Goal: Task Accomplishment & Management: Manage account settings

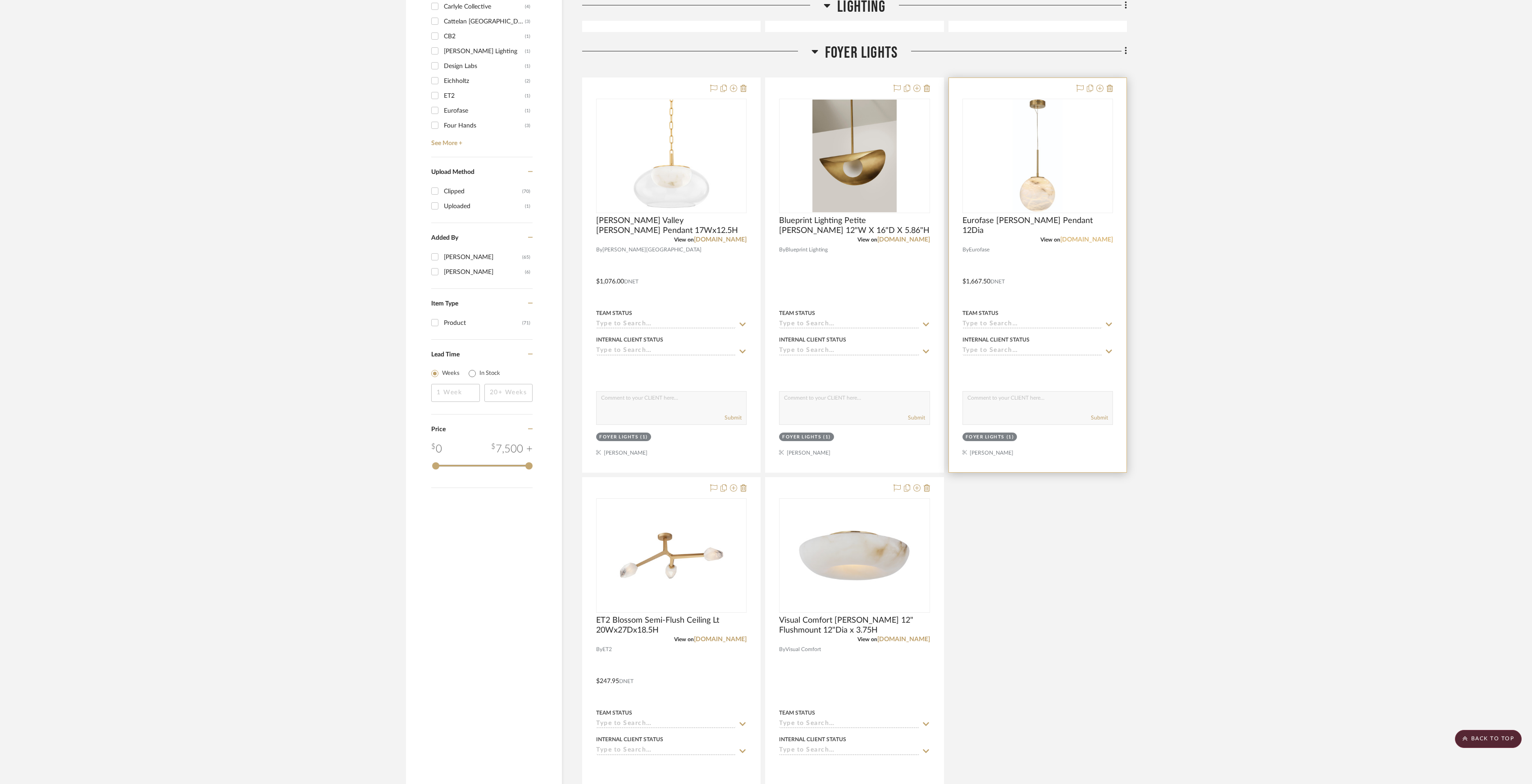
click at [1107, 240] on link "[DOMAIN_NAME]" at bounding box center [1087, 240] width 52 height 7
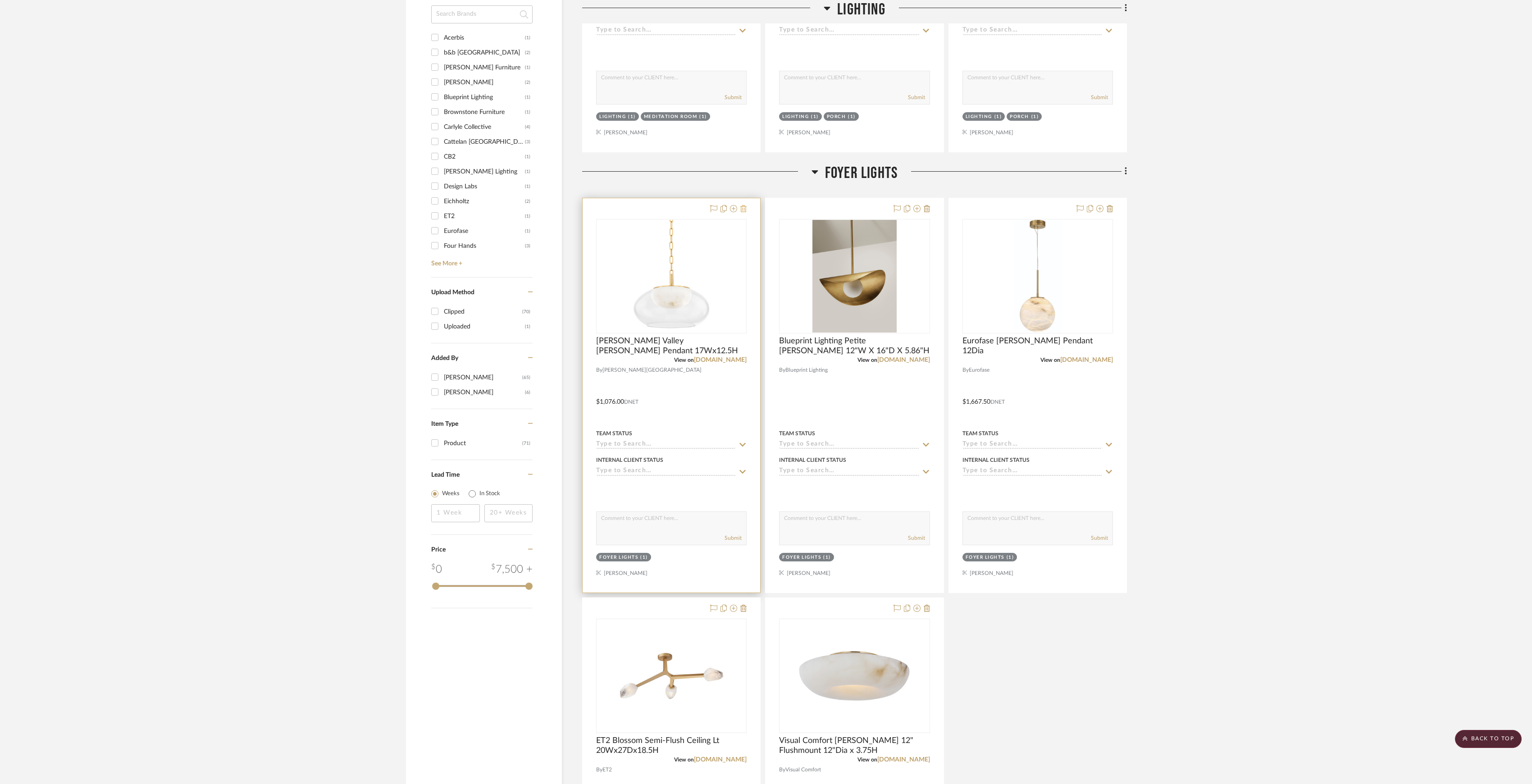
click at [744, 206] on icon at bounding box center [744, 208] width 7 height 7
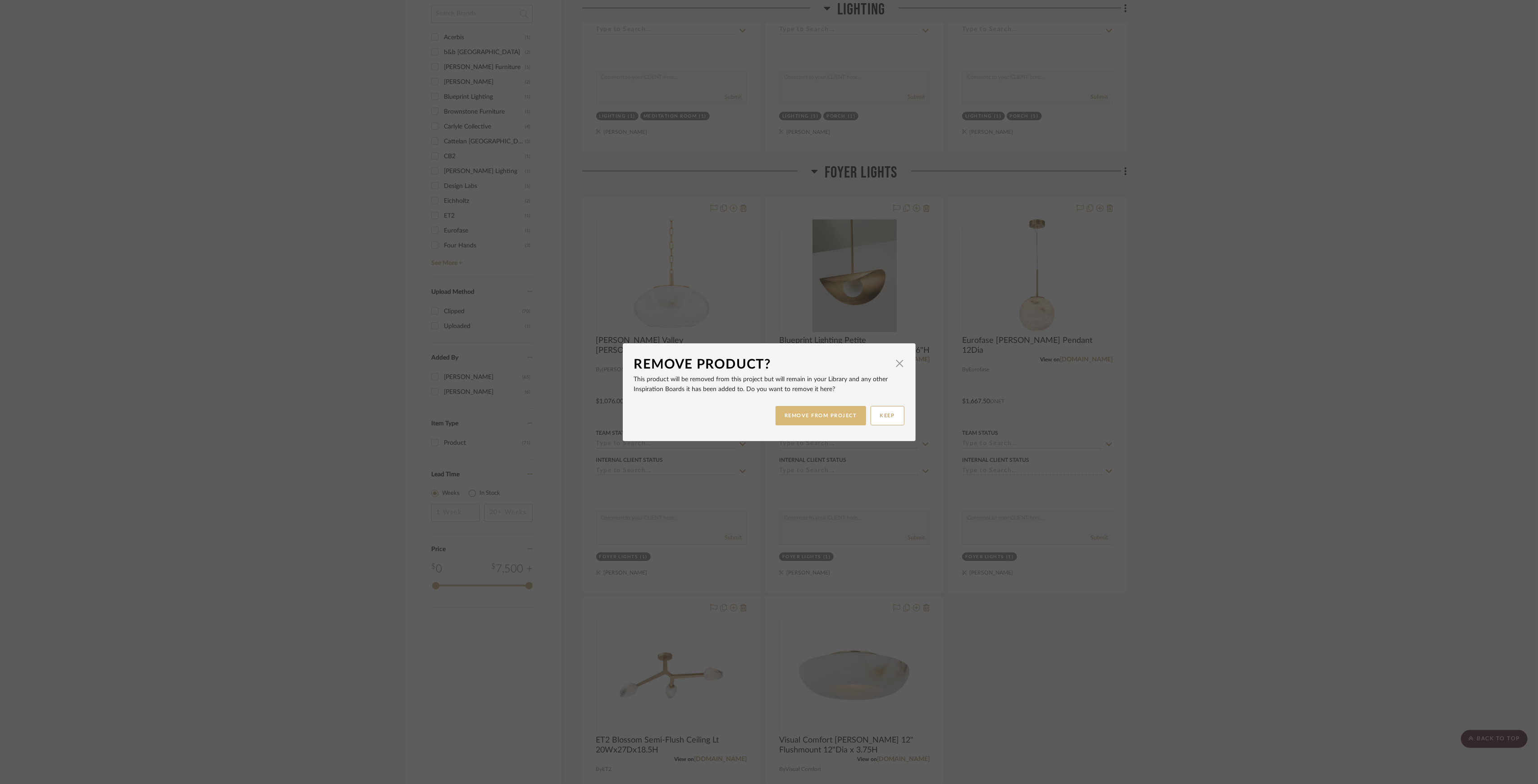
click at [799, 414] on button "REMOVE FROM PROJECT" at bounding box center [821, 415] width 91 height 19
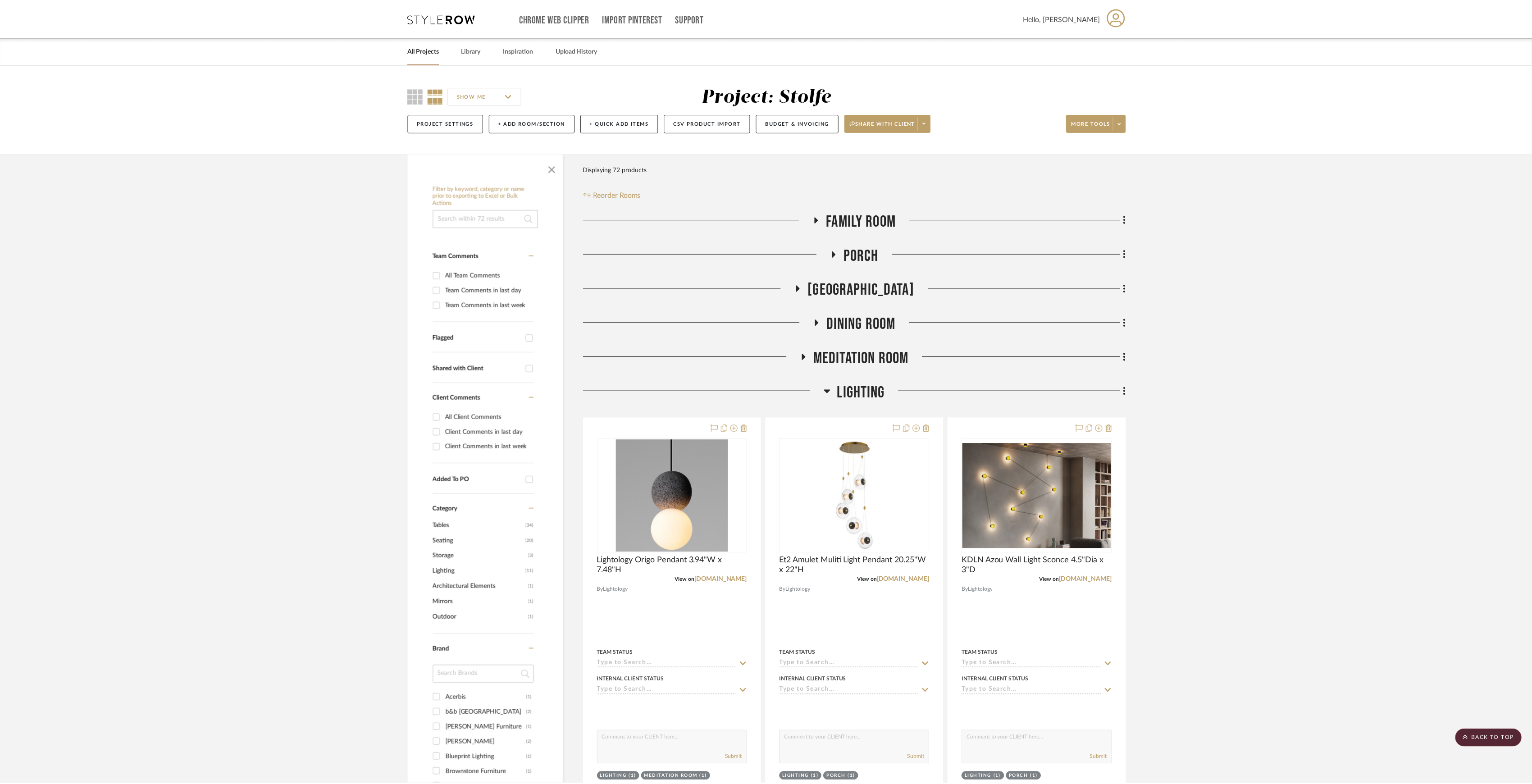
scroll to position [661, 0]
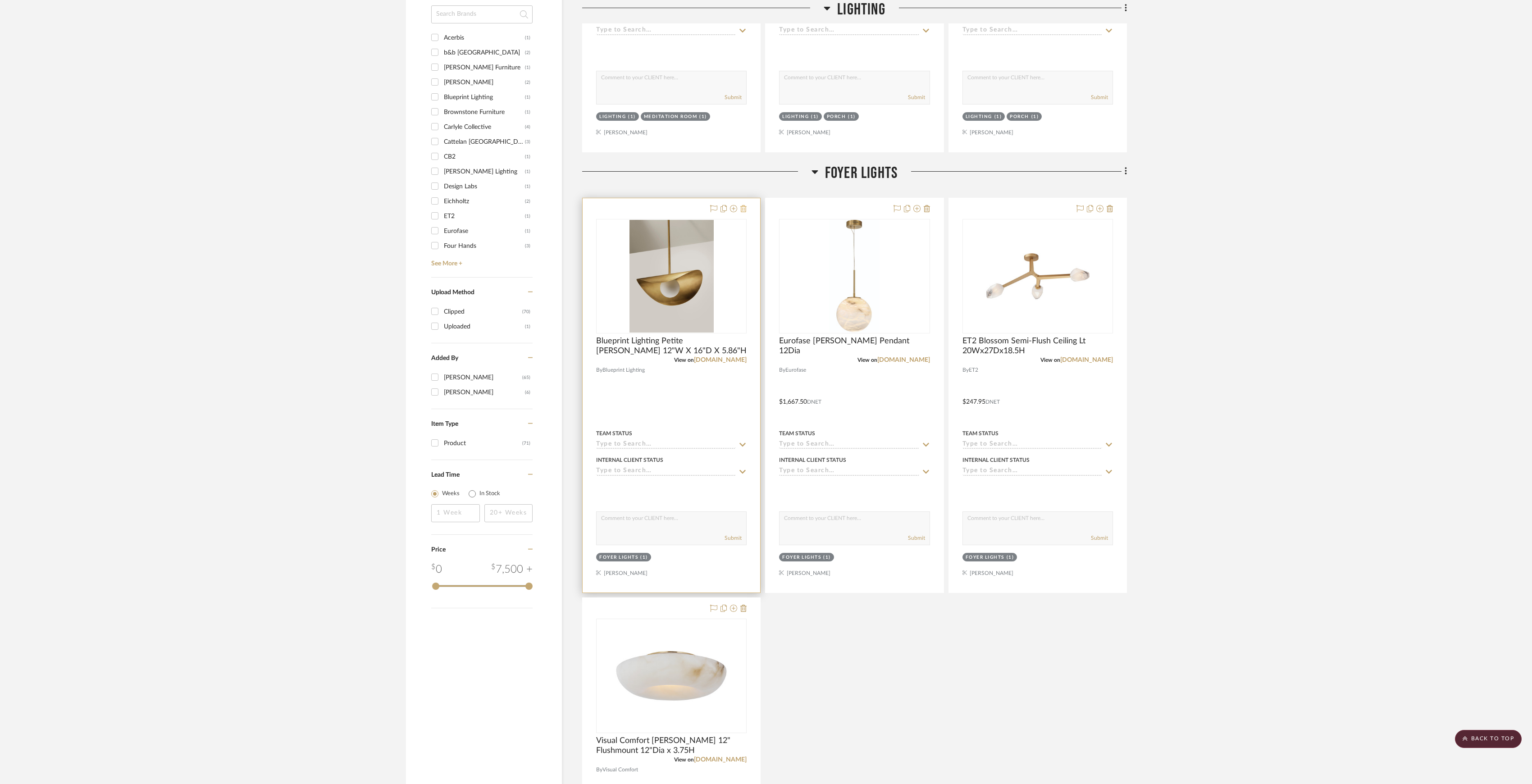
click at [745, 211] on icon at bounding box center [744, 208] width 7 height 7
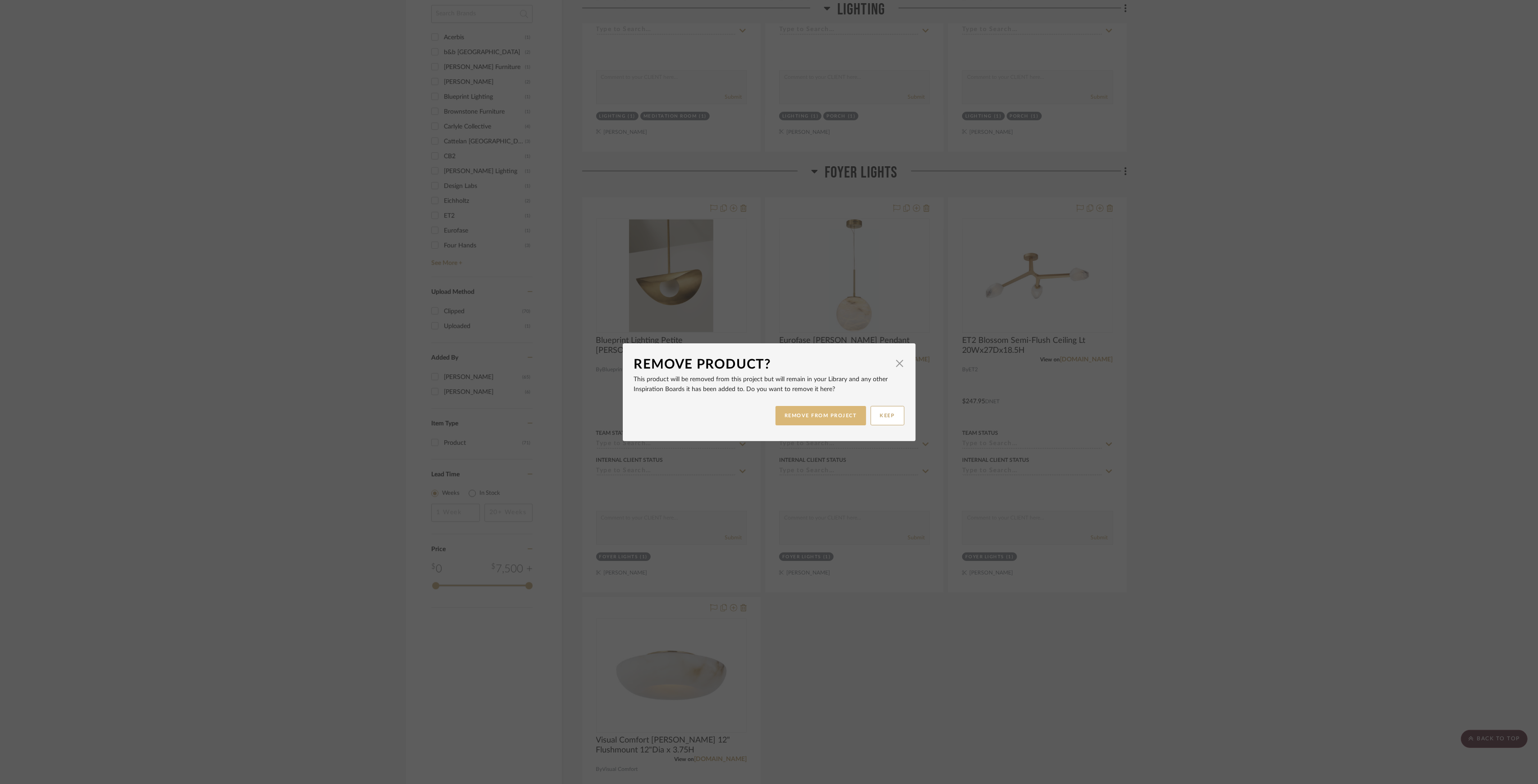
click at [823, 417] on button "REMOVE FROM PROJECT" at bounding box center [821, 415] width 91 height 19
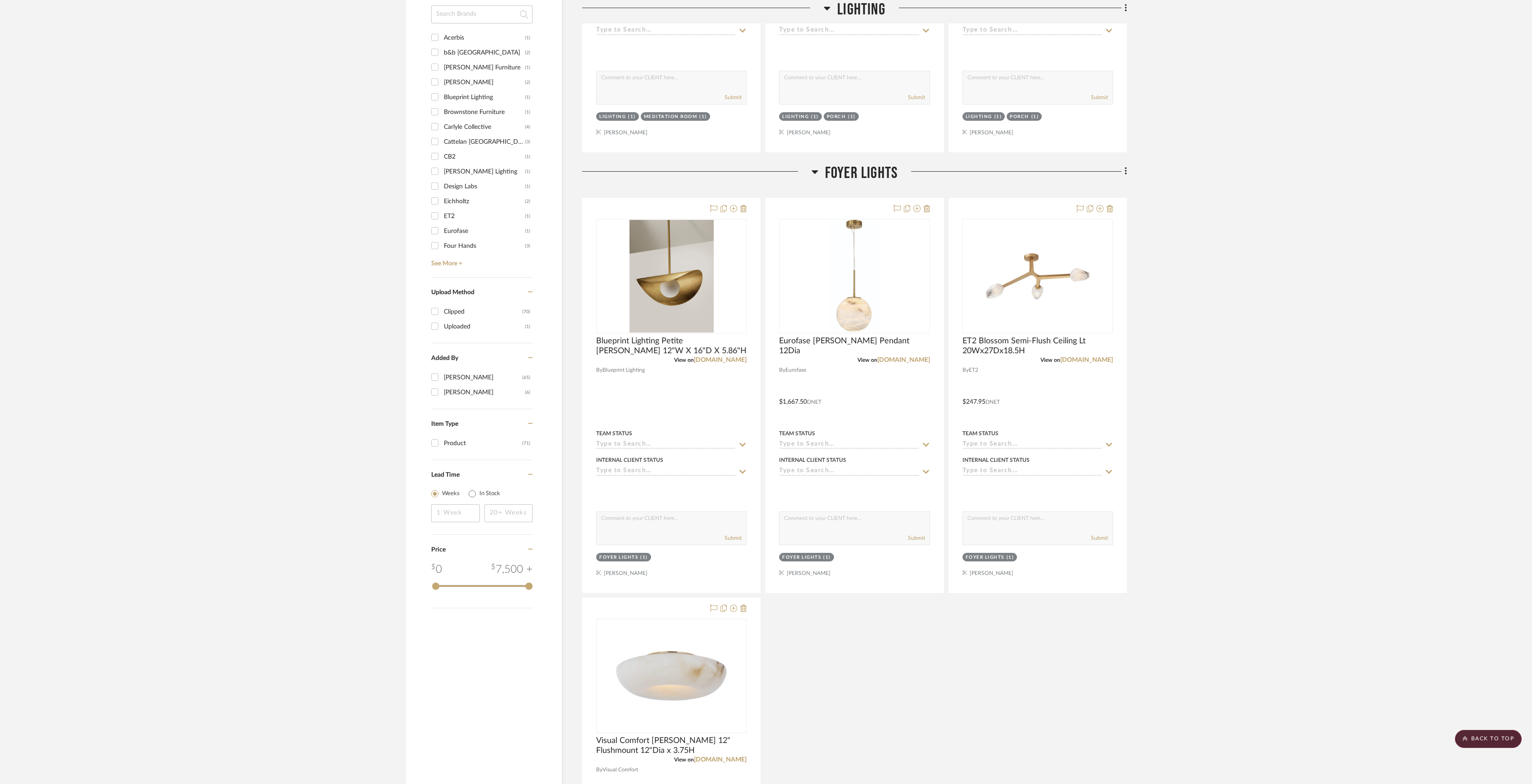
scroll to position [590, 0]
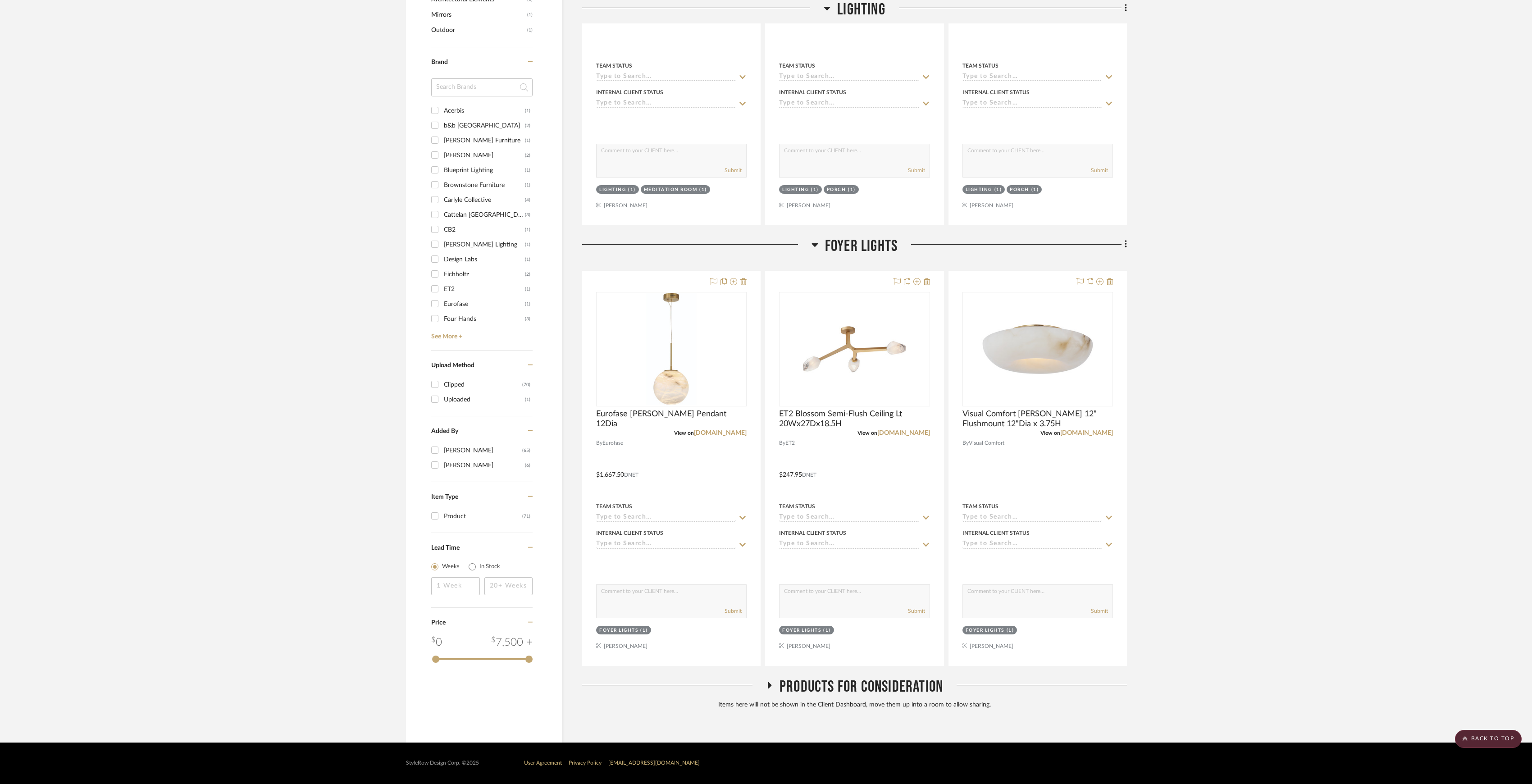
click at [1350, 316] on project-details-page "SHOW ME Project: Stolfe Project Settings + Add Room/Section + Quick Add Items C…" at bounding box center [766, 110] width 1532 height 1265
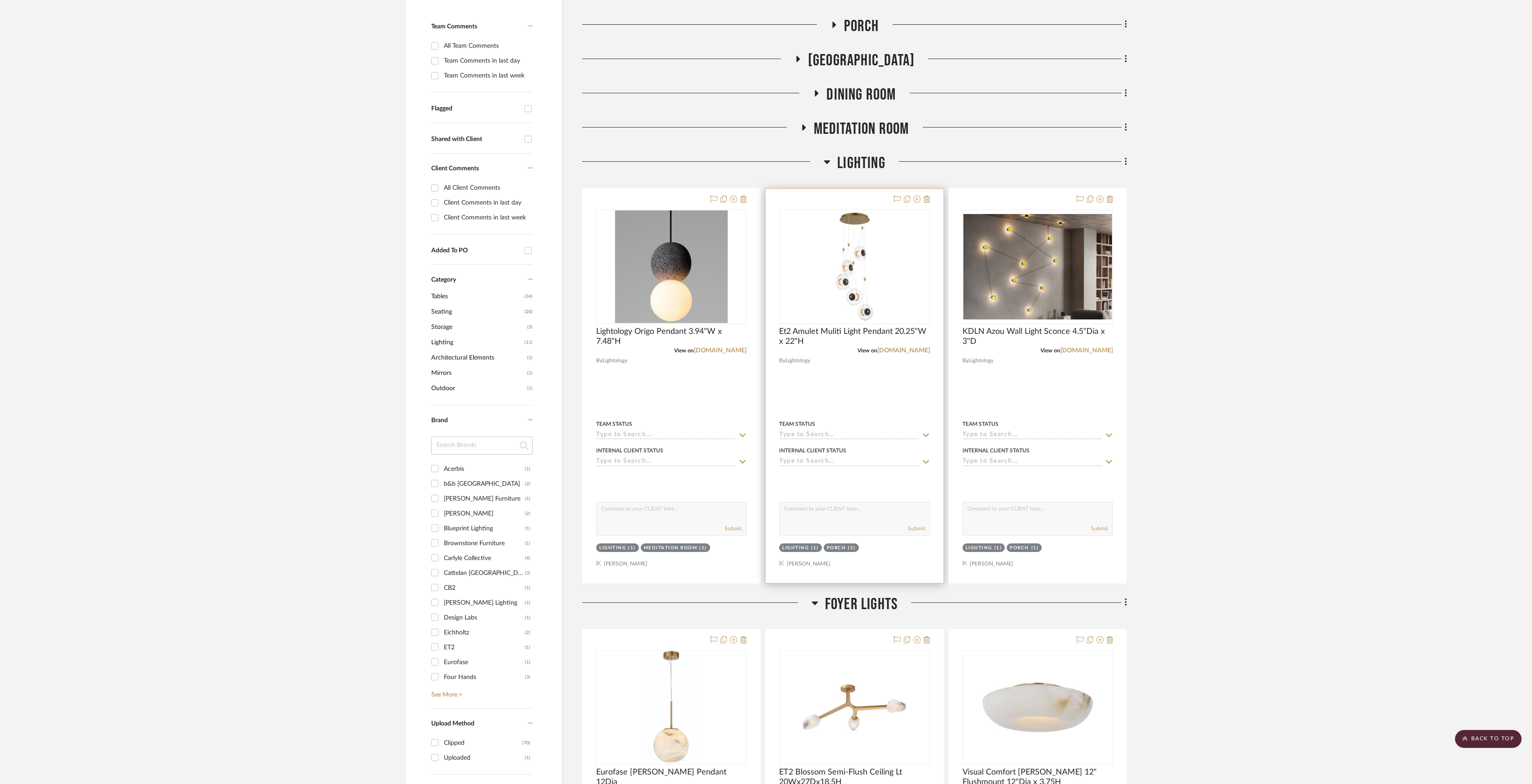
scroll to position [0, 0]
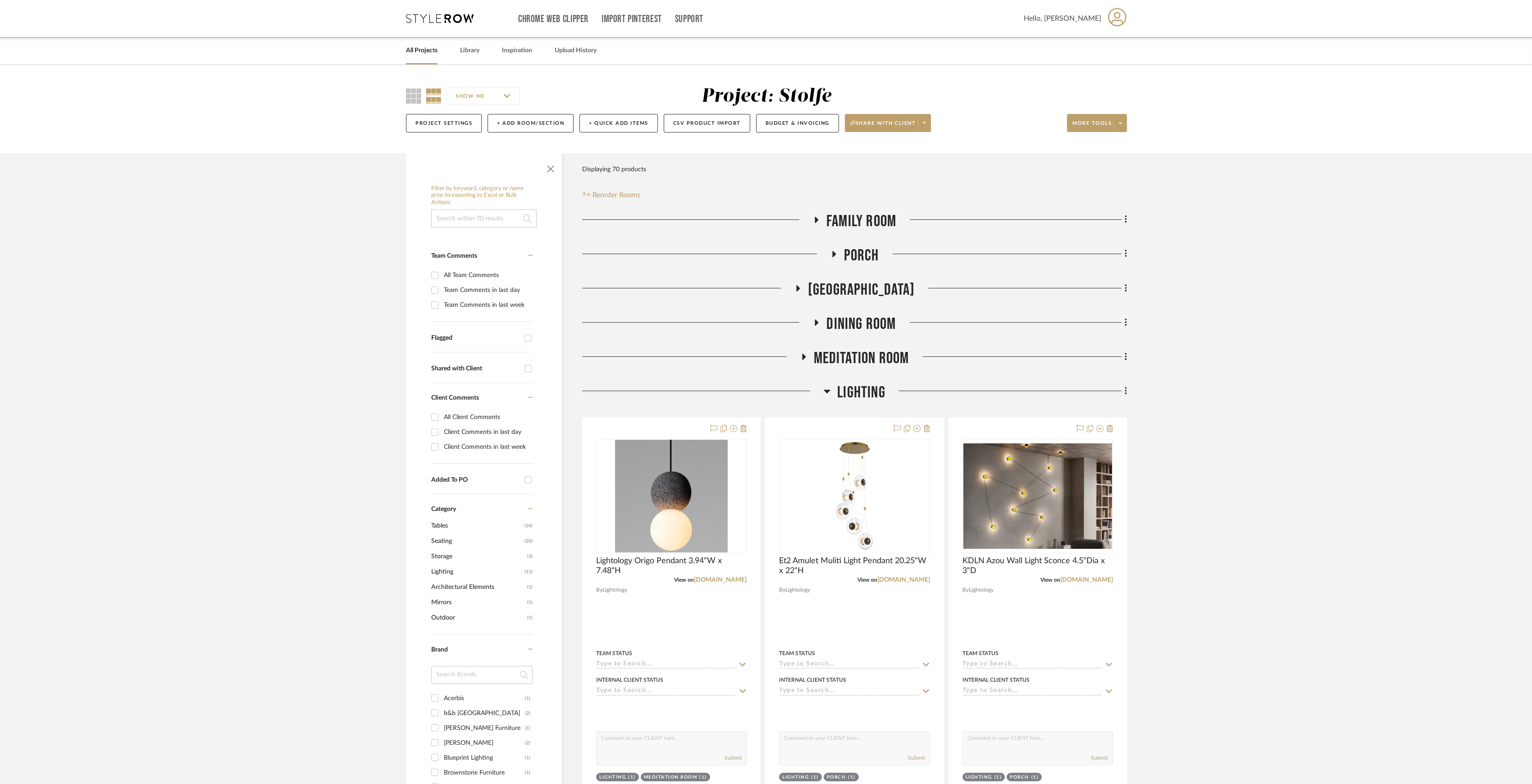
click at [433, 54] on link "All Projects" at bounding box center [422, 51] width 32 height 12
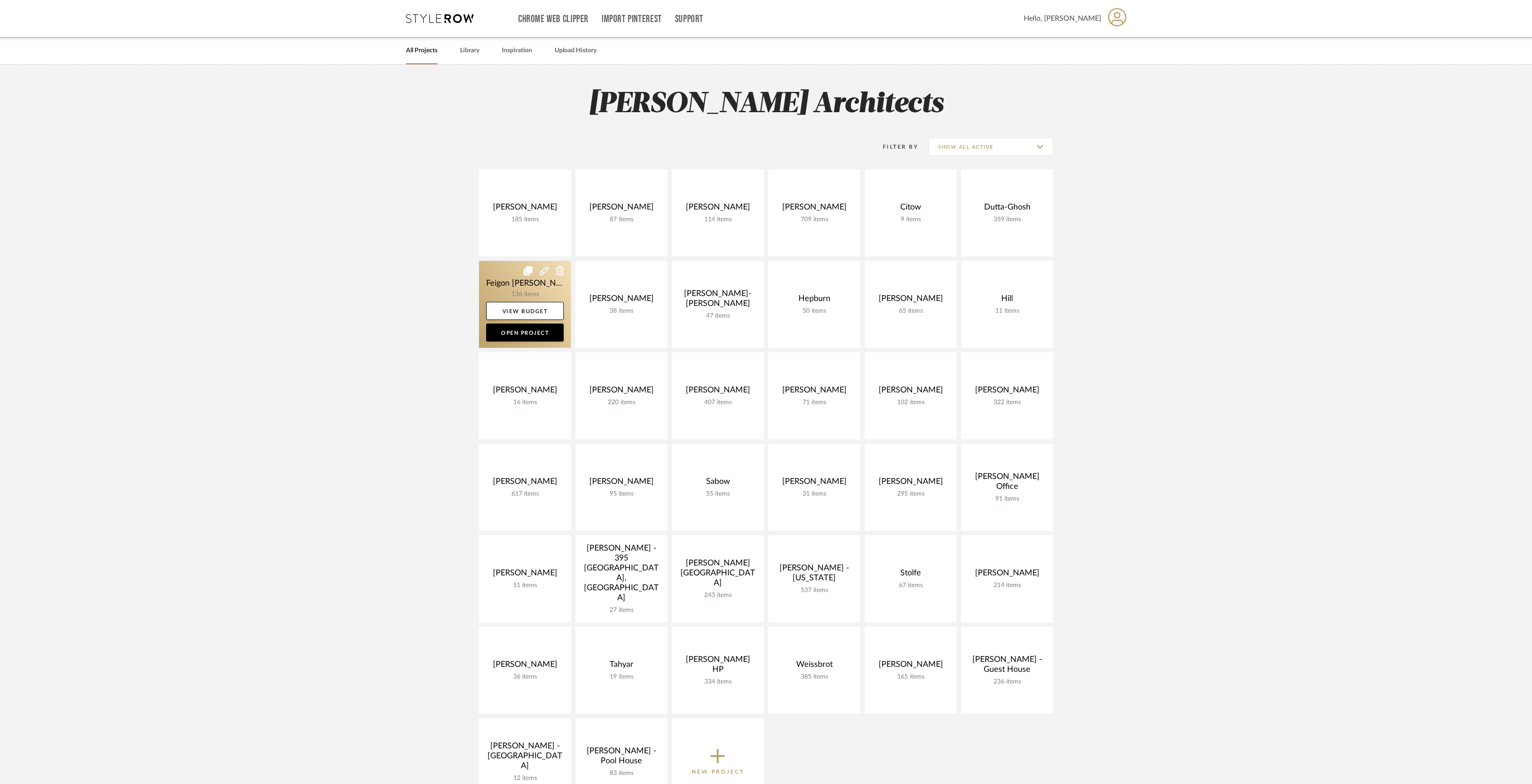
click at [534, 293] on link at bounding box center [525, 304] width 92 height 87
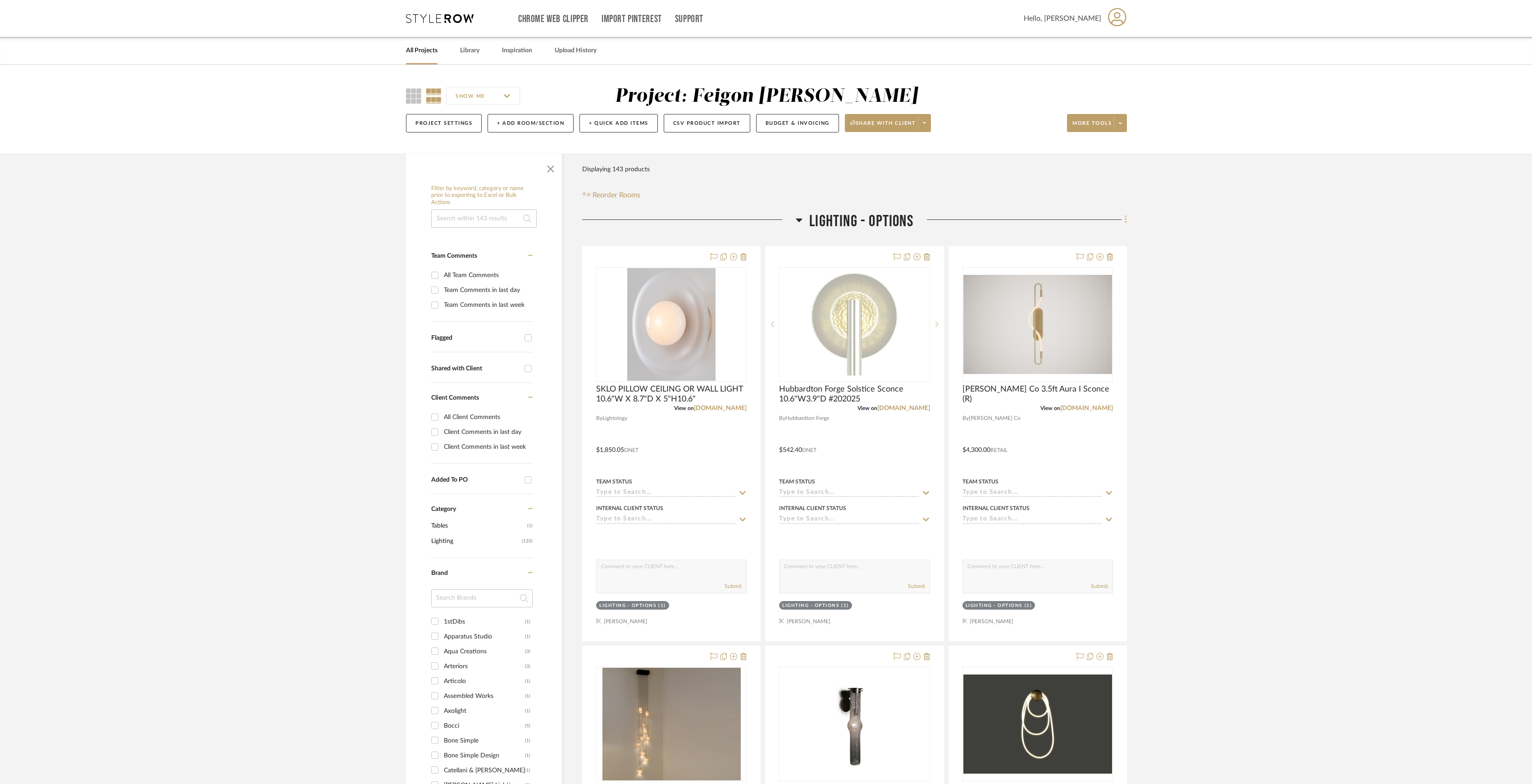
click at [1126, 221] on icon at bounding box center [1126, 220] width 2 height 10
click at [1100, 403] on button "Delete Room" at bounding box center [1085, 397] width 85 height 22
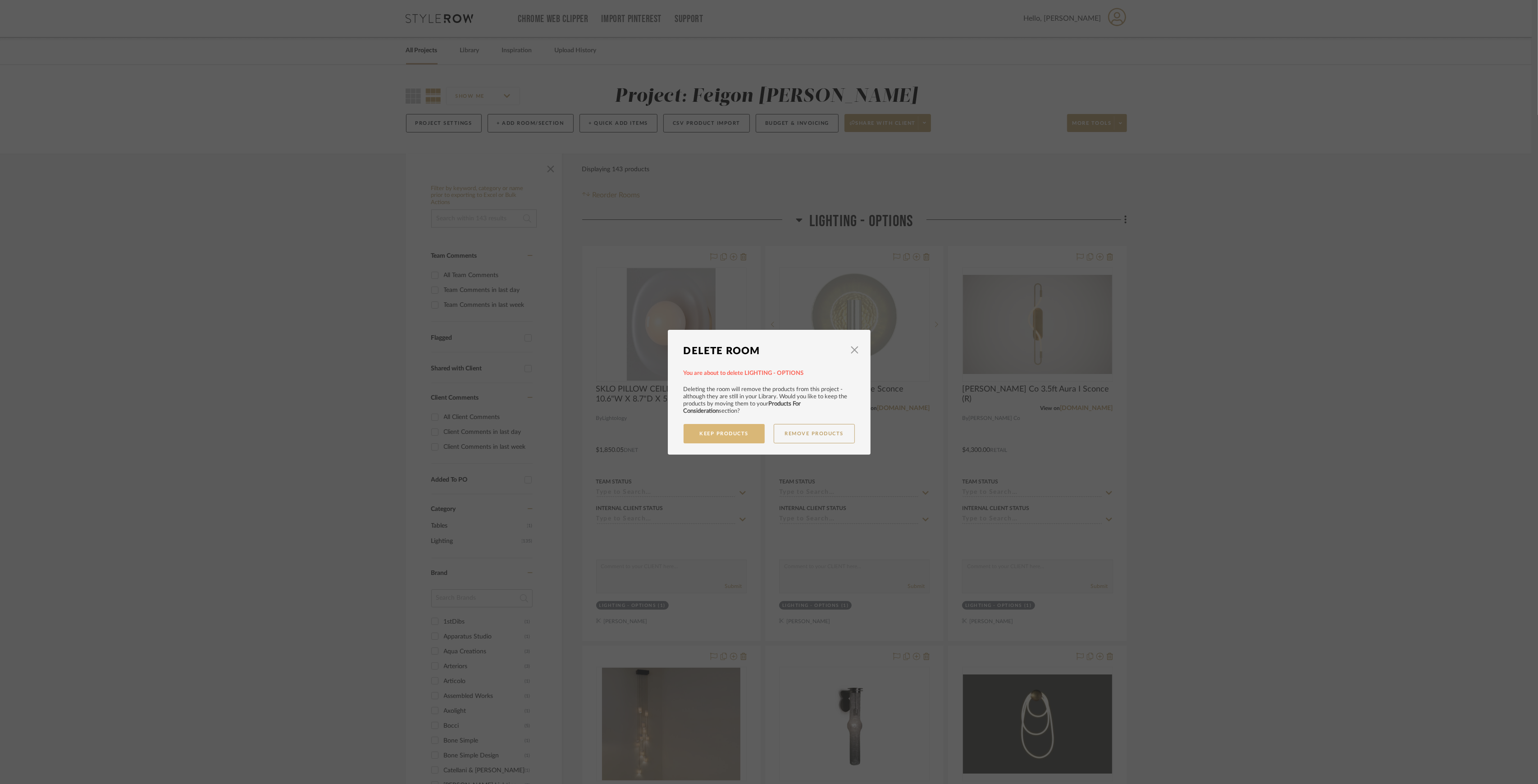
click at [727, 434] on button "Keep Products" at bounding box center [724, 433] width 81 height 19
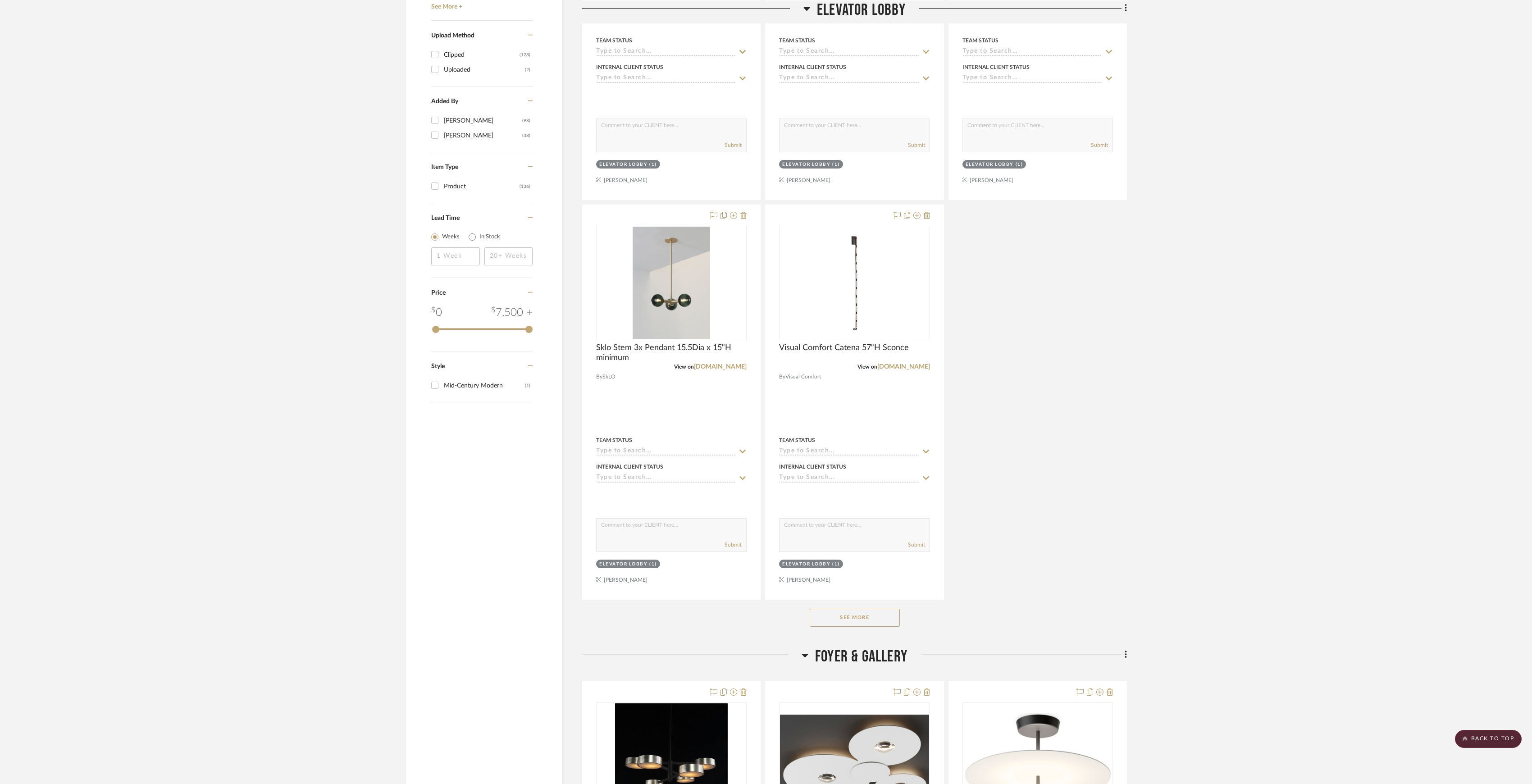
scroll to position [901, 0]
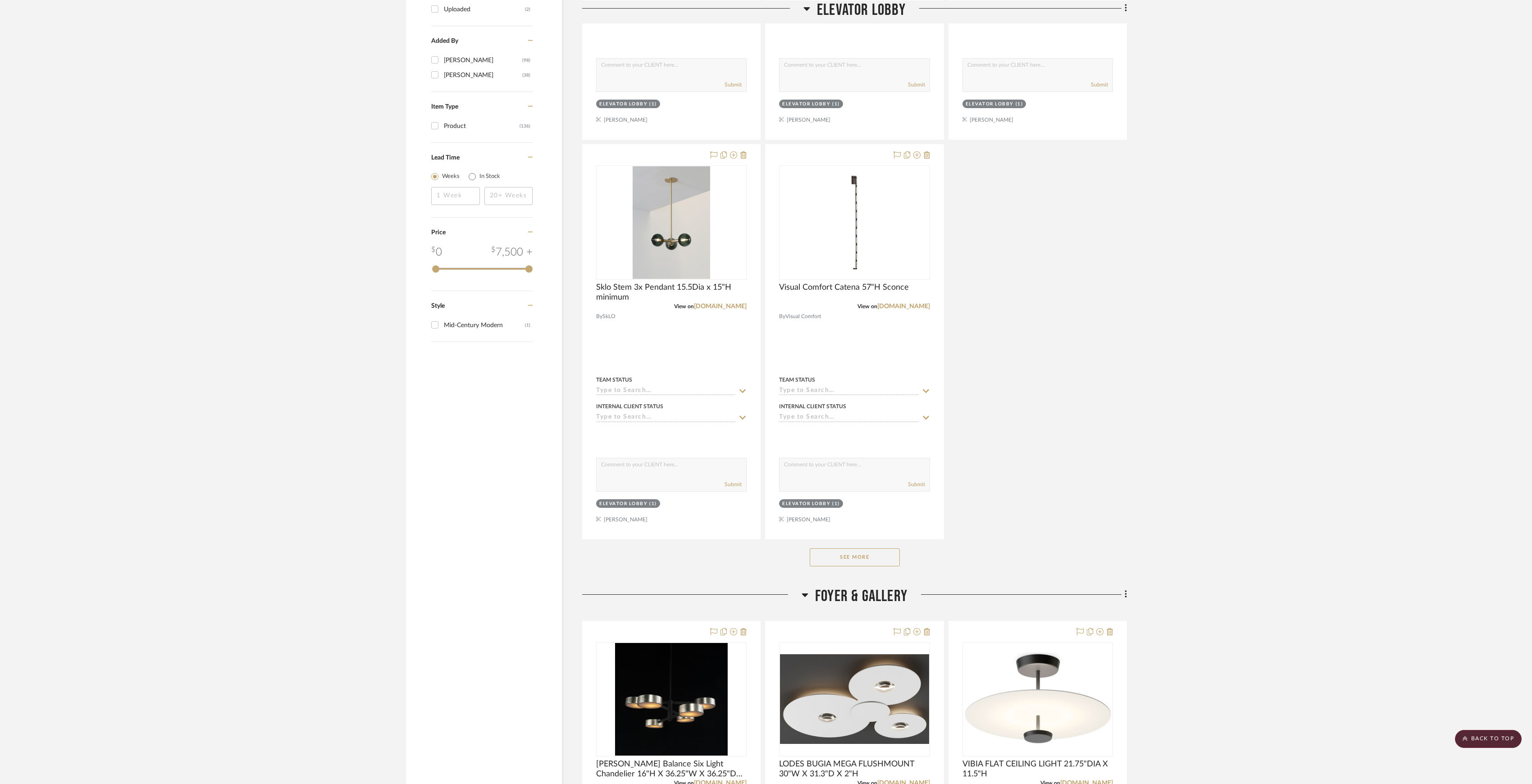
click at [869, 556] on button "See More" at bounding box center [855, 558] width 90 height 18
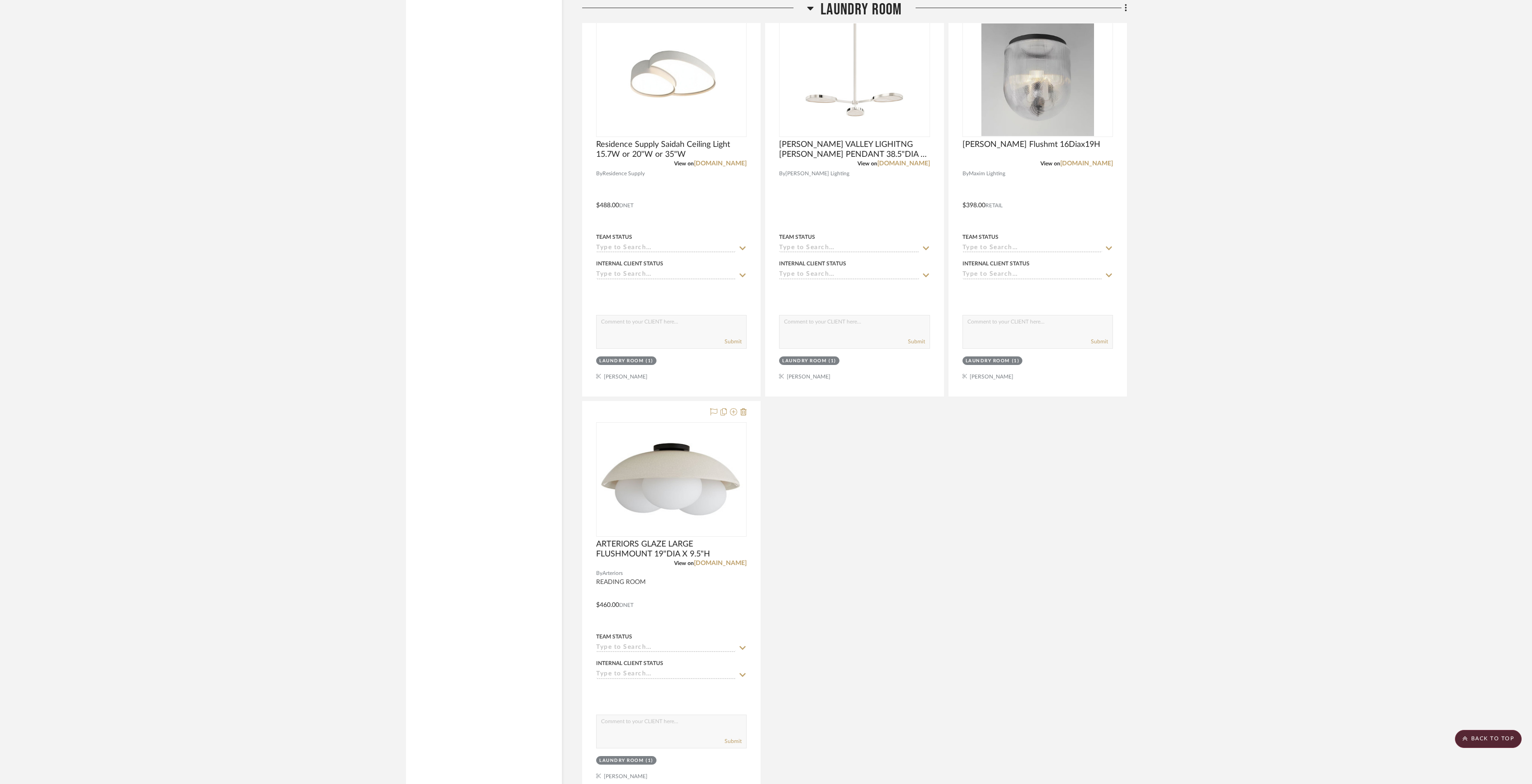
scroll to position [9490, 0]
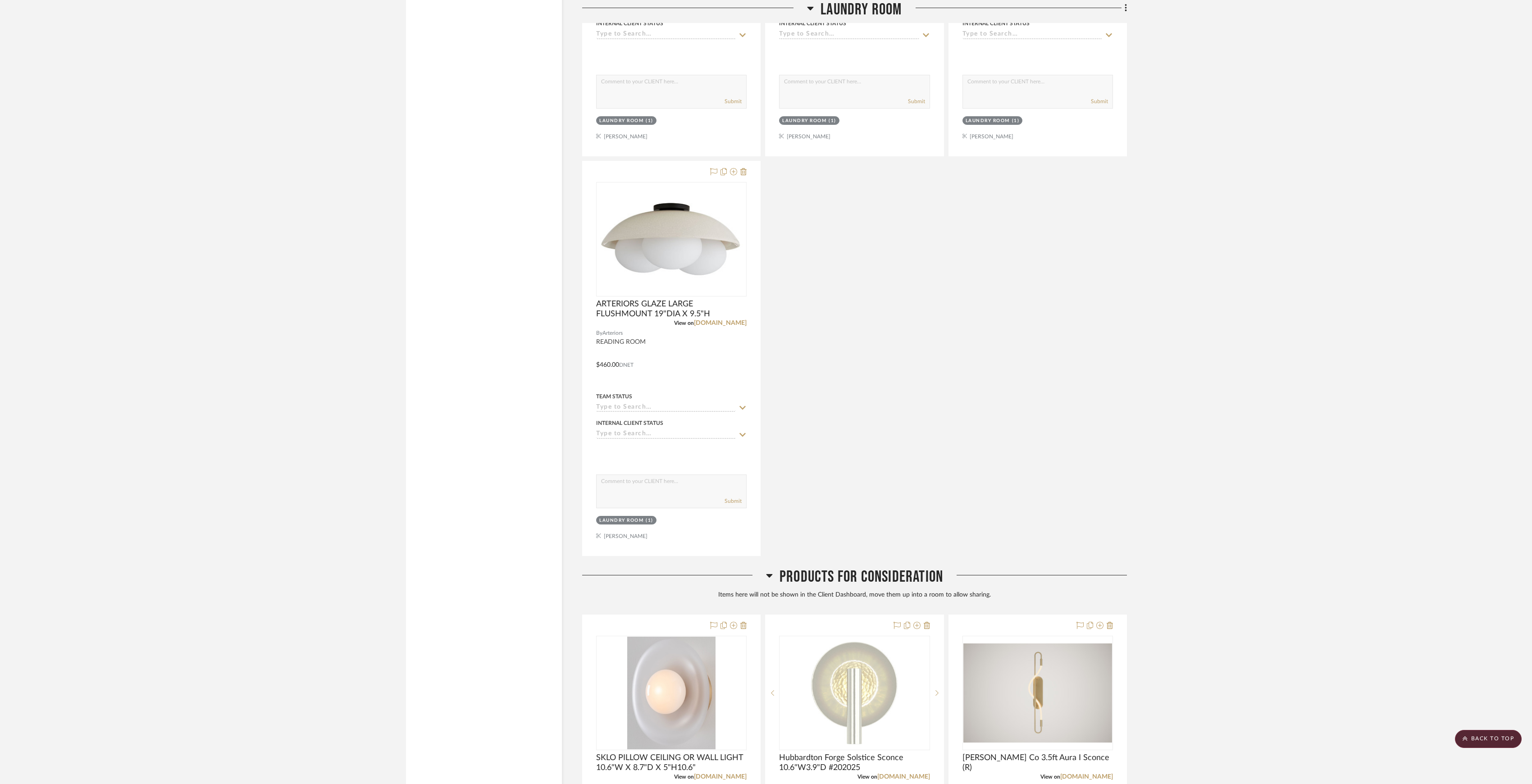
click at [908, 587] on span "Products For Consideration" at bounding box center [861, 576] width 163 height 19
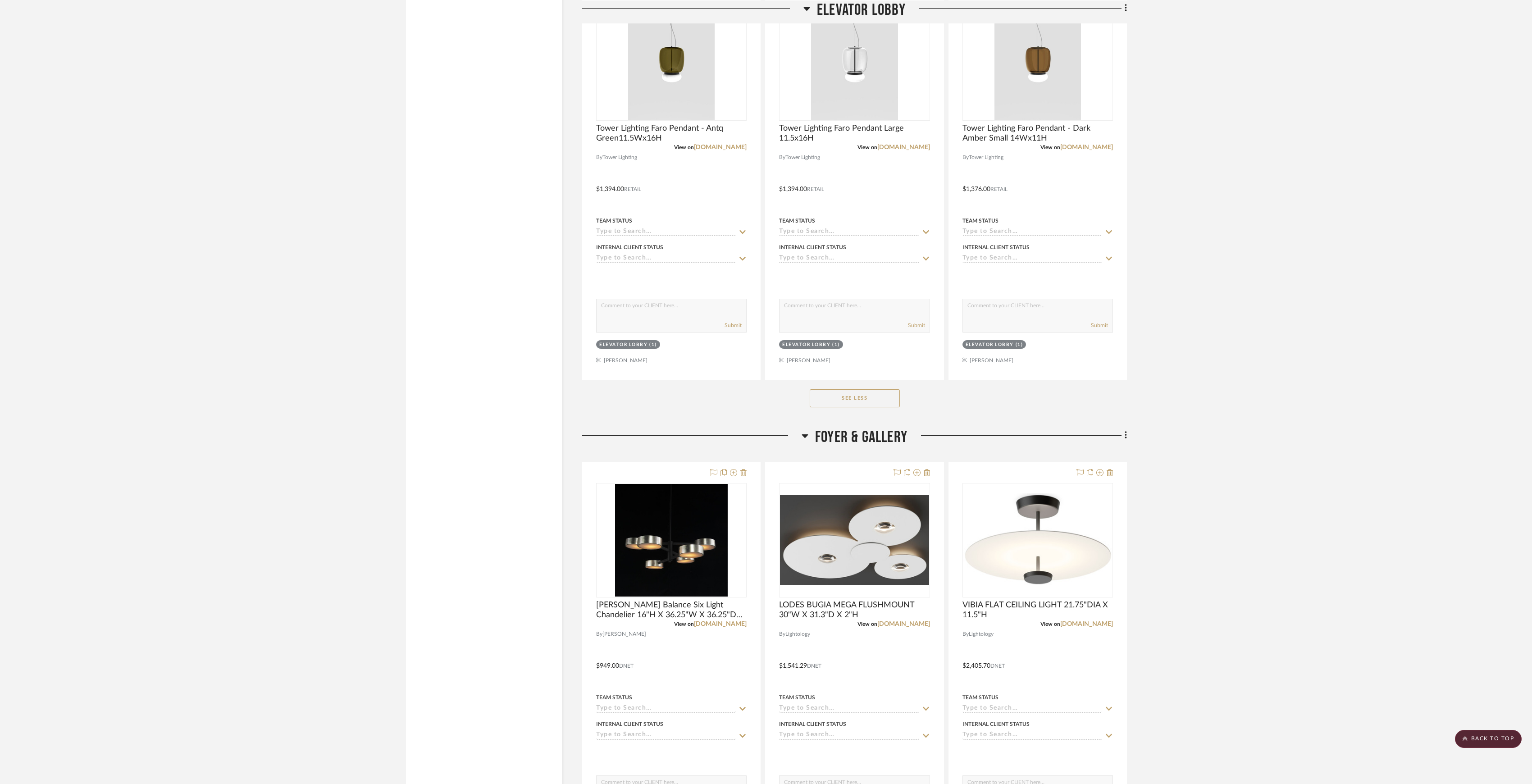
scroll to position [0, 0]
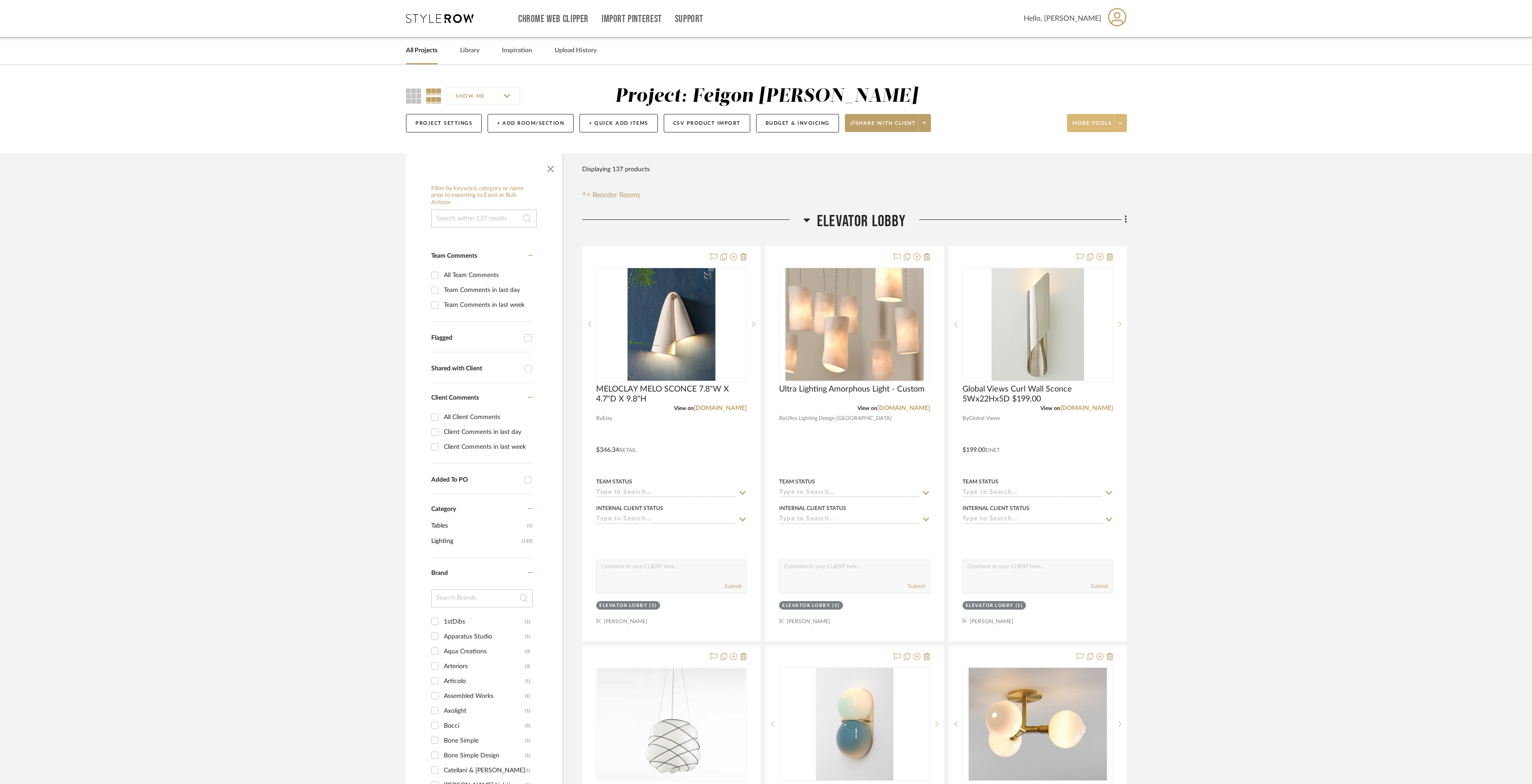
click at [1124, 123] on span at bounding box center [1120, 123] width 12 height 13
click at [1092, 228] on button "Export Presentation" at bounding box center [1105, 236] width 76 height 22
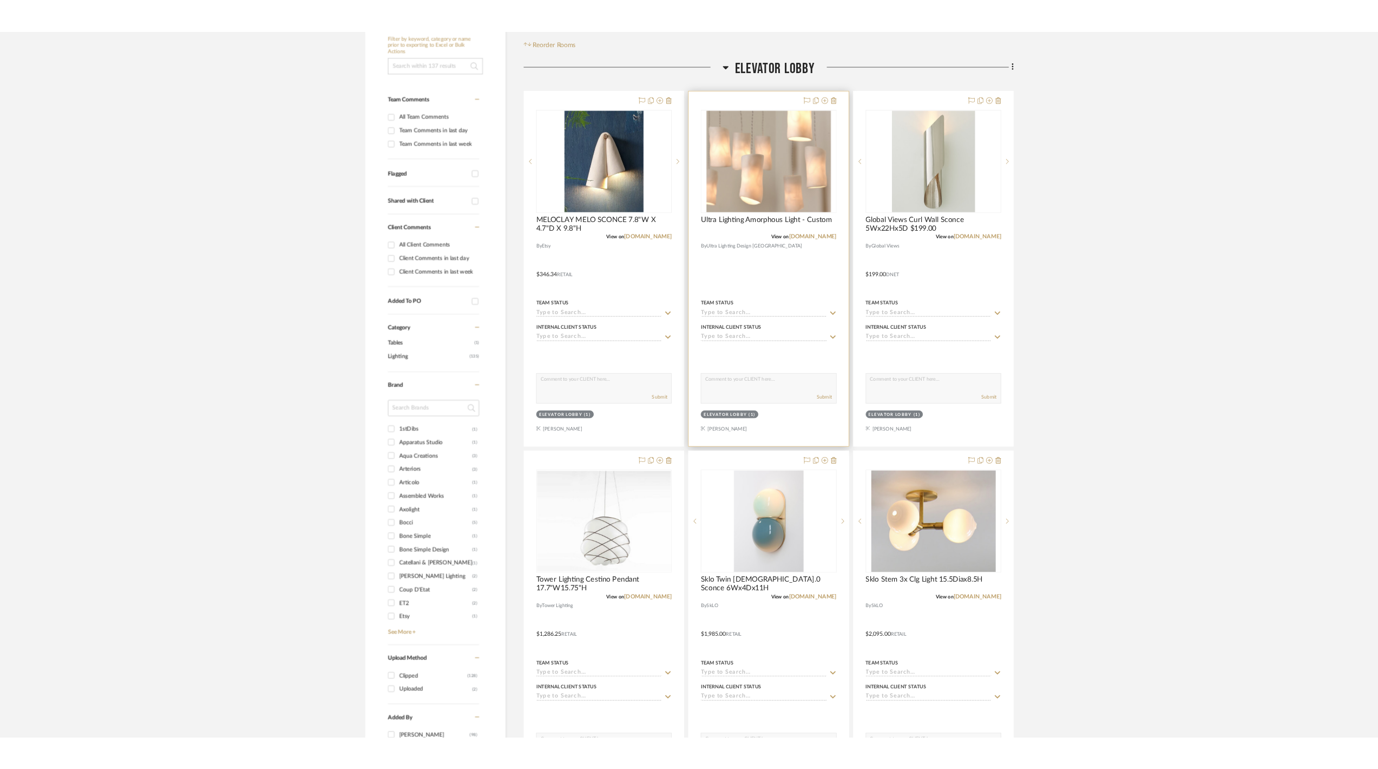
scroll to position [72, 0]
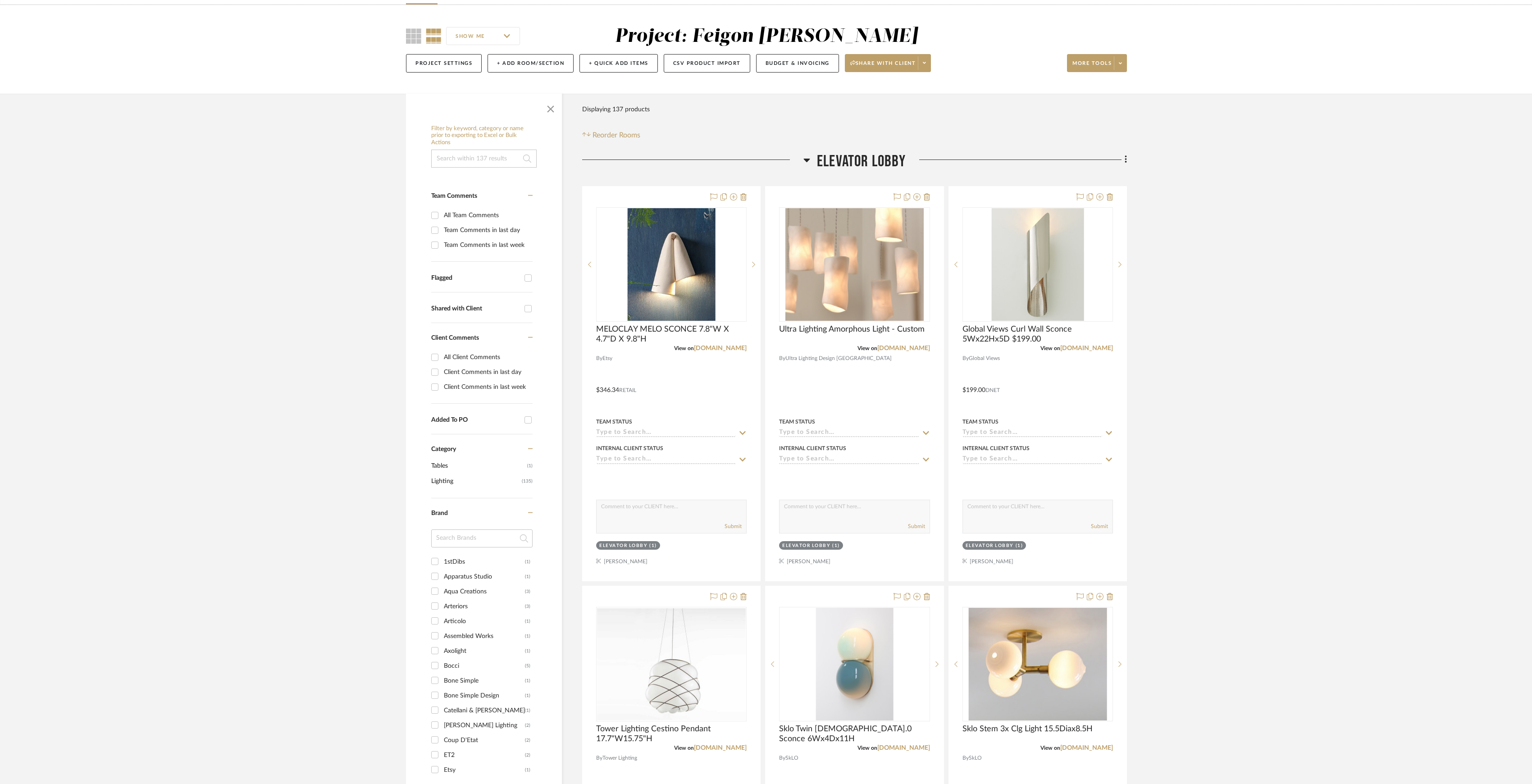
click at [843, 157] on span "ELEVATOR LOBBY" at bounding box center [861, 161] width 89 height 19
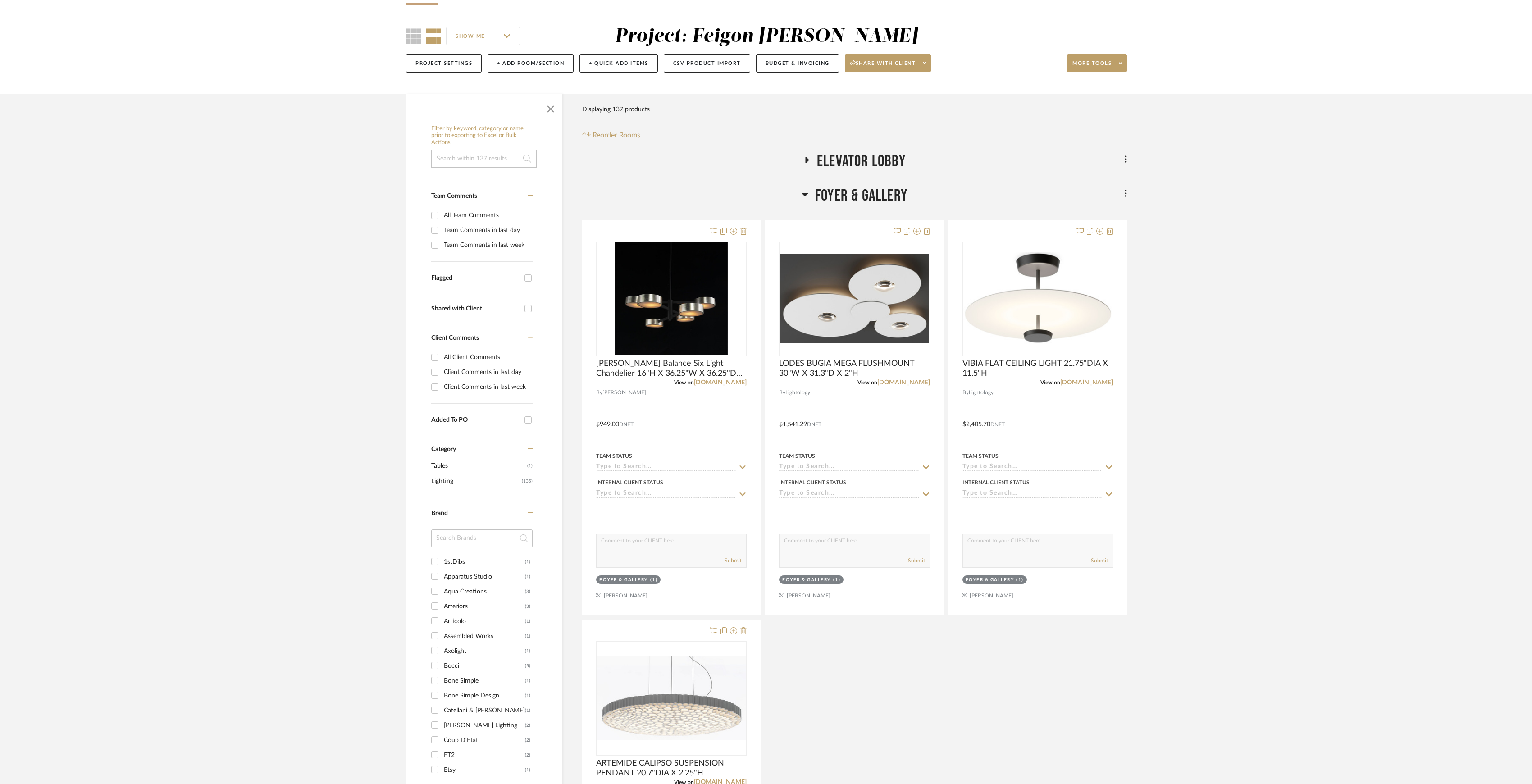
click at [841, 192] on span "FOYER & GALLERY" at bounding box center [861, 196] width 92 height 19
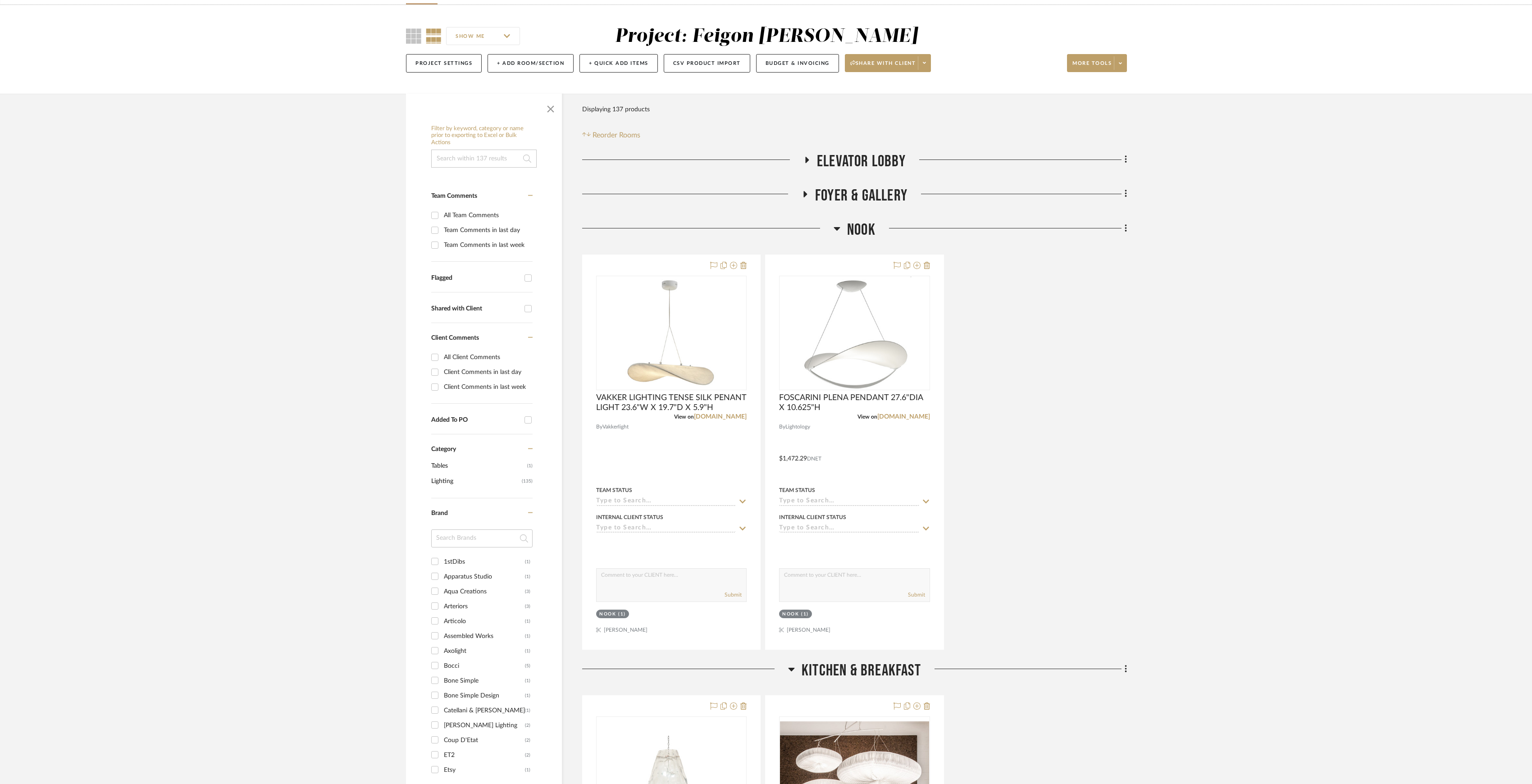
click at [843, 226] on h3 "NOOK" at bounding box center [854, 230] width 42 height 19
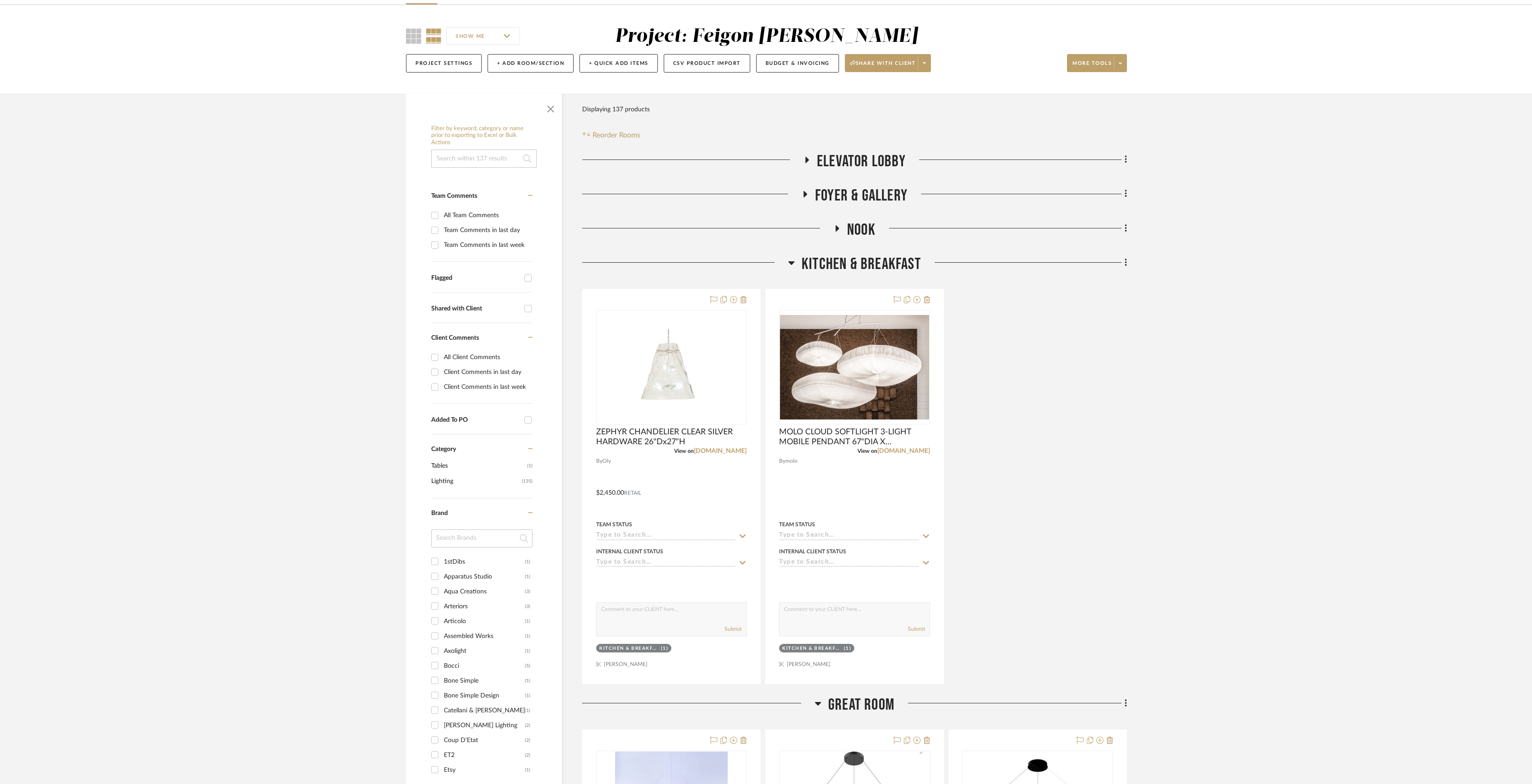
click at [843, 260] on span "KITCHEN & BREAKFAST" at bounding box center [861, 264] width 119 height 19
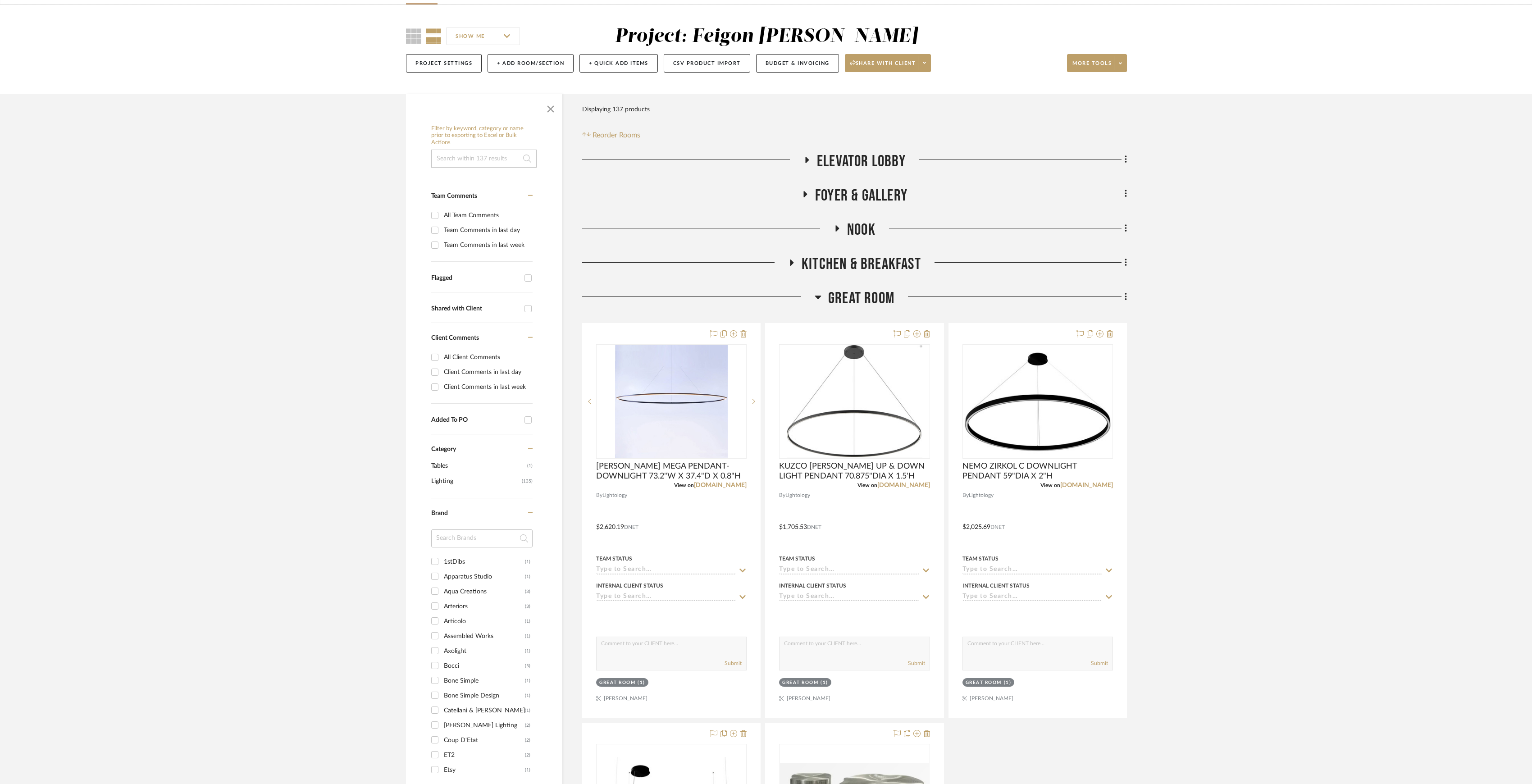
click at [840, 290] on span "GREAT ROOM" at bounding box center [862, 298] width 67 height 19
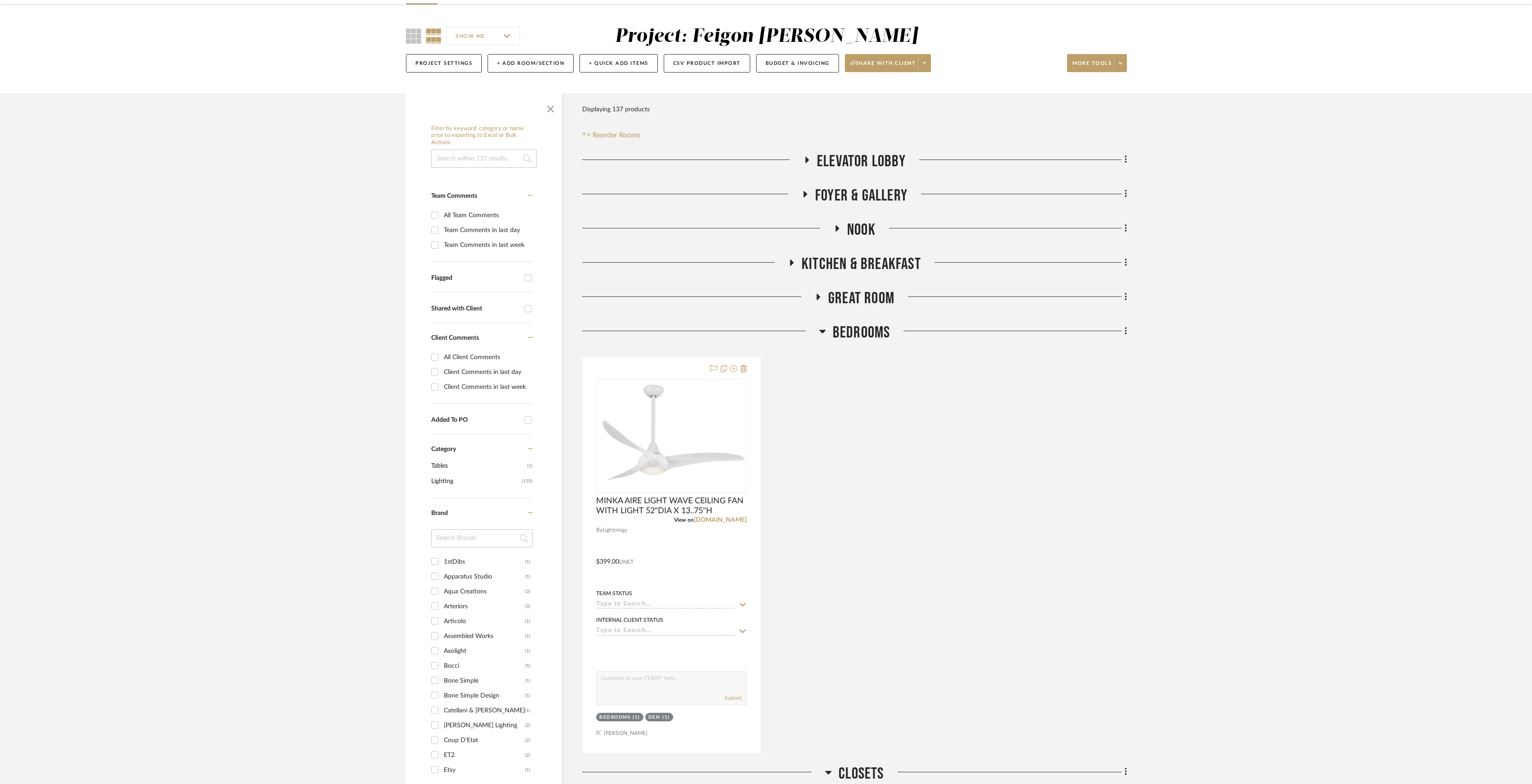
click at [841, 328] on span "BEDROOMS" at bounding box center [861, 332] width 57 height 19
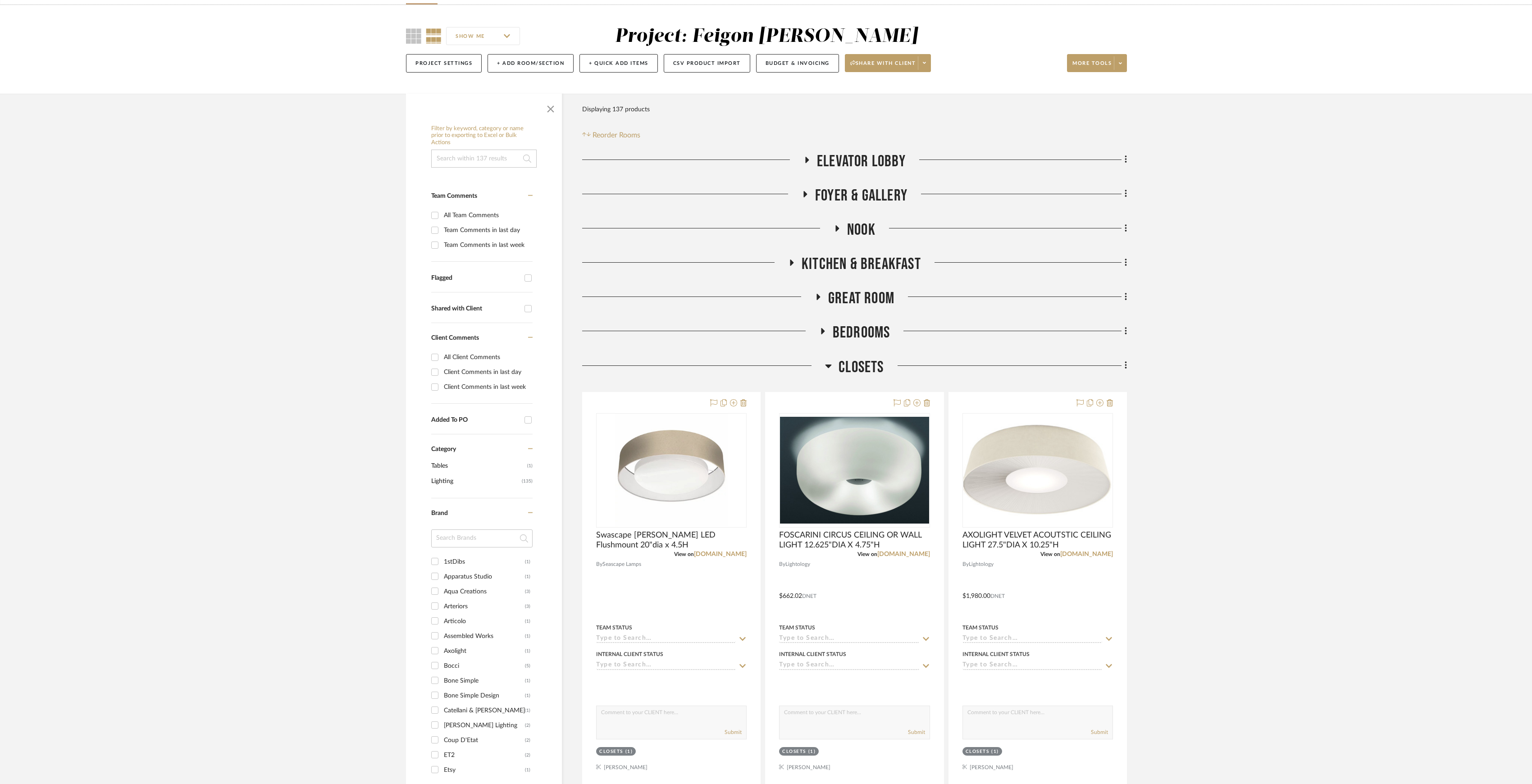
click at [848, 372] on span "CLOSETS" at bounding box center [861, 367] width 45 height 19
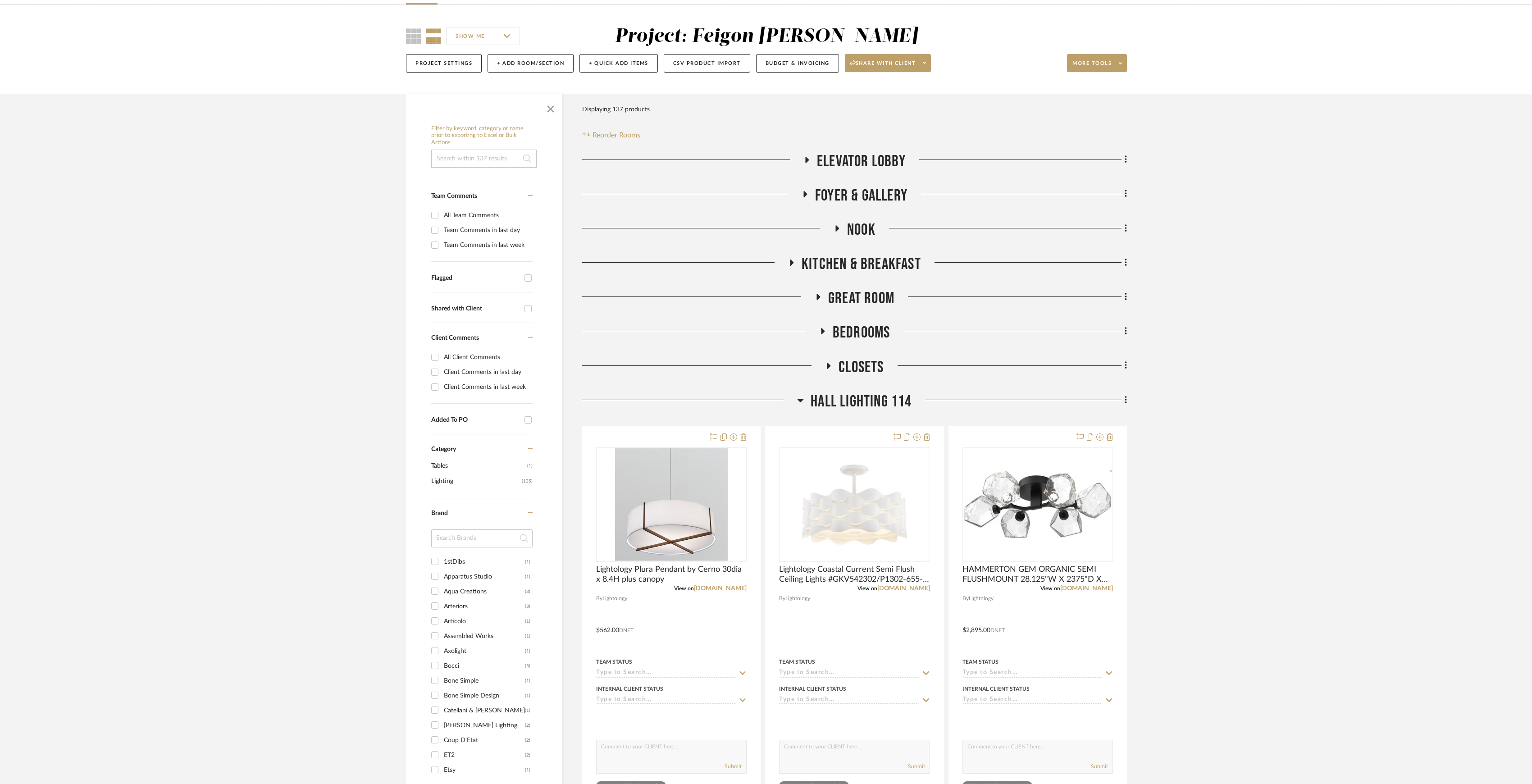
click at [854, 400] on span "HALL LIGHTING 114" at bounding box center [861, 401] width 101 height 19
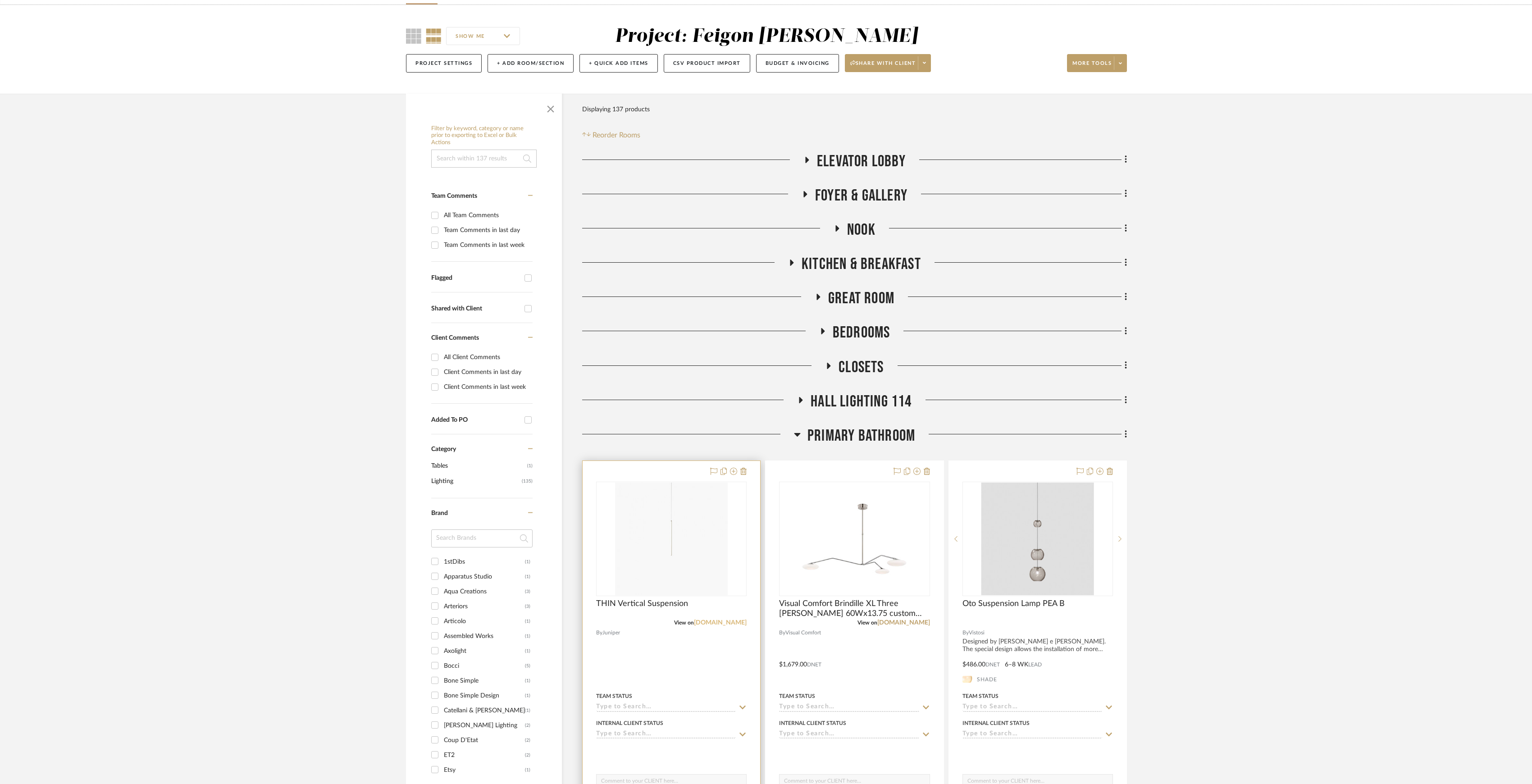
click at [730, 623] on link "juniper-design.com" at bounding box center [720, 623] width 52 height 7
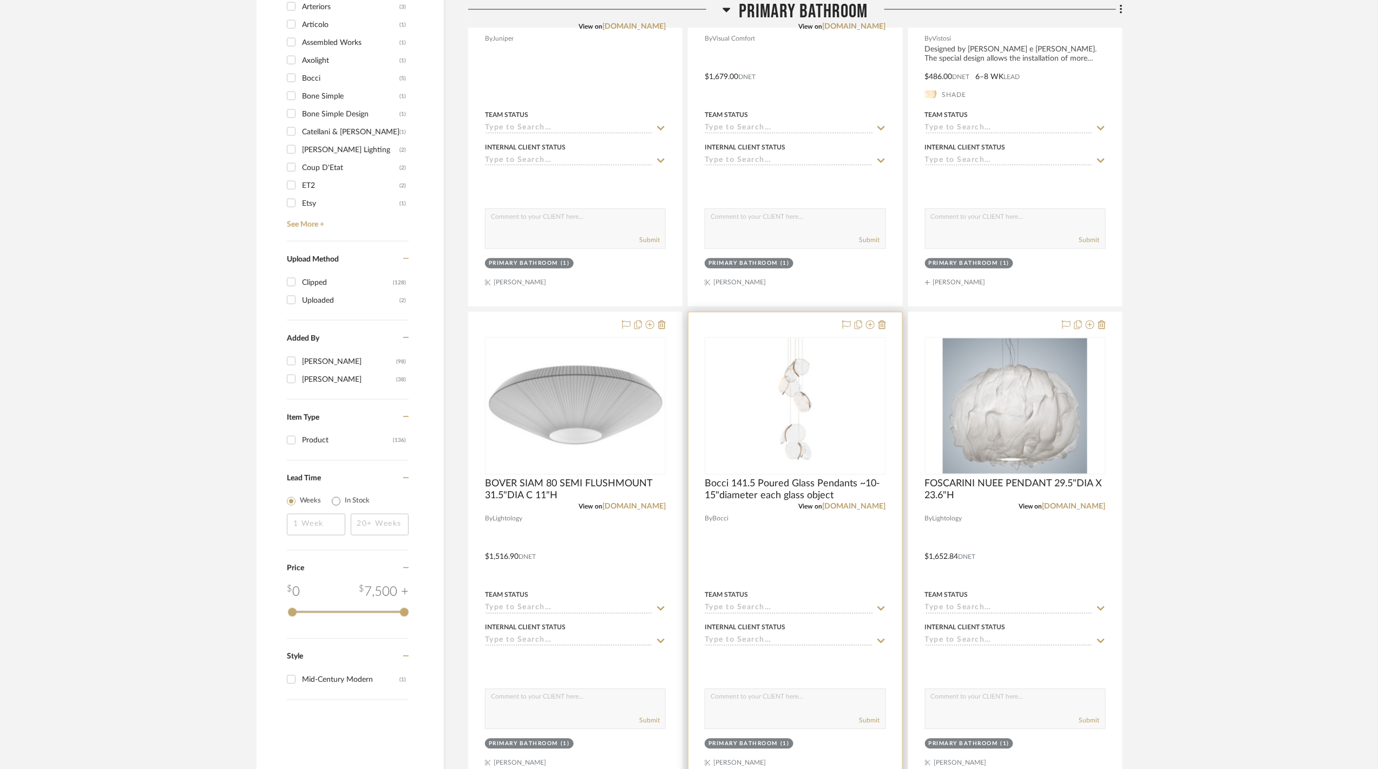
scroll to position [1371, 0]
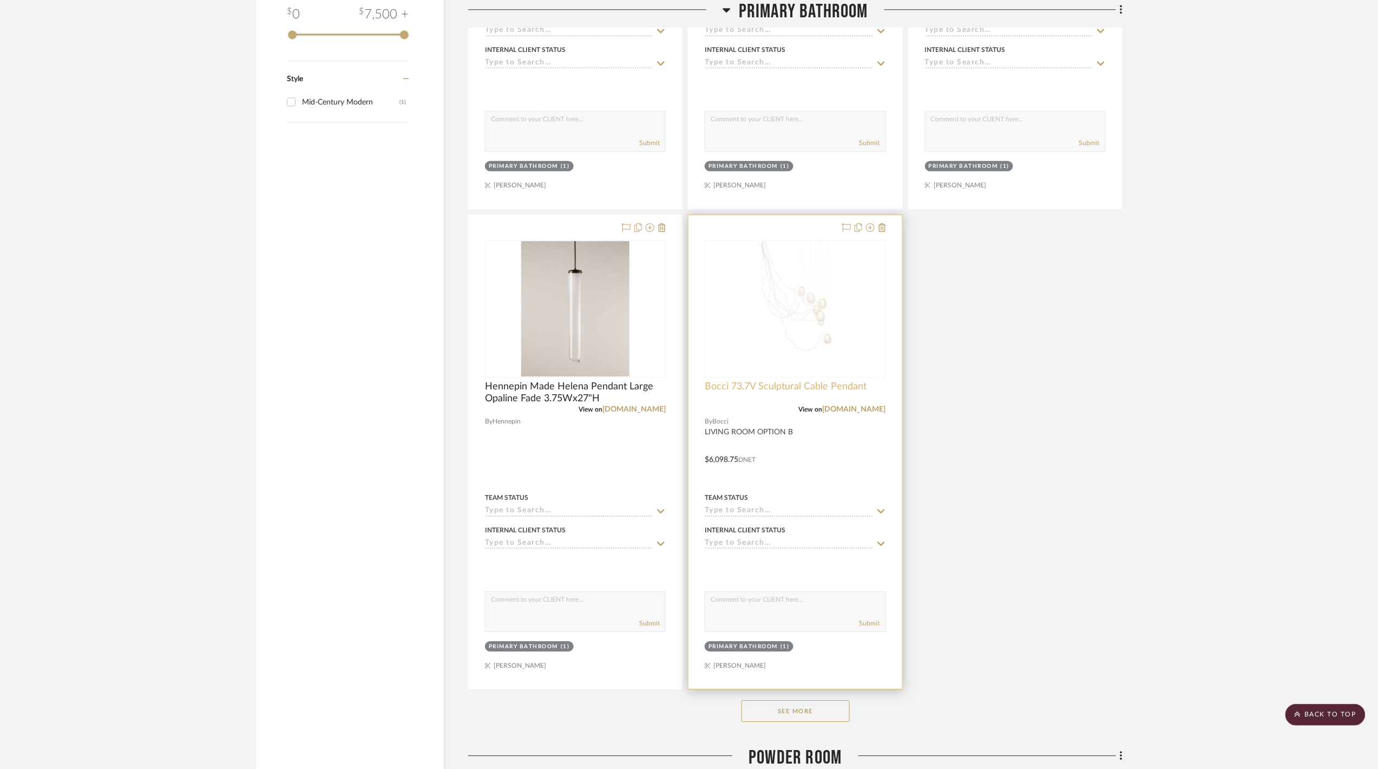
click at [838, 392] on span "Bocci 73.7V Sculptural Cable Pendant" at bounding box center [786, 387] width 162 height 12
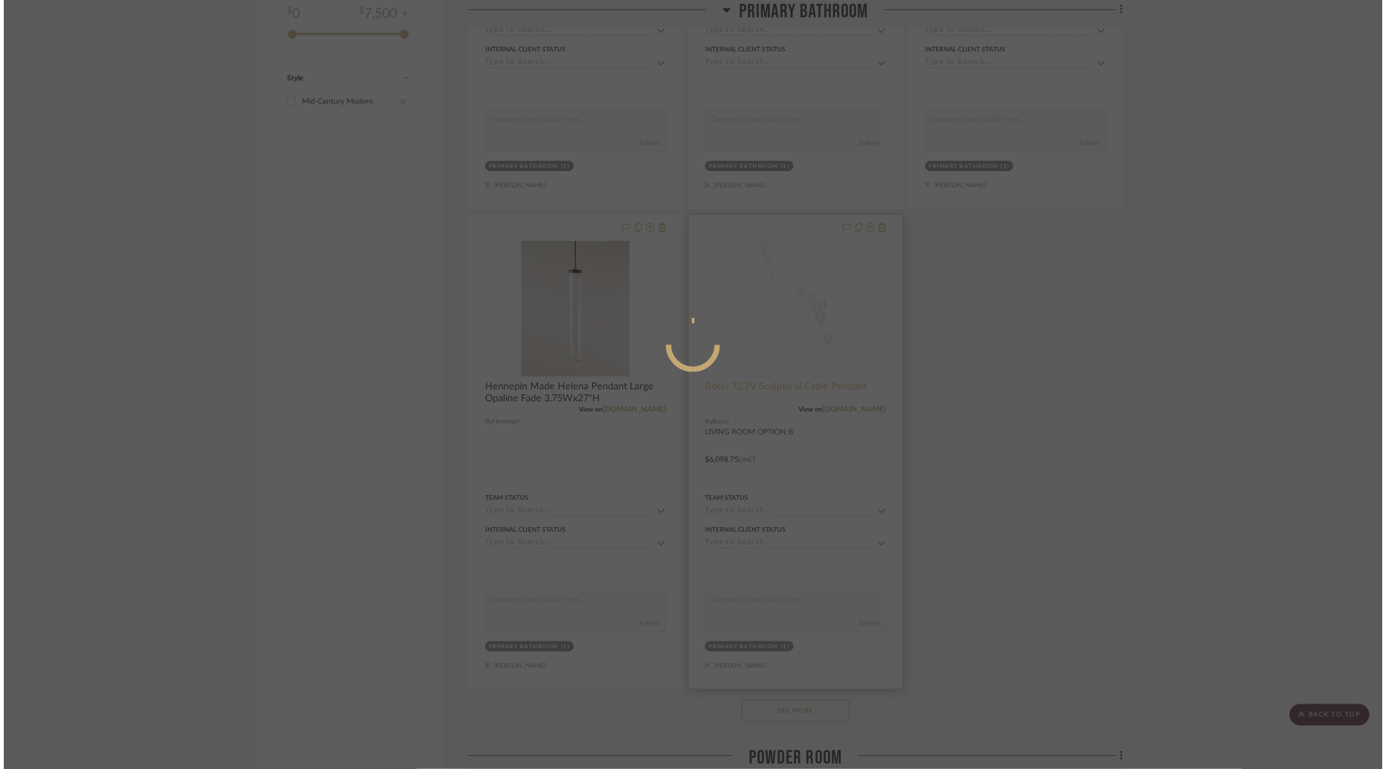
scroll to position [0, 0]
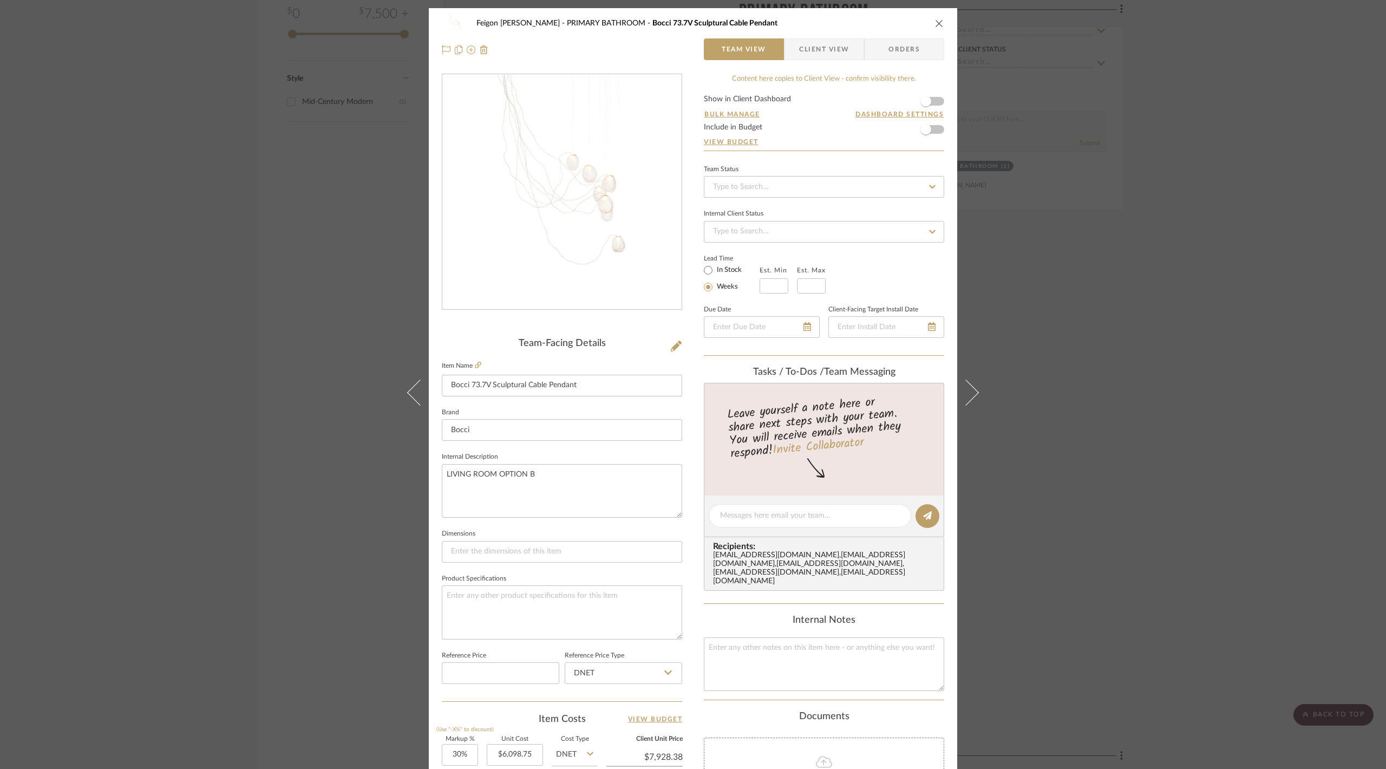
click at [479, 368] on fieldset "Item Name Bocci 73.7V Sculptural Cable Pendant" at bounding box center [562, 377] width 240 height 38
click at [475, 367] on icon at bounding box center [478, 365] width 6 height 6
click at [193, 222] on div "Feigon Bialer PRIMARY BATHROOM Bocci 73.7V Sculptural Cable Pendant Team View C…" at bounding box center [693, 384] width 1386 height 769
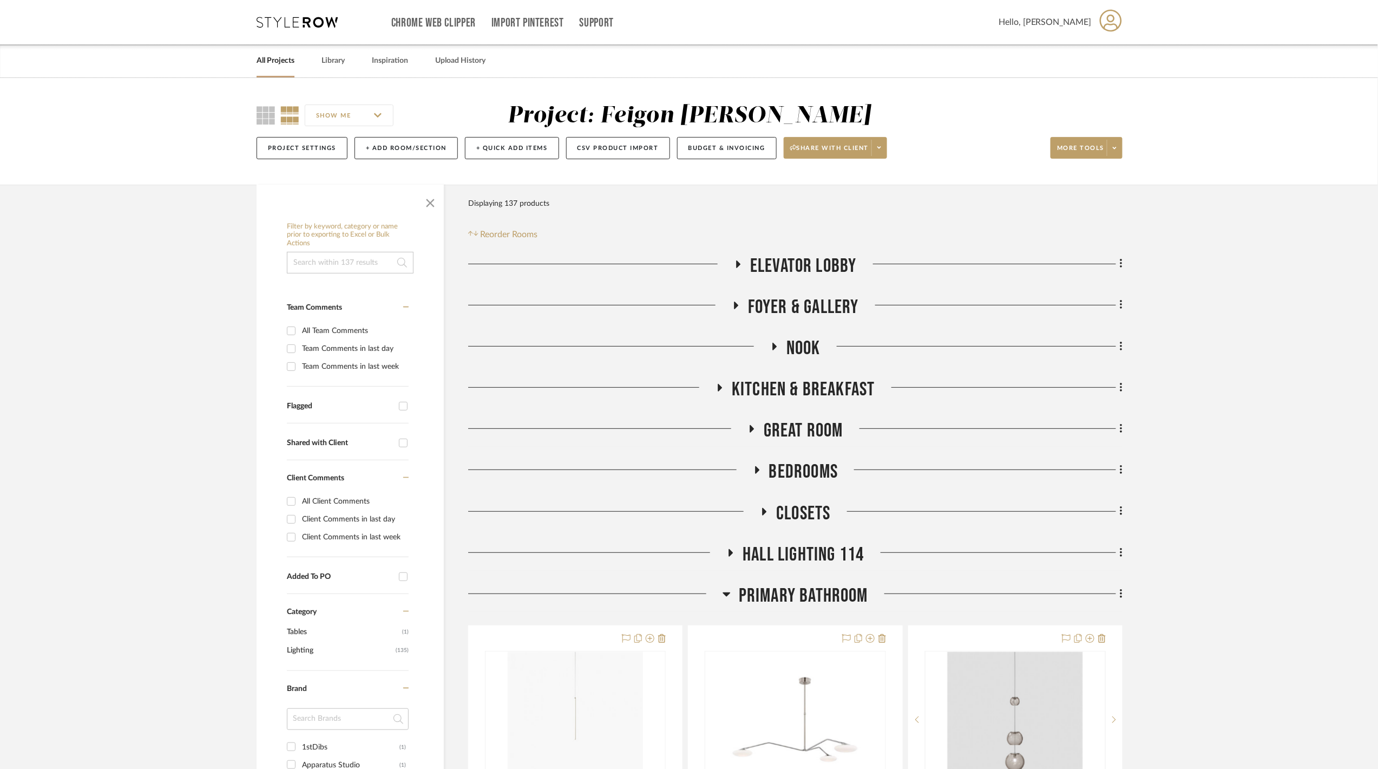
click at [812, 594] on span "PRIMARY BATHROOM" at bounding box center [803, 595] width 129 height 23
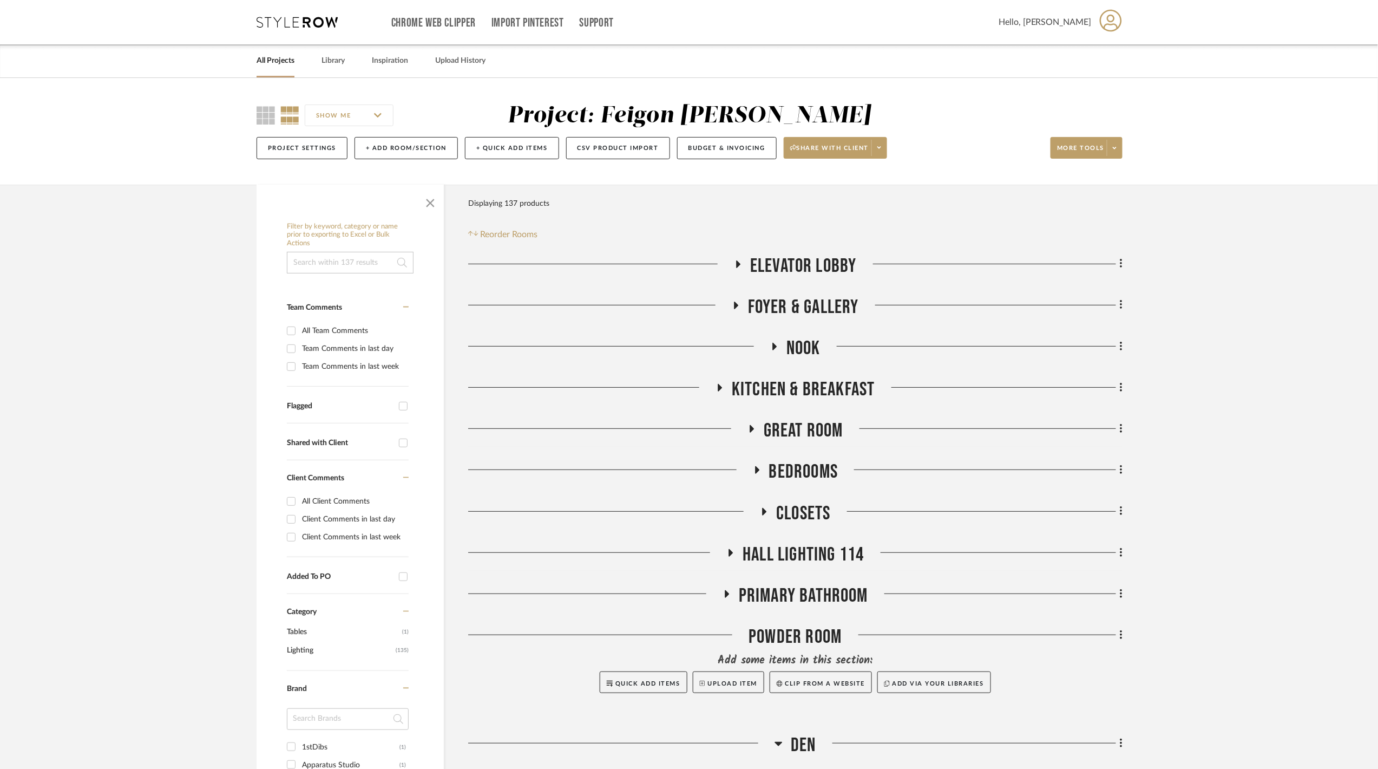
click at [781, 259] on span "ELEVATOR LOBBY" at bounding box center [803, 265] width 107 height 23
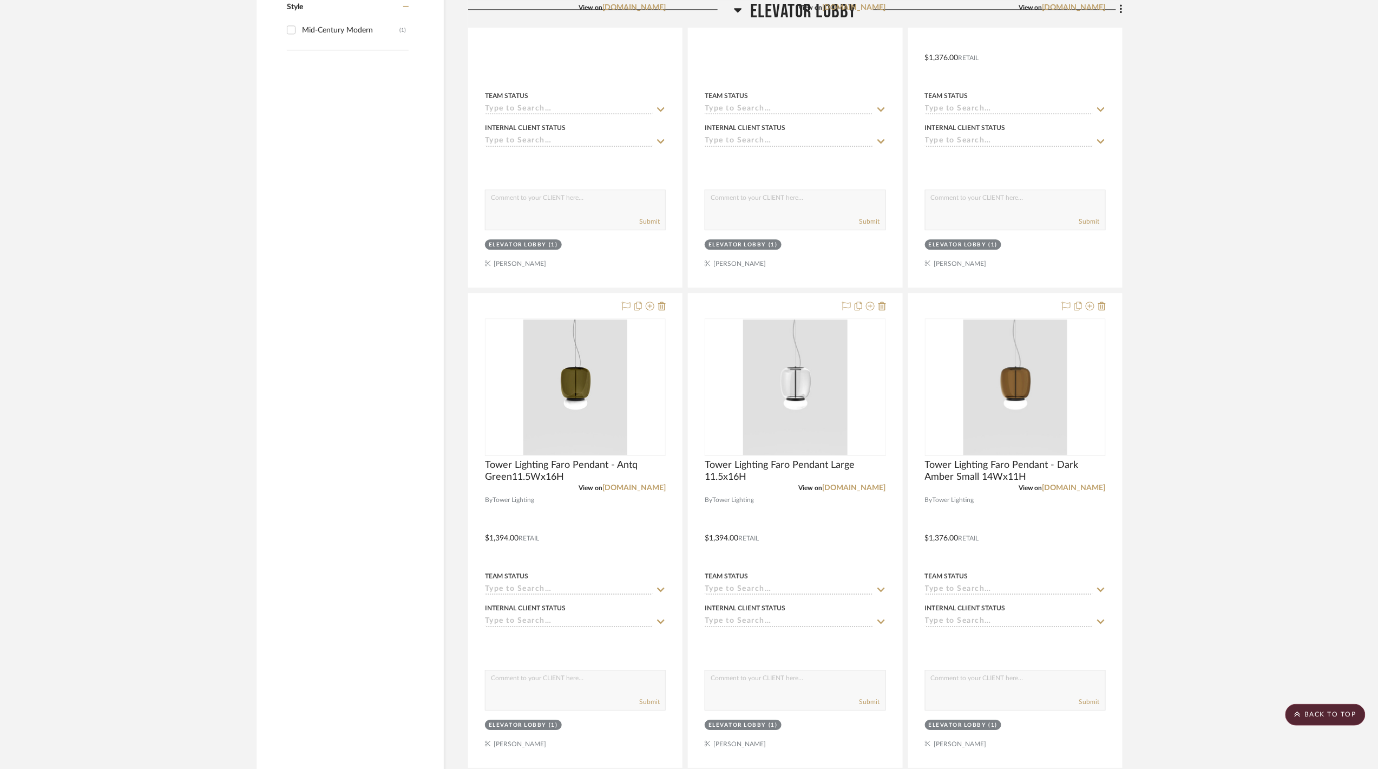
scroll to position [1299, 0]
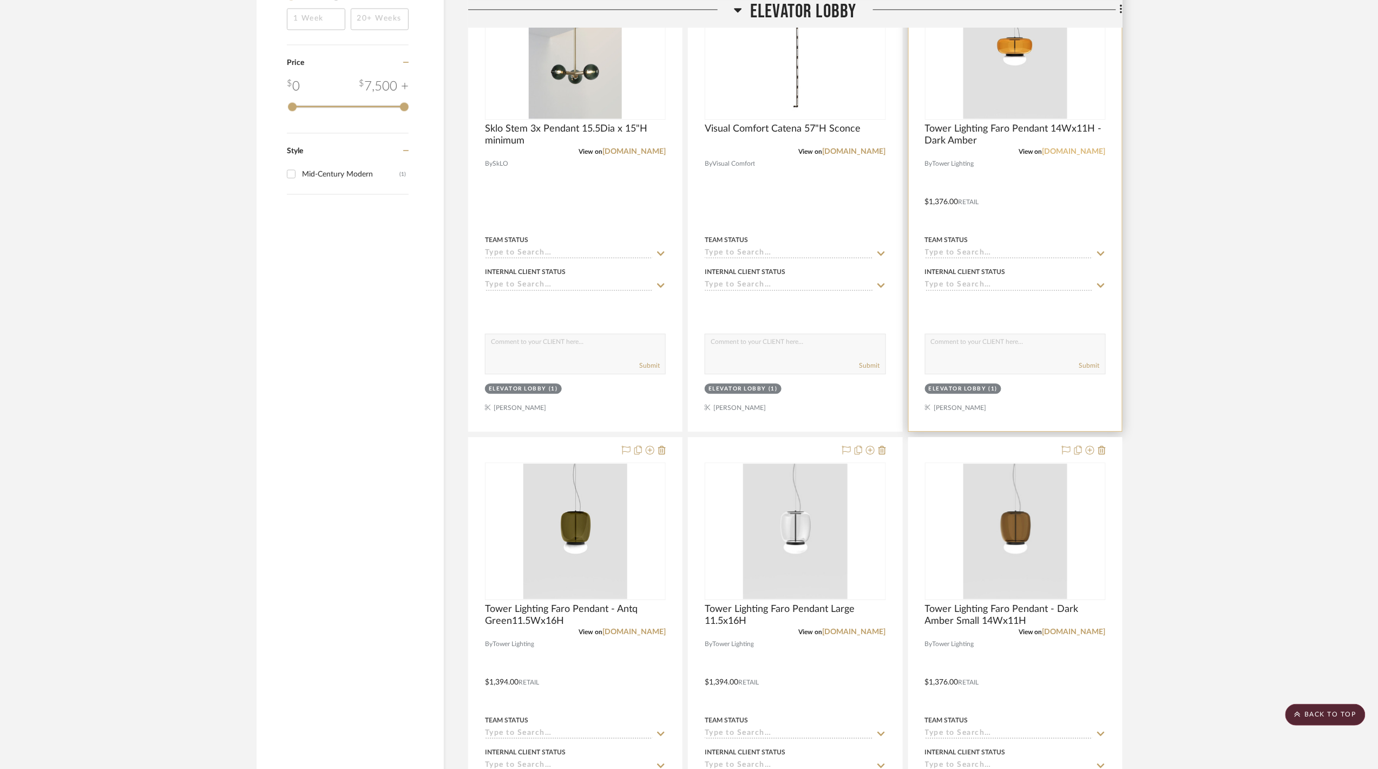
click at [1072, 154] on link "towerlighting.com" at bounding box center [1074, 152] width 63 height 8
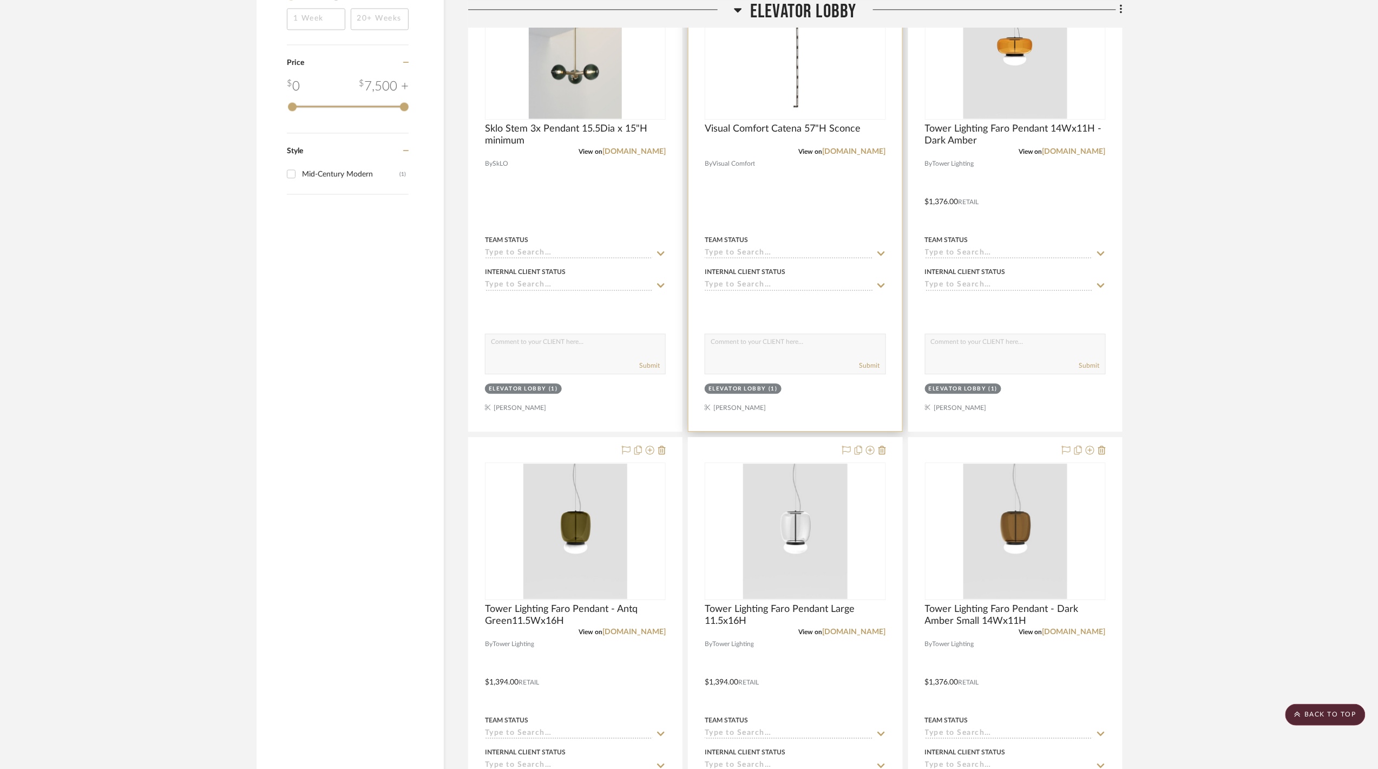
scroll to position [1227, 0]
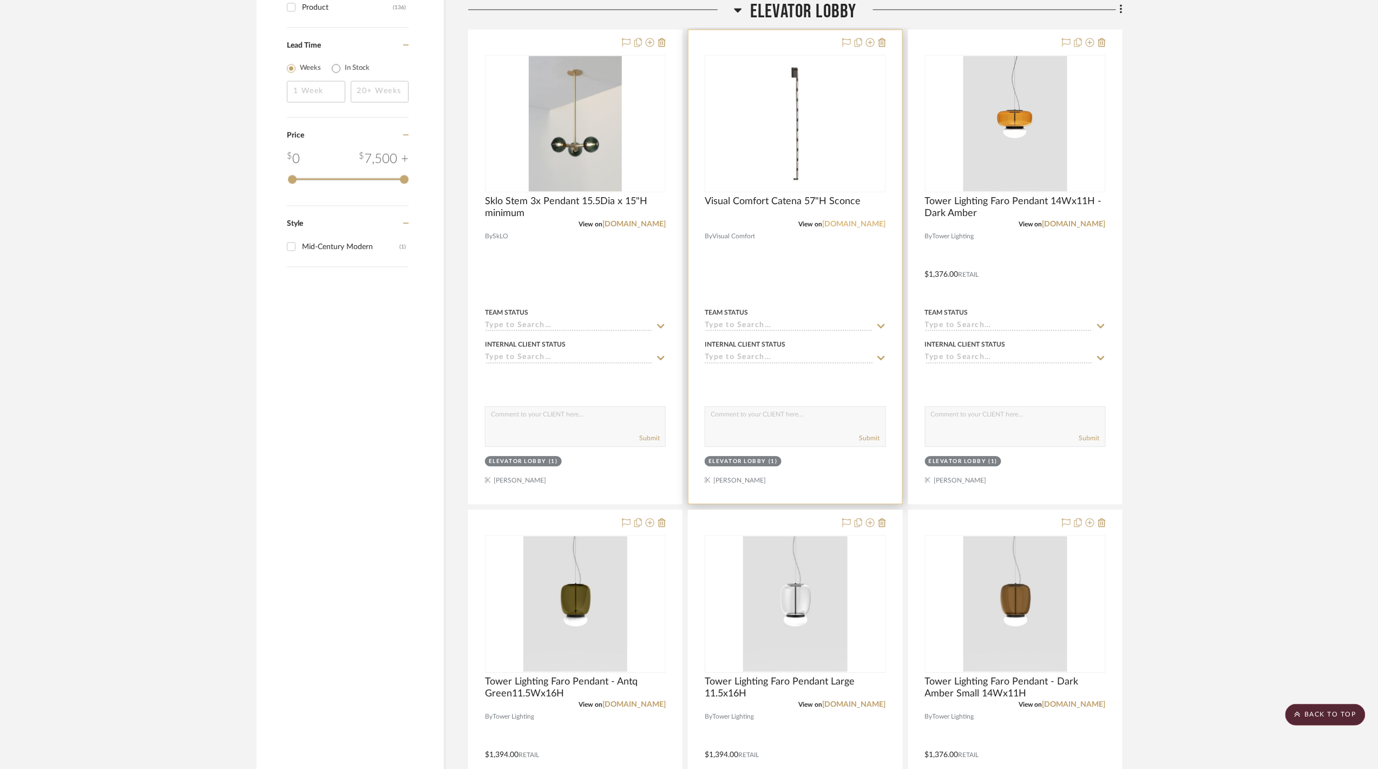
click at [856, 224] on link "visualcomfort.com" at bounding box center [854, 224] width 63 height 8
click at [811, 200] on span "Visual Comfort Catena 57"H Sconce" at bounding box center [783, 201] width 156 height 12
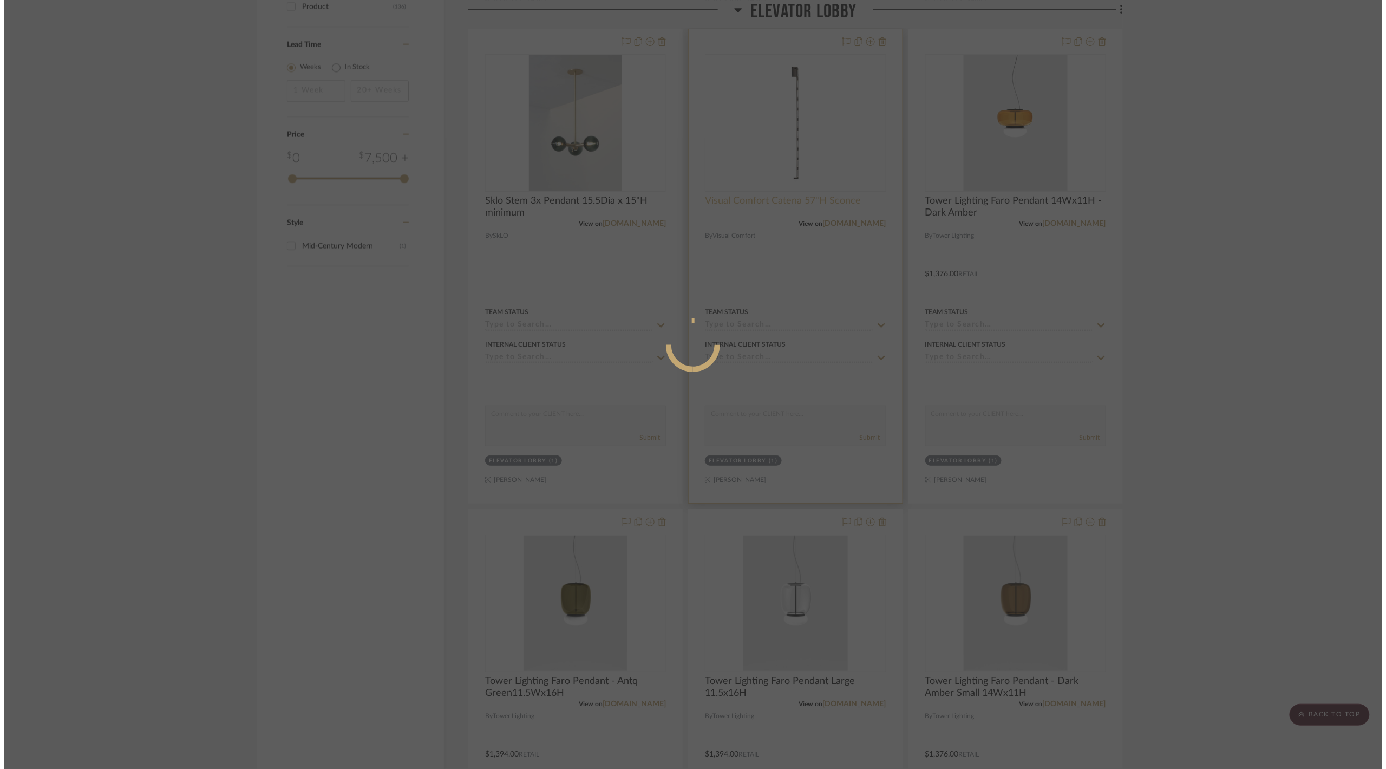
scroll to position [0, 0]
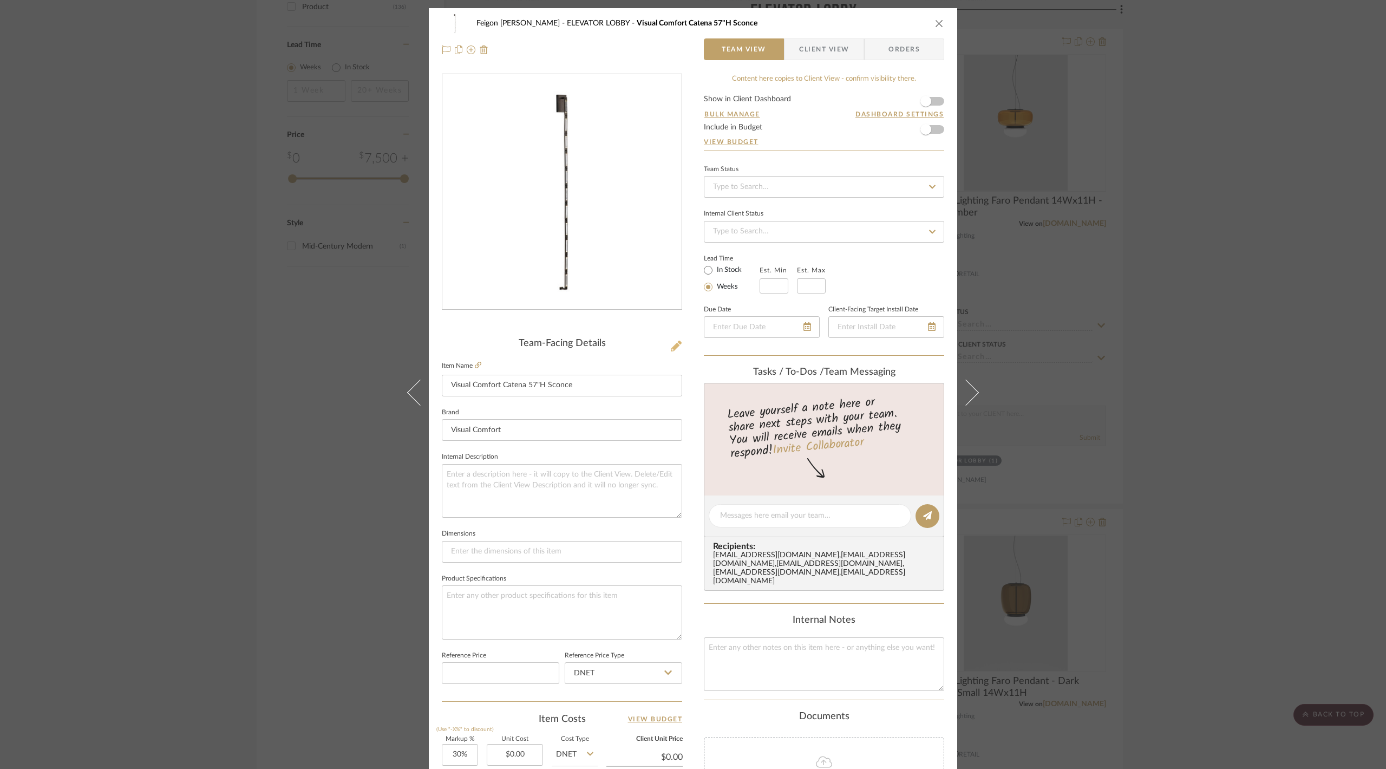
click at [670, 347] on button at bounding box center [676, 346] width 12 height 17
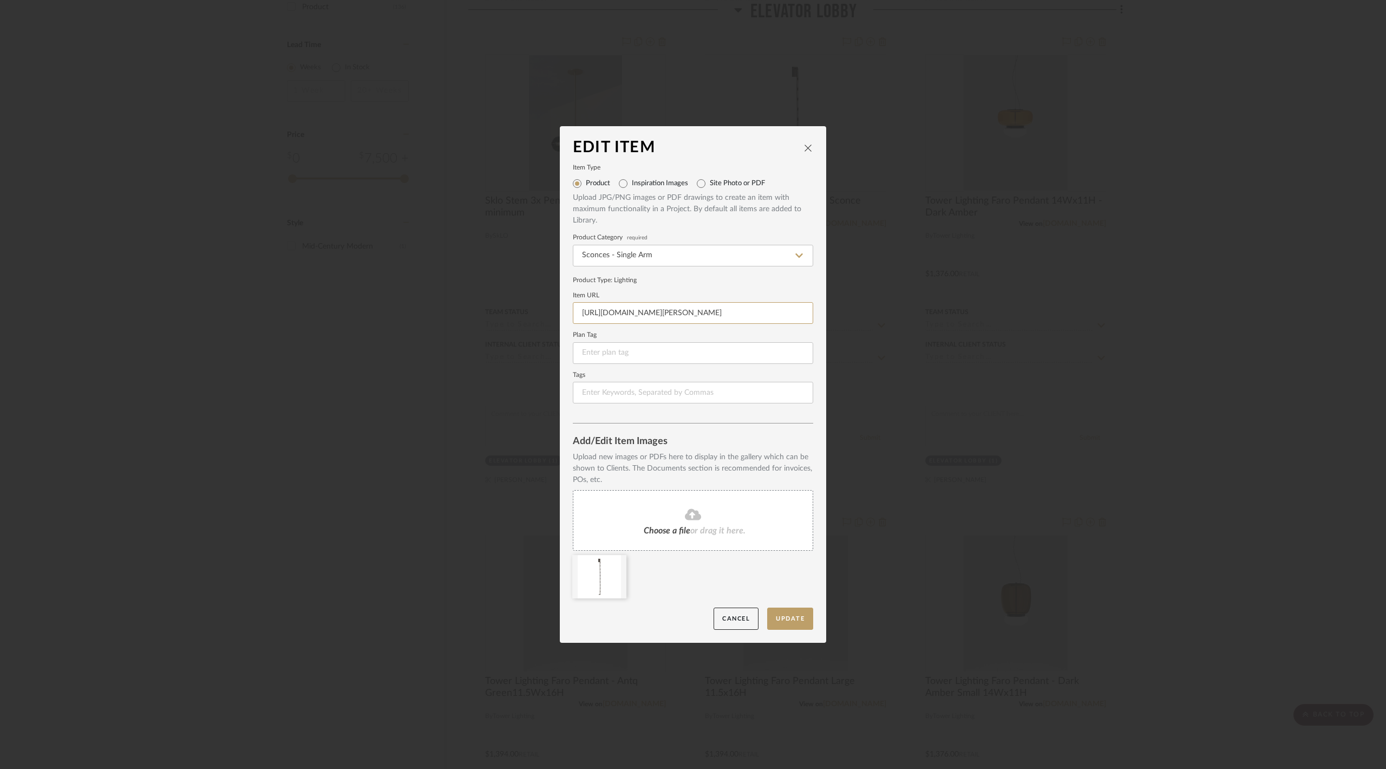
drag, startPoint x: 576, startPoint y: 313, endPoint x: 902, endPoint y: 321, distance: 325.4
click at [902, 321] on div "Edit Item Item Type Product Inspiration Images Site Photo or PDF Upload JPG/PNG…" at bounding box center [693, 384] width 1386 height 769
paste input "visualcomfort.com/catena-57-sconce-slws658/?selected_product=SLWS65830N"
type input "visualcomfort.com/catena-57-sconce-slws658/?selected_product=SLWS65830N"
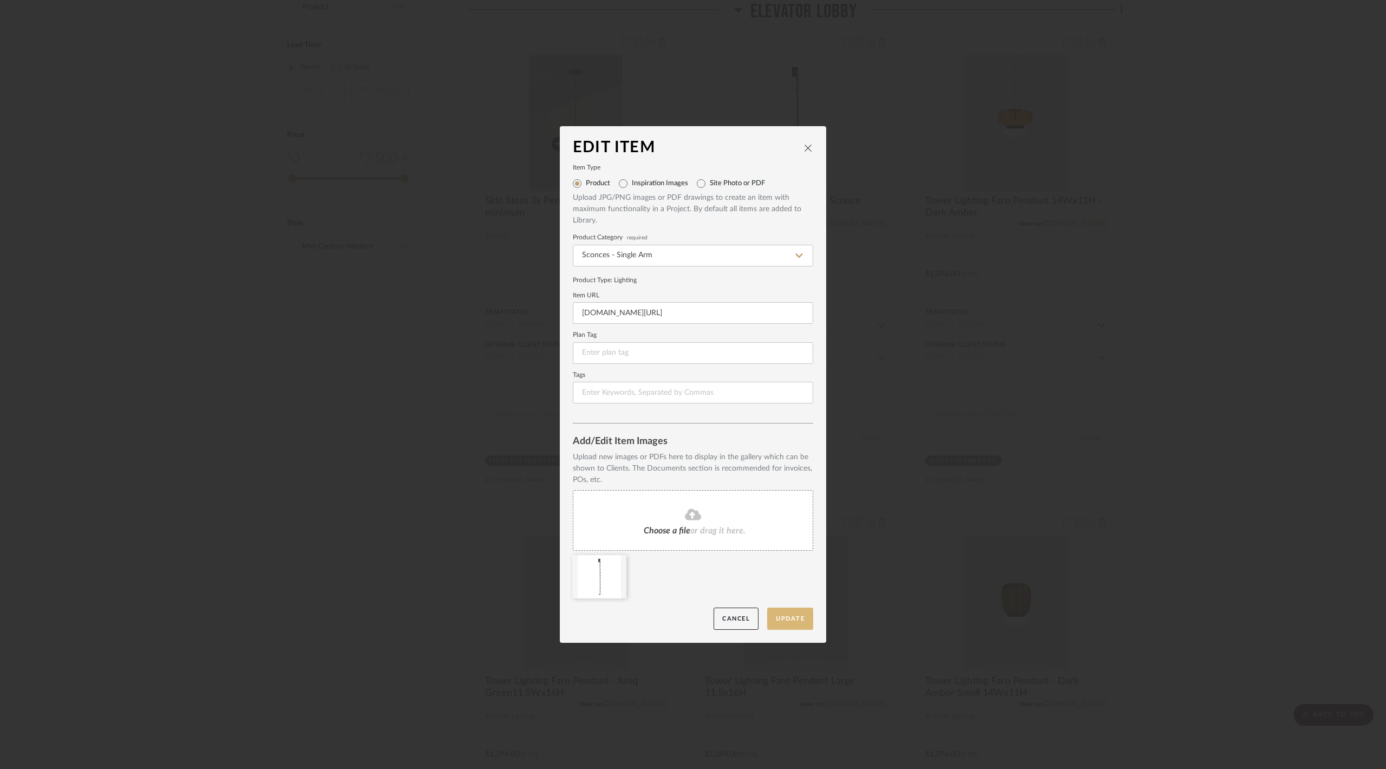
click at [785, 621] on button "Update" at bounding box center [790, 618] width 46 height 22
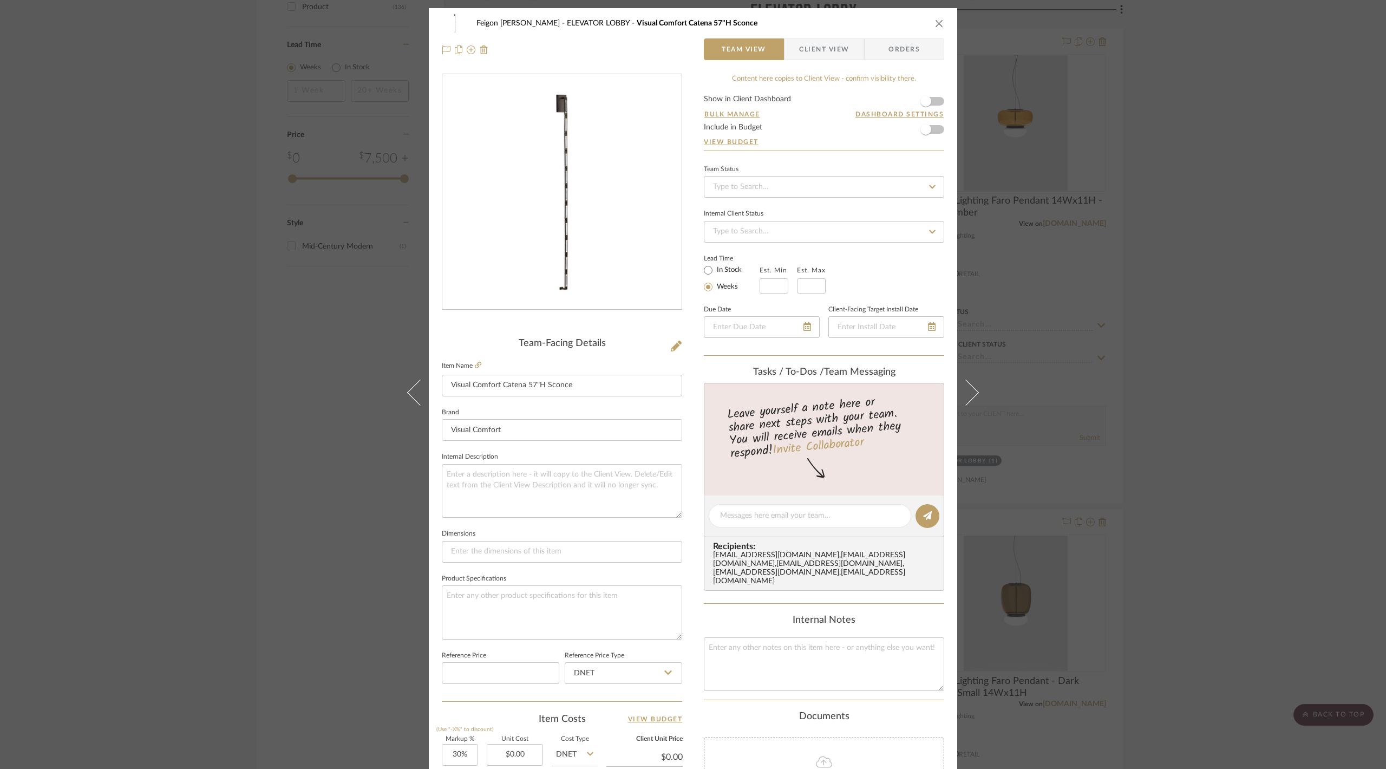
click at [1131, 396] on div "Feigon Bialer ELEVATOR LOBBY Visual Comfort Catena 57"H Sconce Team View Client…" at bounding box center [693, 384] width 1386 height 769
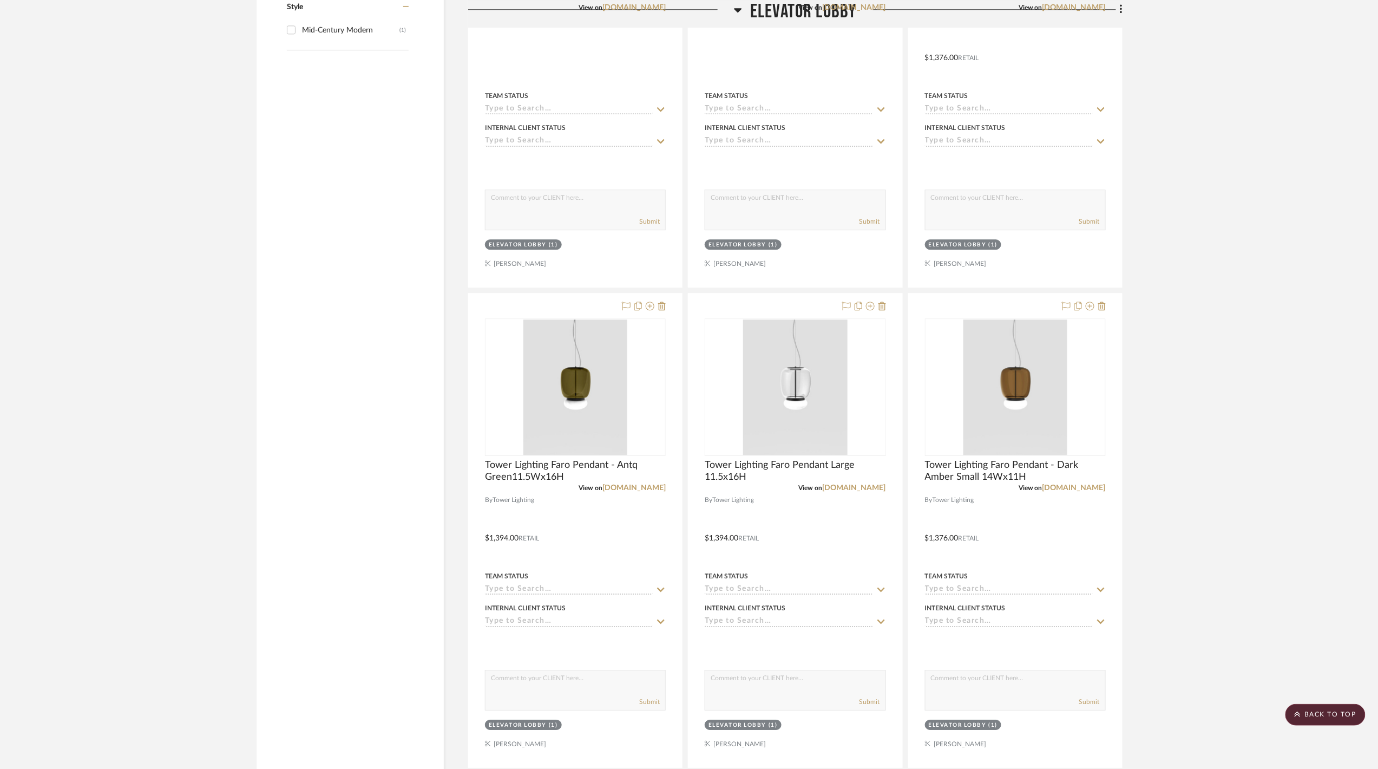
scroll to position [1516, 0]
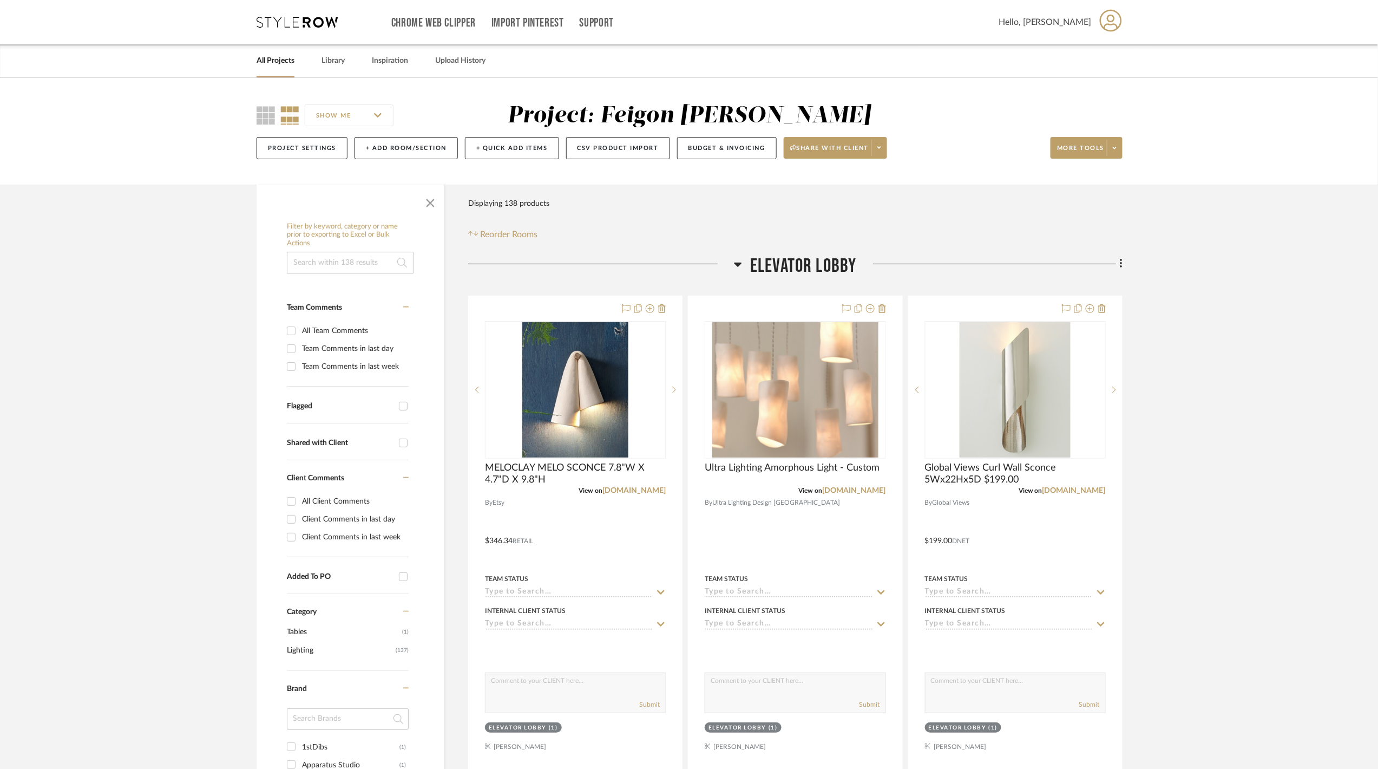
click at [800, 258] on span "ELEVATOR LOBBY" at bounding box center [803, 265] width 107 height 23
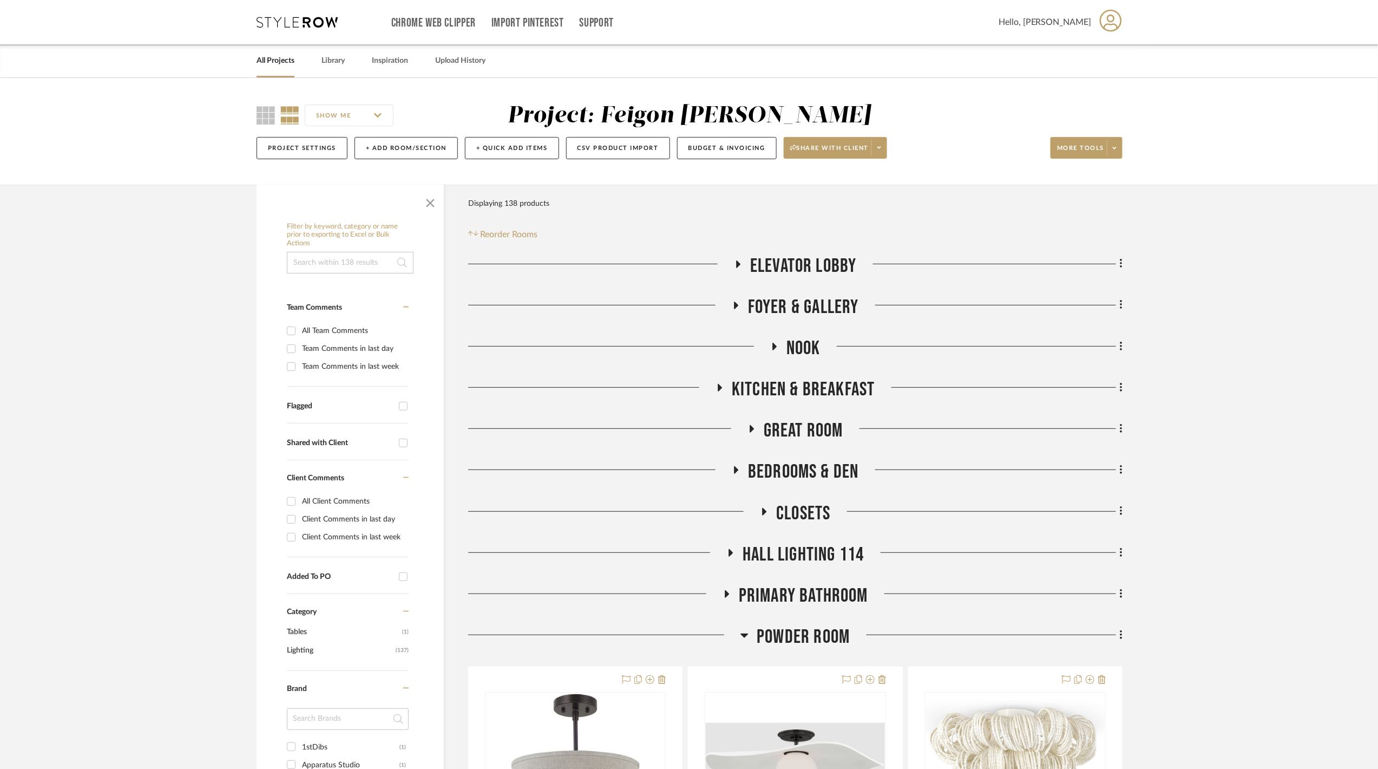
click at [801, 635] on span "POWDER ROOM" at bounding box center [803, 636] width 93 height 23
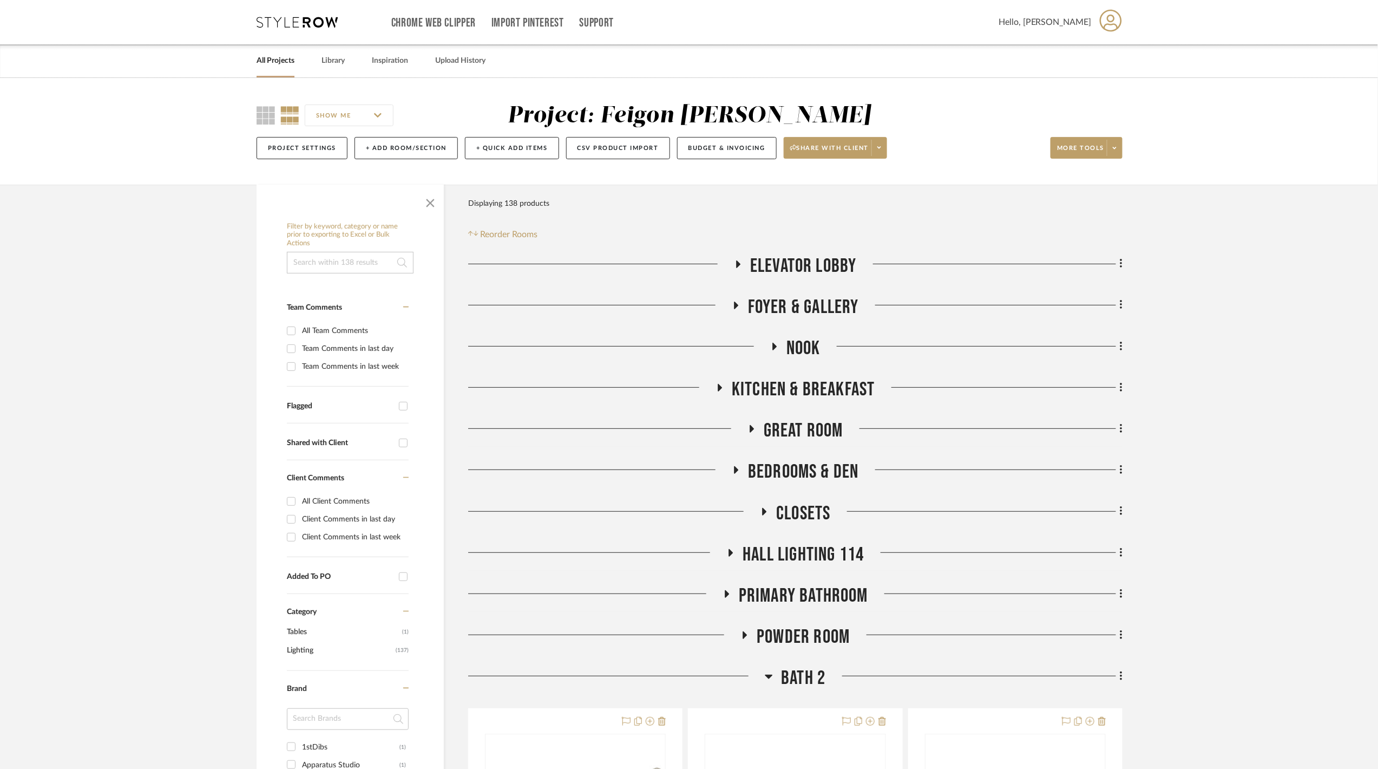
scroll to position [217, 0]
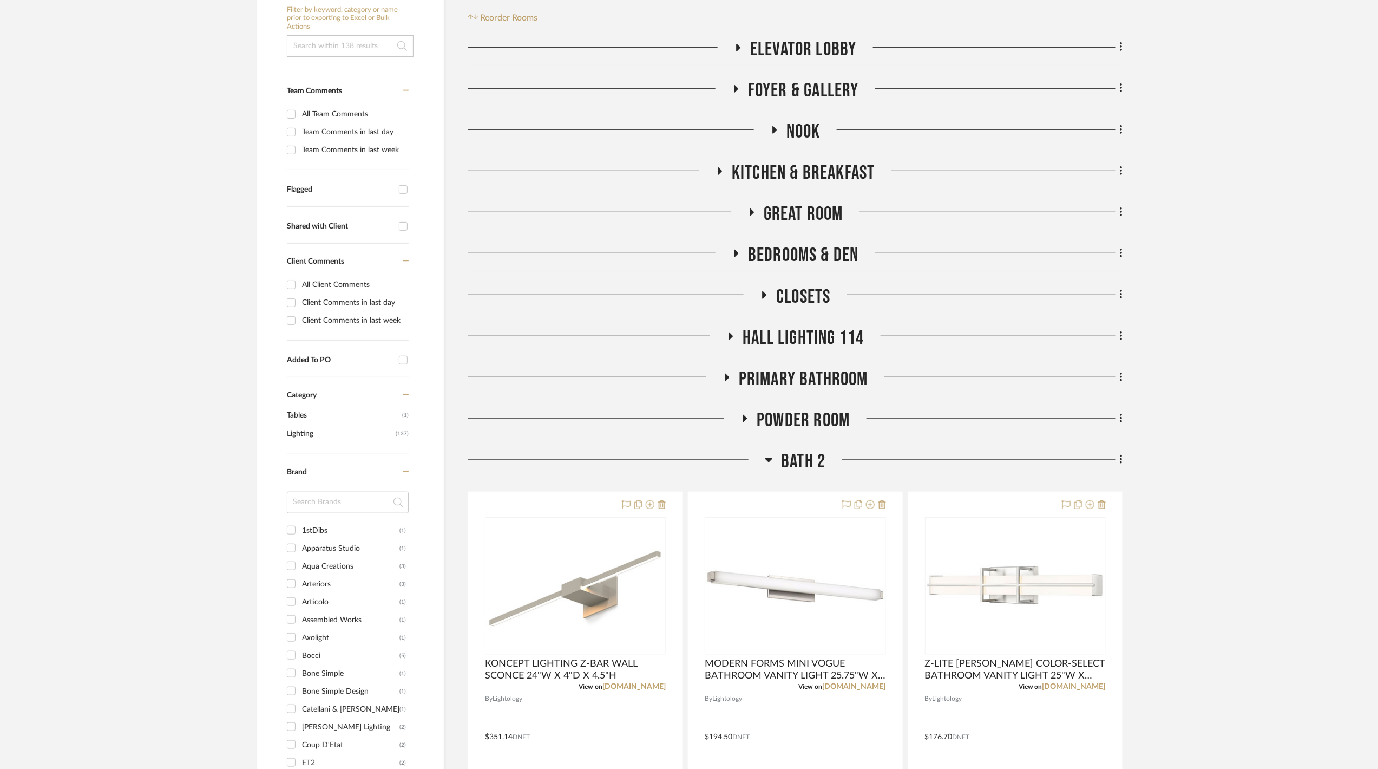
click at [803, 469] on span "BATH 2" at bounding box center [803, 461] width 44 height 23
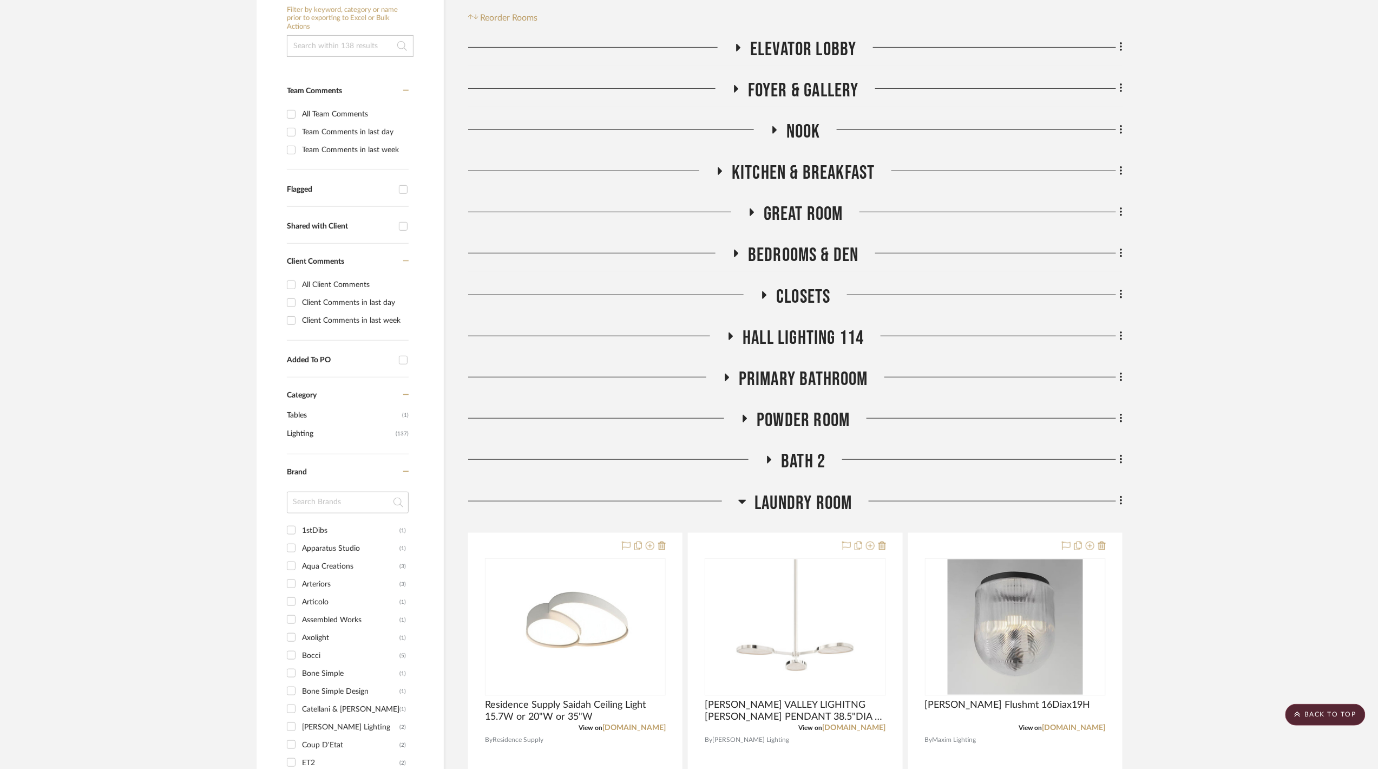
click at [788, 506] on span "Laundry Room" at bounding box center [803, 503] width 97 height 23
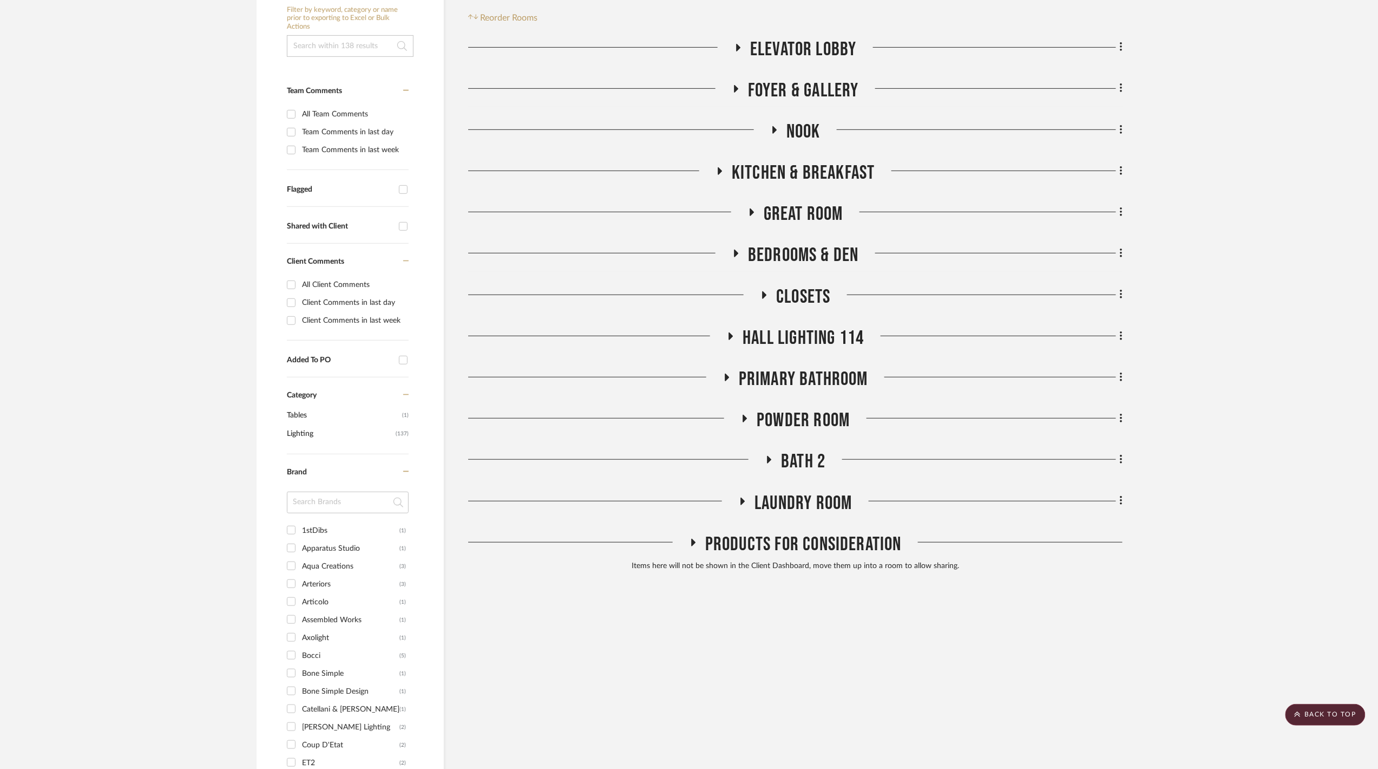
click at [780, 420] on span "POWDER ROOM" at bounding box center [803, 420] width 93 height 23
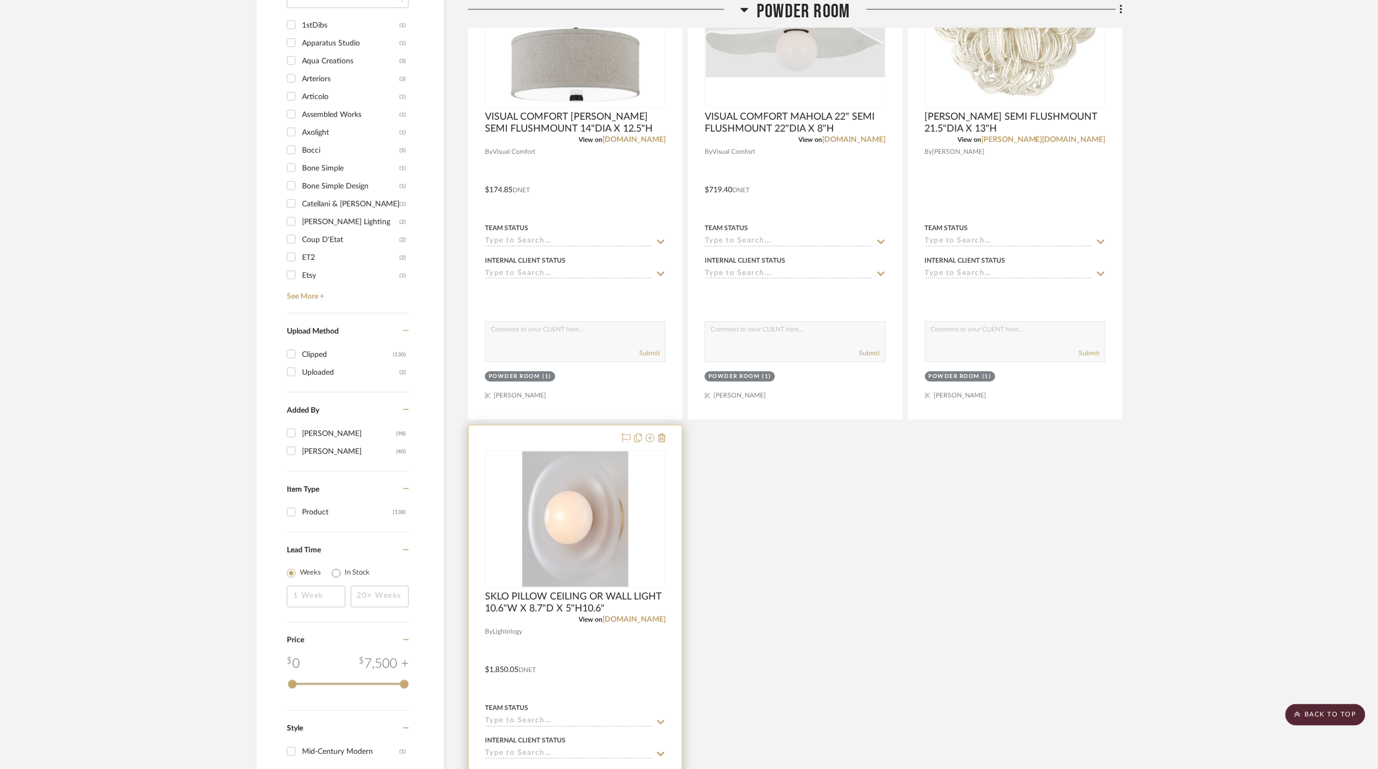
scroll to position [794, 0]
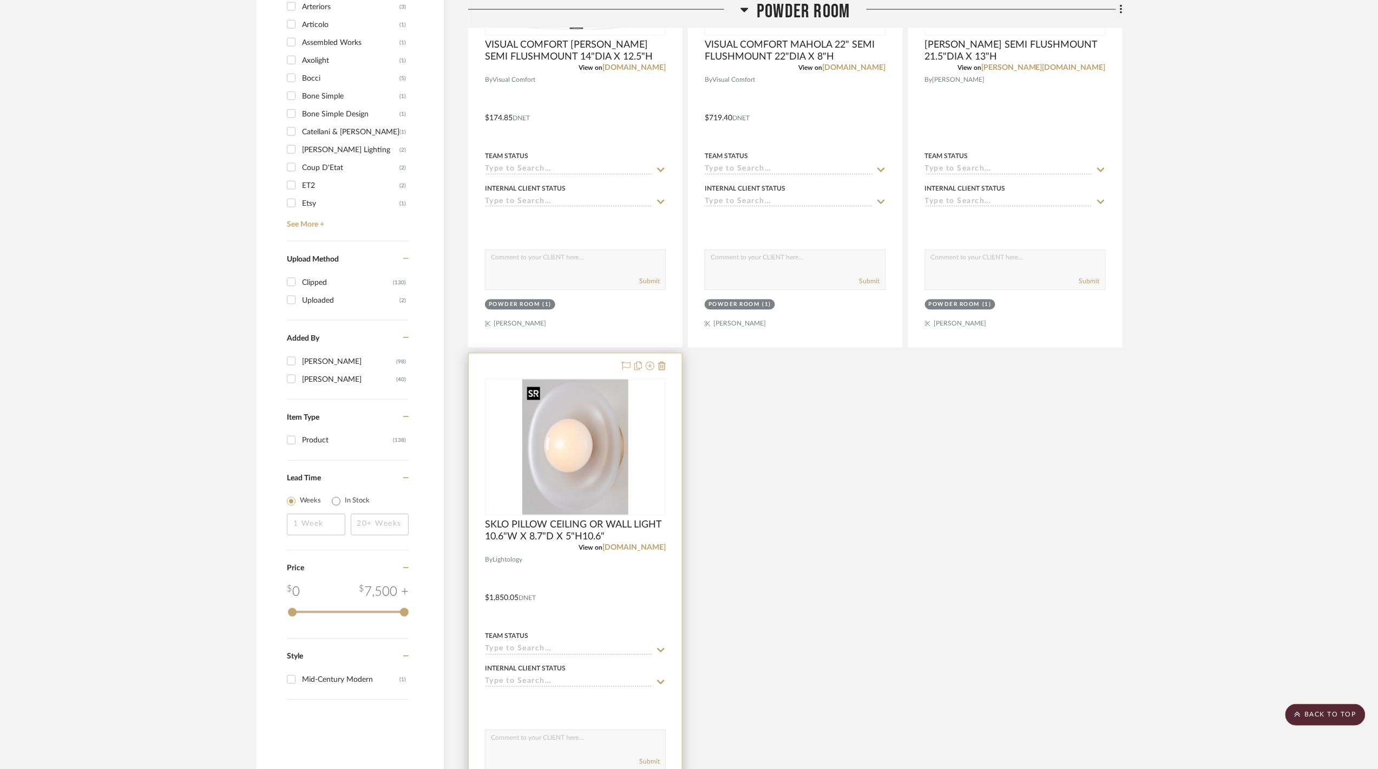
click at [587, 479] on img "0" at bounding box center [575, 446] width 106 height 135
drag, startPoint x: 587, startPoint y: 479, endPoint x: 561, endPoint y: 454, distance: 36.0
click at [561, 454] on img "0" at bounding box center [575, 446] width 106 height 135
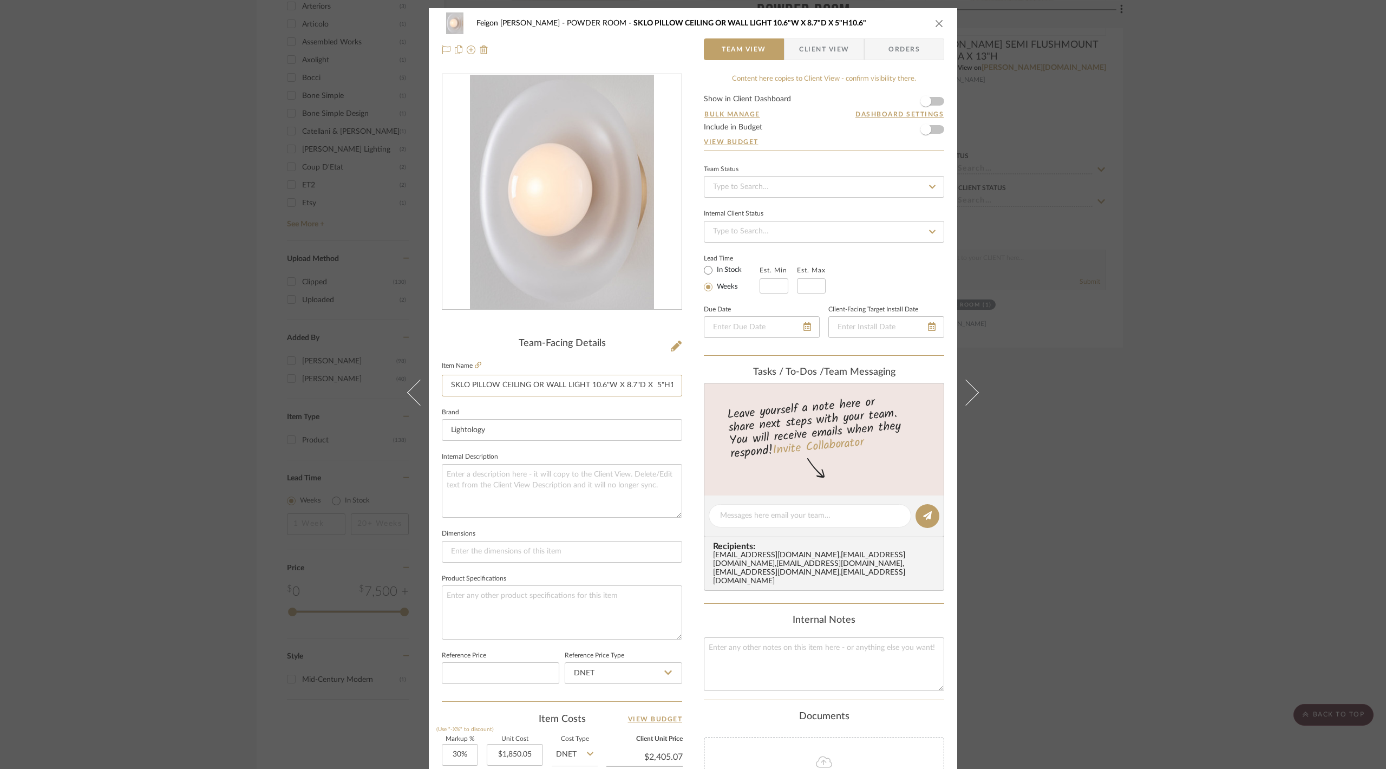
scroll to position [0, 13]
drag, startPoint x: 447, startPoint y: 390, endPoint x: 778, endPoint y: 377, distance: 331.5
click at [778, 377] on div "Feigon Bialer POWDER ROOM SKLO PILLOW CEILING OR WALL LIGHT 10.6"W X 8.7"D X 5"…" at bounding box center [693, 508] width 528 height 1000
click at [1023, 440] on div "Feigon Bialer POWDER ROOM SKLO PILLOW CEILING OR WALL LIGHT 10.6"W X 8.7"D X 5"…" at bounding box center [693, 384] width 1386 height 769
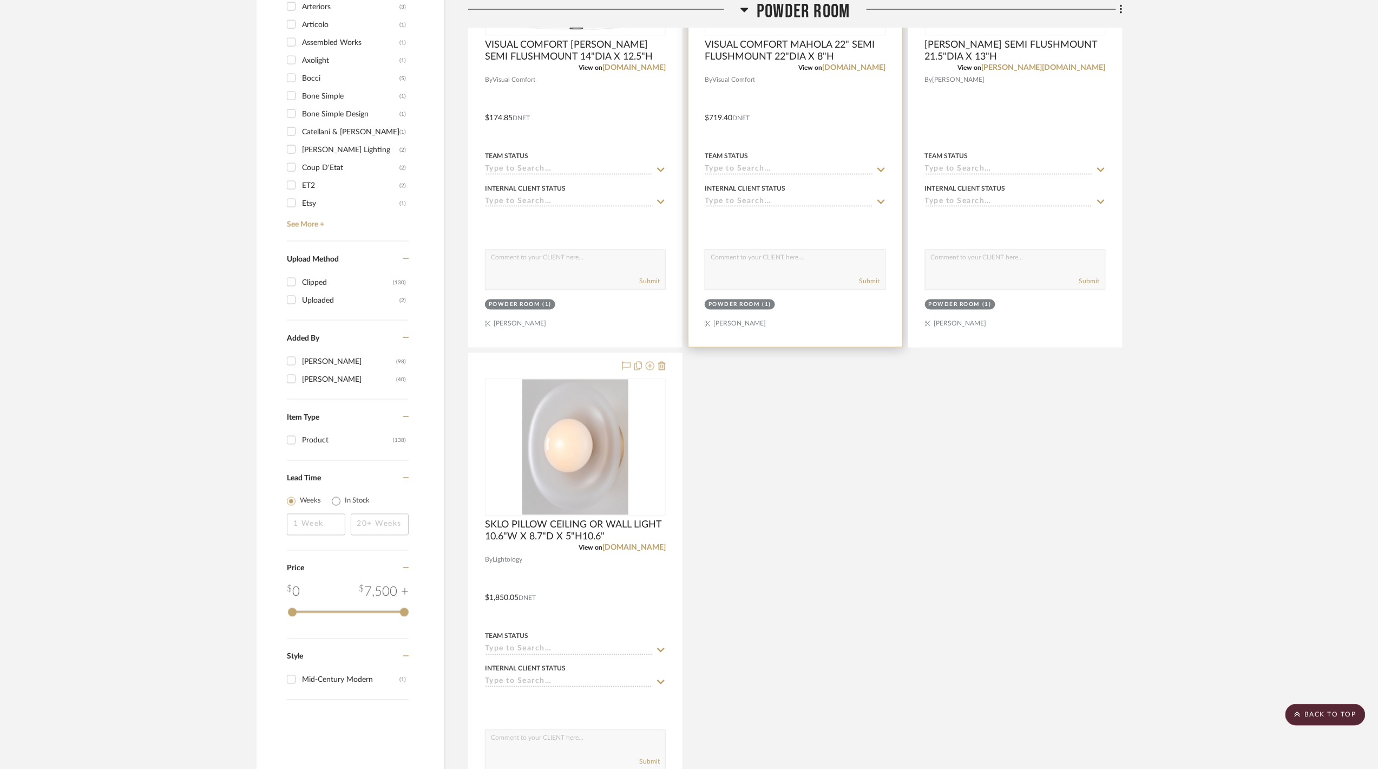
scroll to position [577, 0]
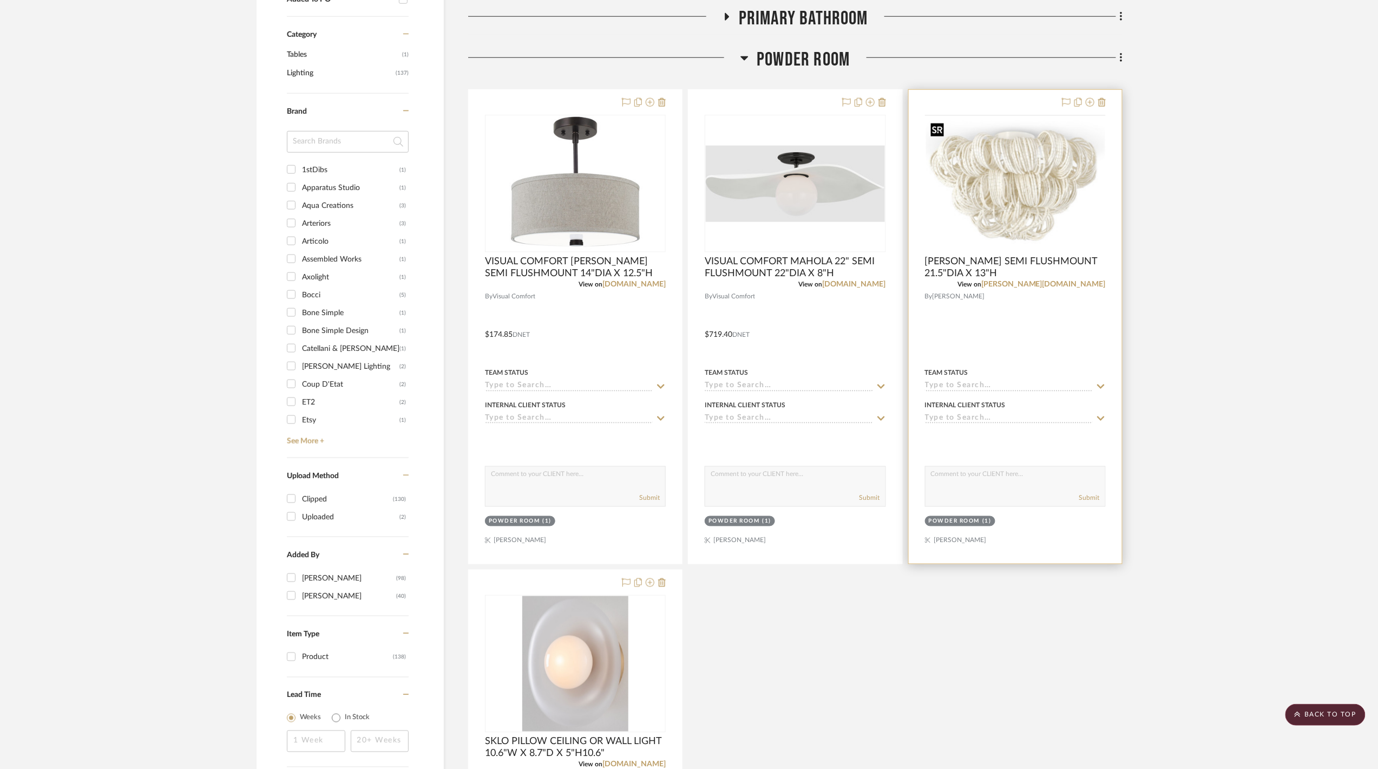
click at [0, 0] on img at bounding box center [0, 0] width 0 height 0
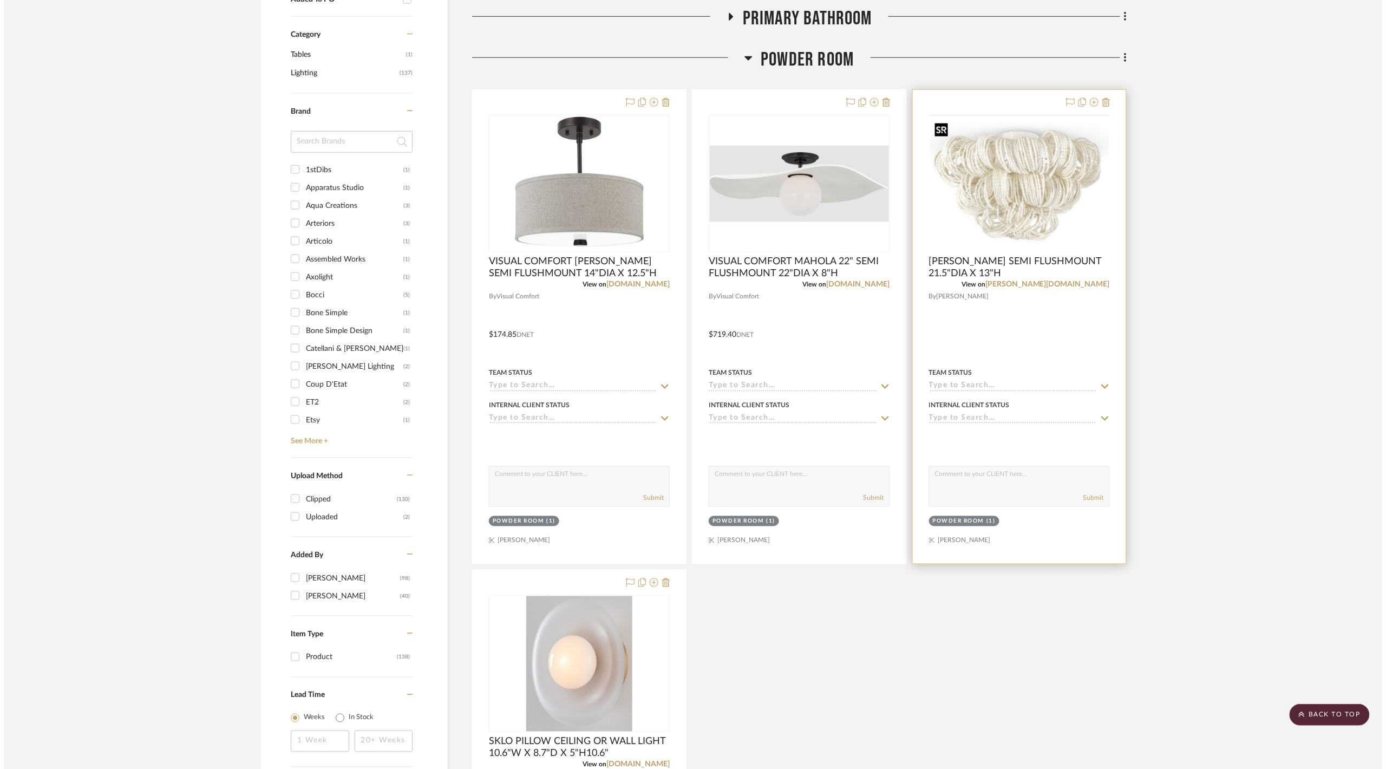
scroll to position [0, 0]
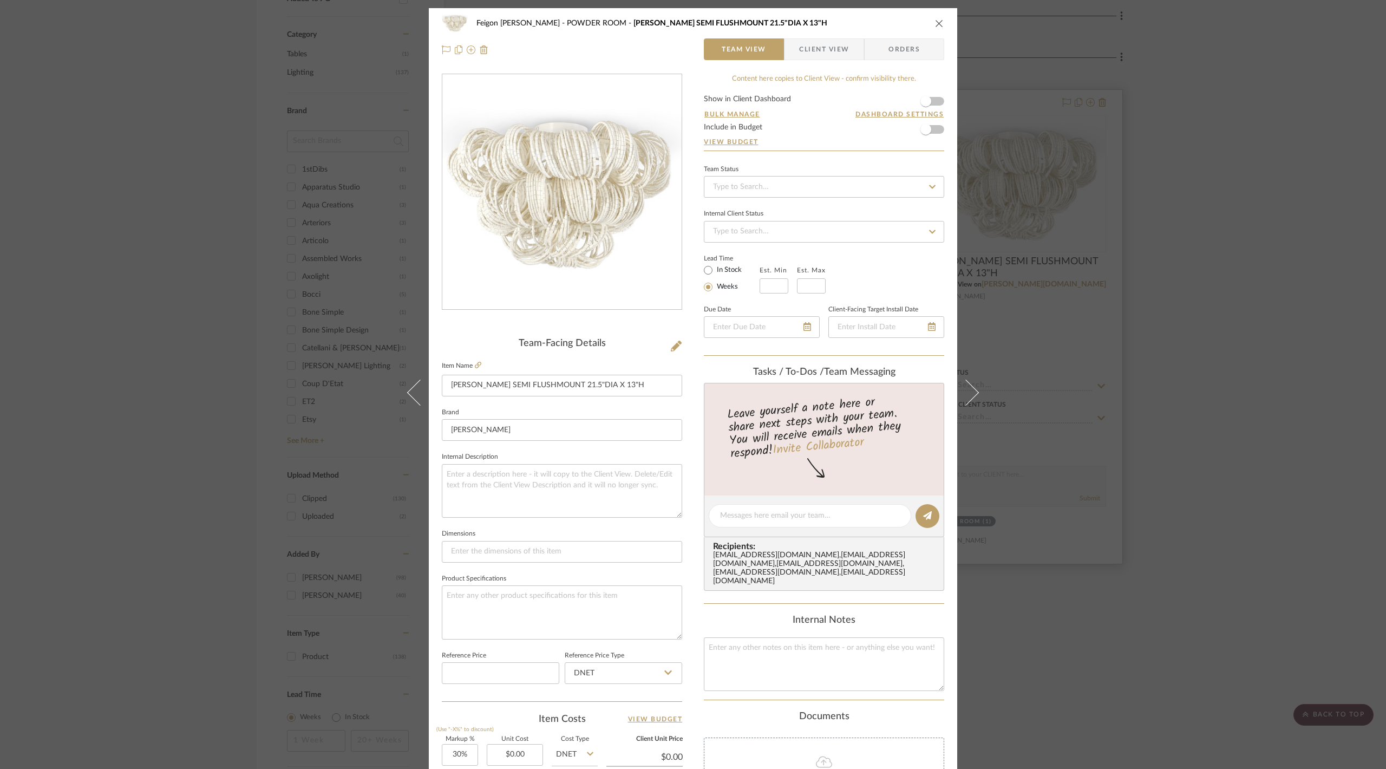
drag, startPoint x: 1226, startPoint y: 444, endPoint x: 994, endPoint y: 338, distance: 255.1
click at [1226, 444] on div "Feigon Bialer POWDER ROOM PALECEK MONROE SEMI FLUSHMOUNT 21.5"DIA X 13"H Team V…" at bounding box center [693, 384] width 1386 height 769
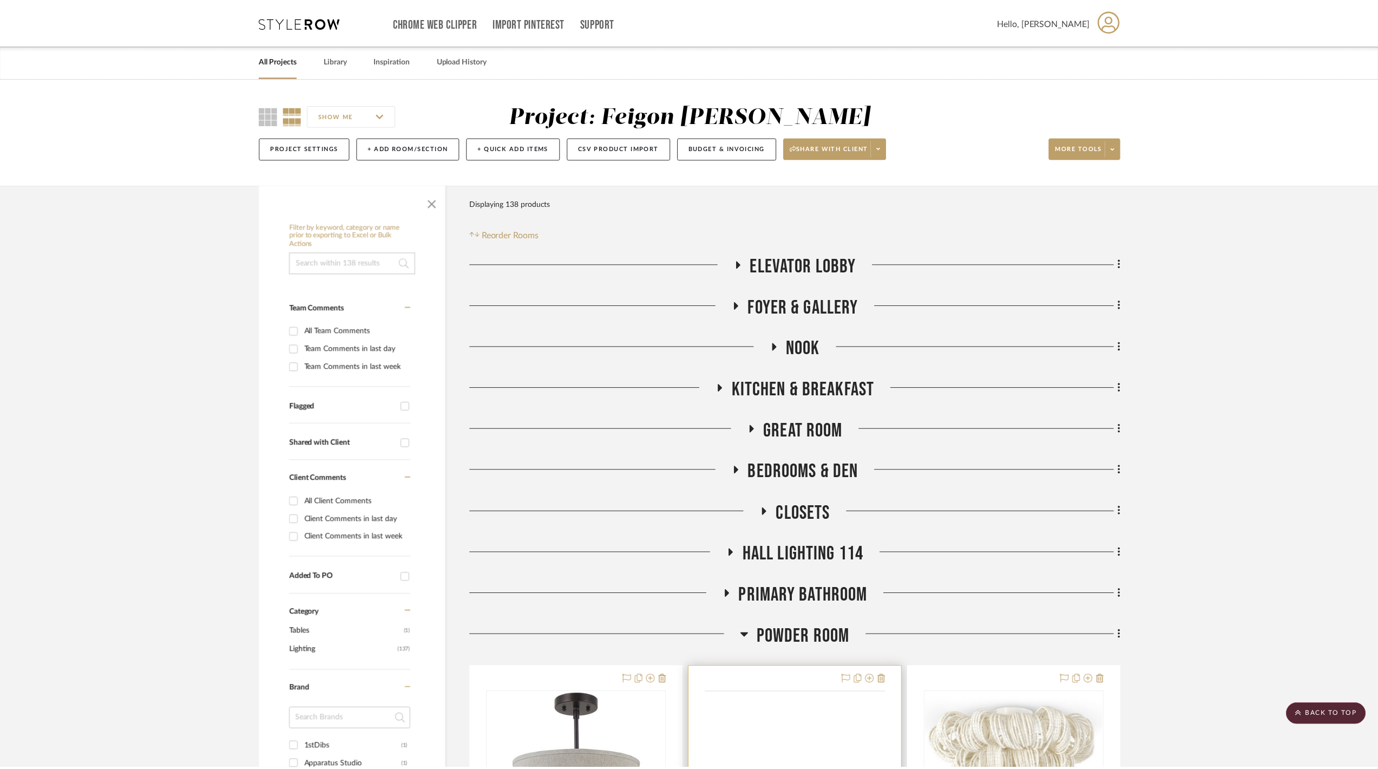
scroll to position [577, 0]
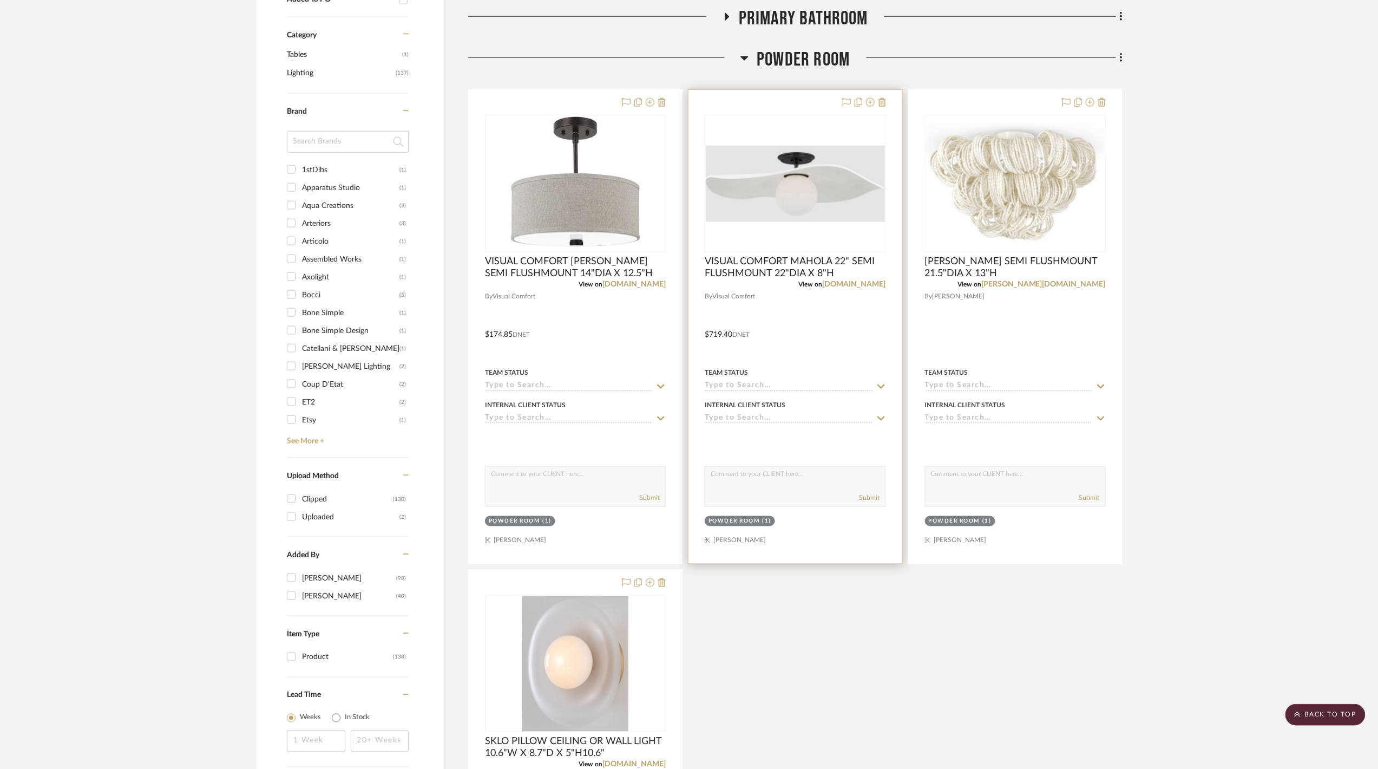
click at [0, 0] on div at bounding box center [0, 0] width 0 height 0
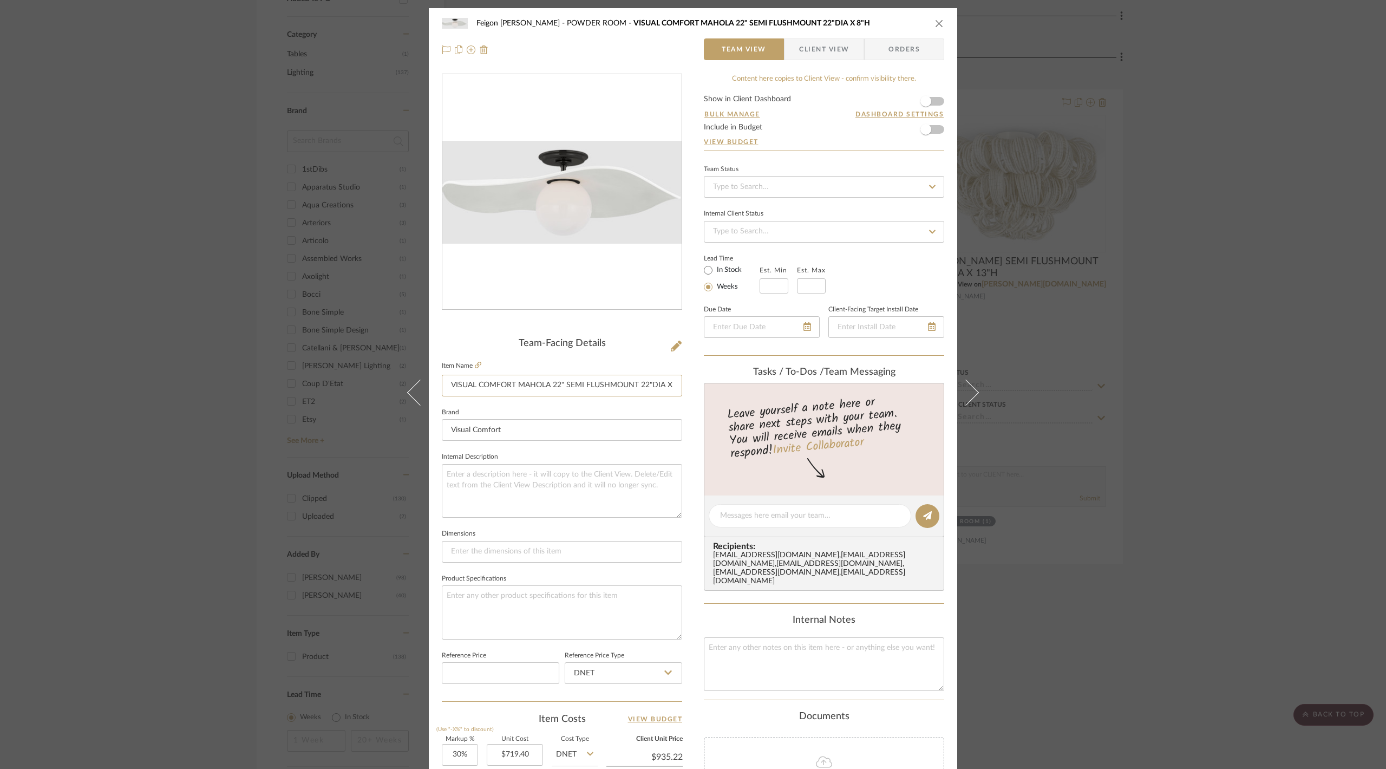
scroll to position [0, 13]
drag, startPoint x: 440, startPoint y: 382, endPoint x: 723, endPoint y: 389, distance: 283.2
click at [723, 389] on div "Feigon Bialer POWDER ROOM VISUAL COMFORT MAHOLA 22" SEMI FLUSHMOUNT 22"DIA X 8"…" at bounding box center [693, 508] width 528 height 1000
click at [206, 524] on div "Feigon Bialer POWDER ROOM VISUAL COMFORT MAHOLA 22" SEMI FLUSHMOUNT 22"DIA X 8"…" at bounding box center [693, 384] width 1386 height 769
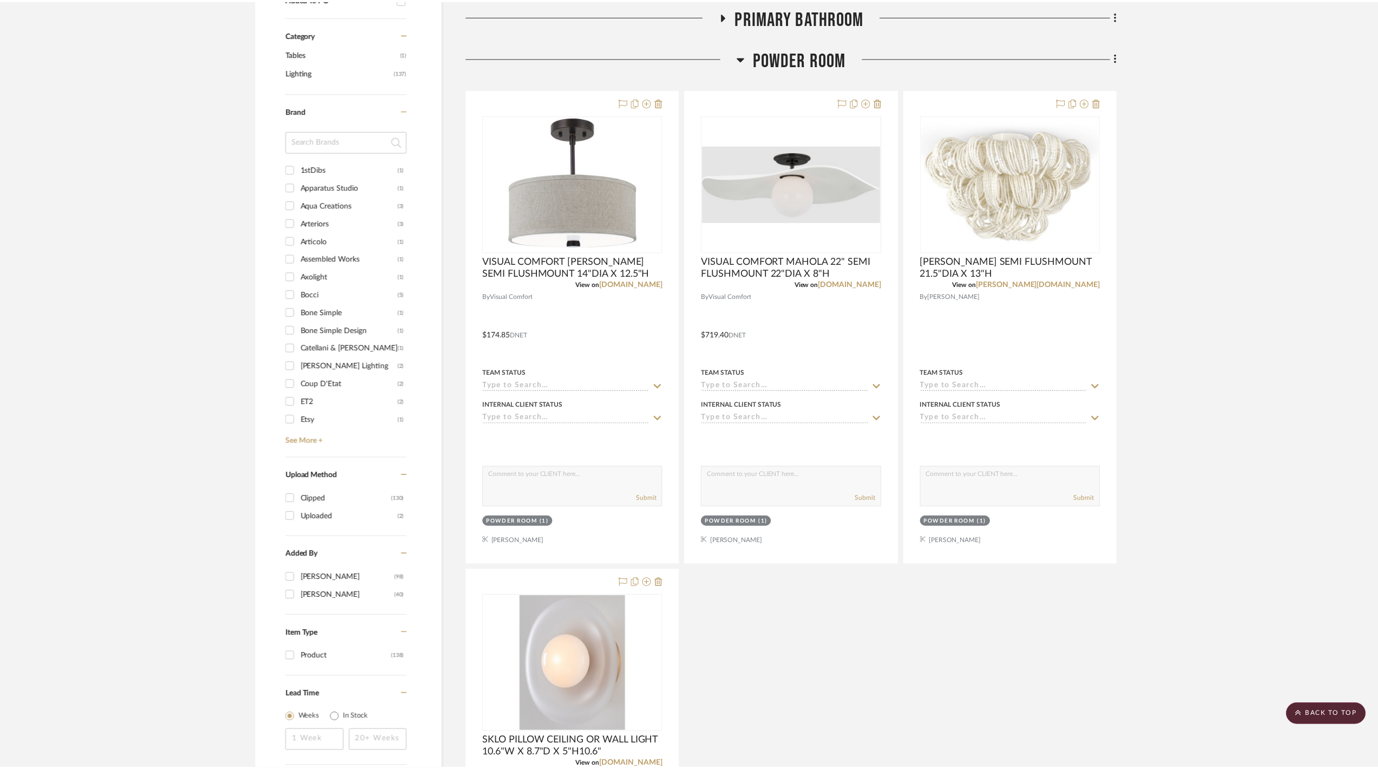
scroll to position [577, 0]
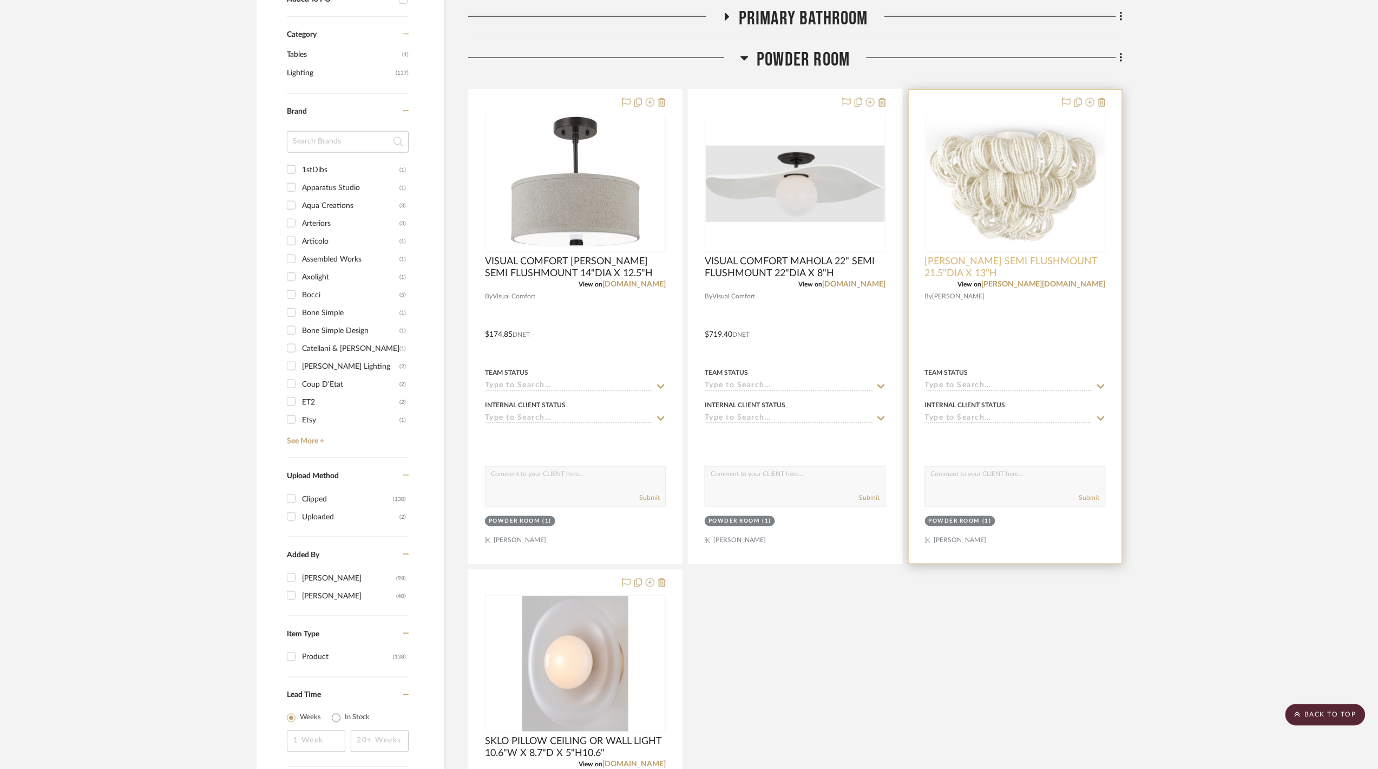
click at [962, 276] on span "PALECEK MONROE SEMI FLUSHMOUNT 21.5"DIA X 13"H" at bounding box center [1015, 267] width 181 height 24
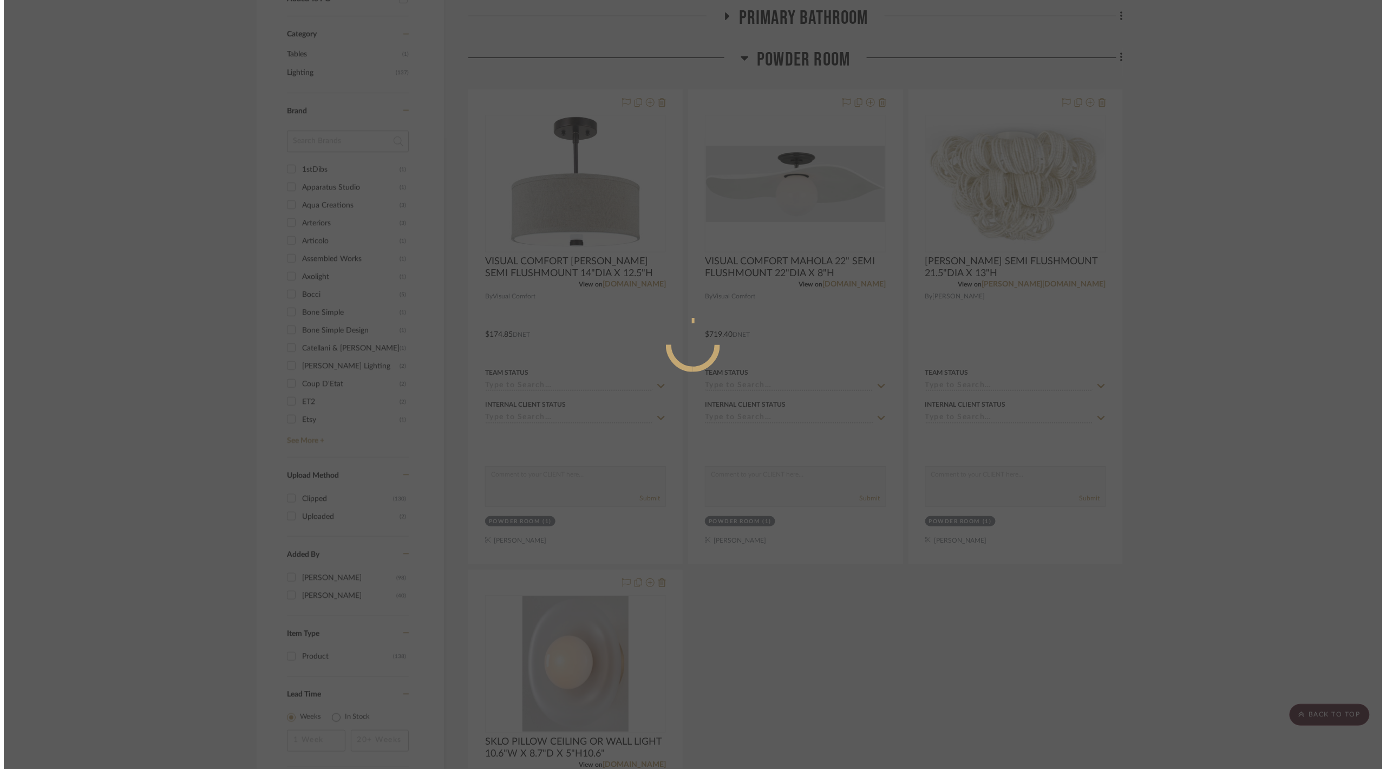
scroll to position [0, 0]
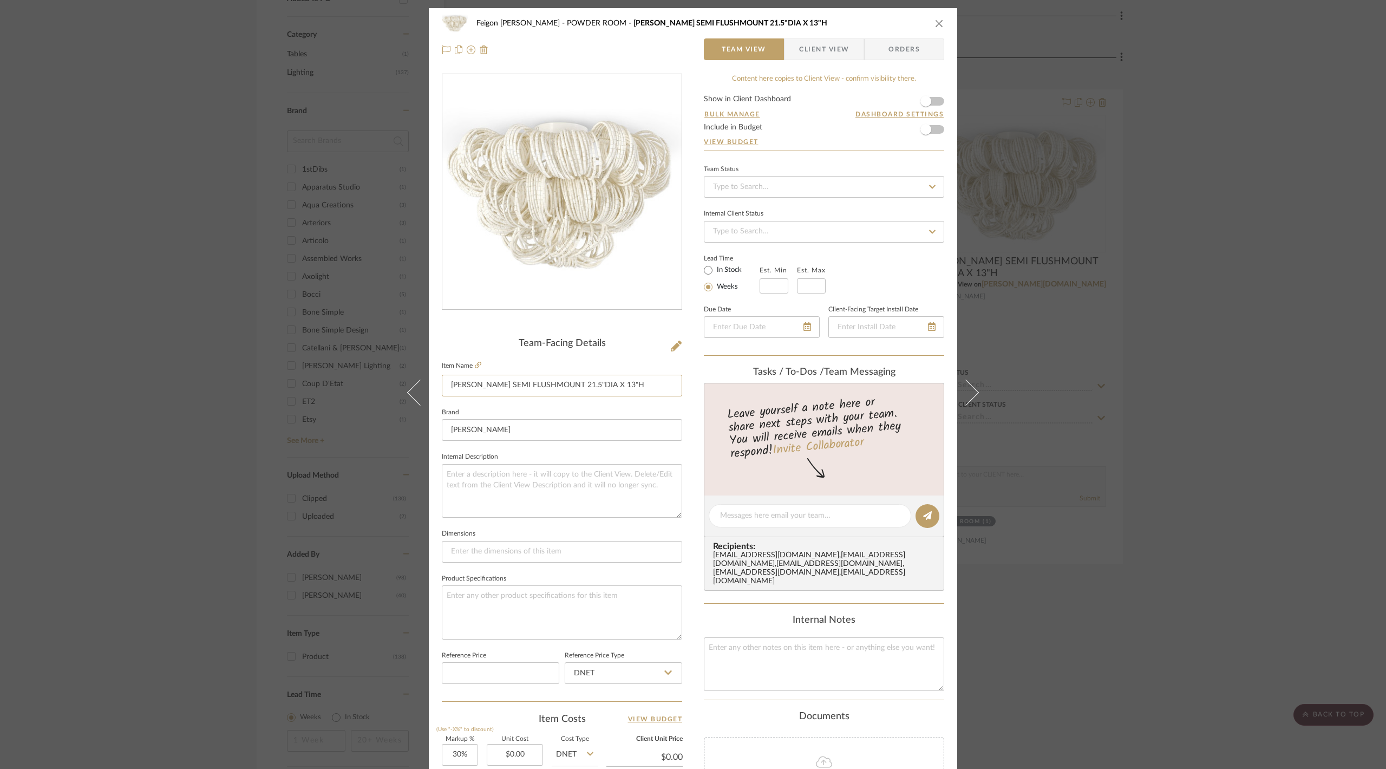
drag, startPoint x: 447, startPoint y: 383, endPoint x: 700, endPoint y: 384, distance: 253.3
click at [700, 384] on div "Feigon Bialer POWDER ROOM PALECEK MONROE SEMI FLUSHMOUNT 21.5"DIA X 13"H Team V…" at bounding box center [693, 508] width 528 height 1000
click at [213, 398] on div "Feigon Bialer POWDER ROOM PALECEK MONROE SEMI FLUSHMOUNT 21.5"DIA X 13"H Team V…" at bounding box center [693, 384] width 1386 height 769
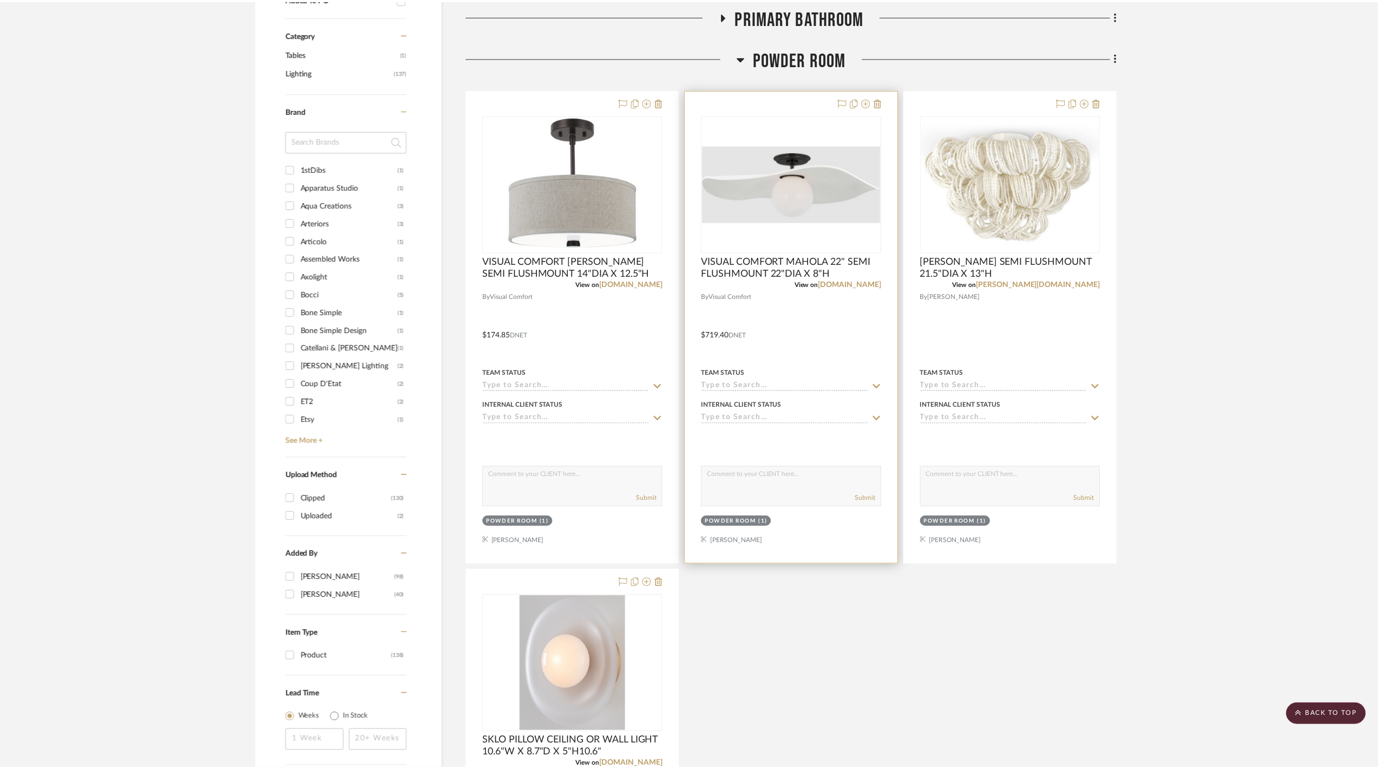
scroll to position [577, 0]
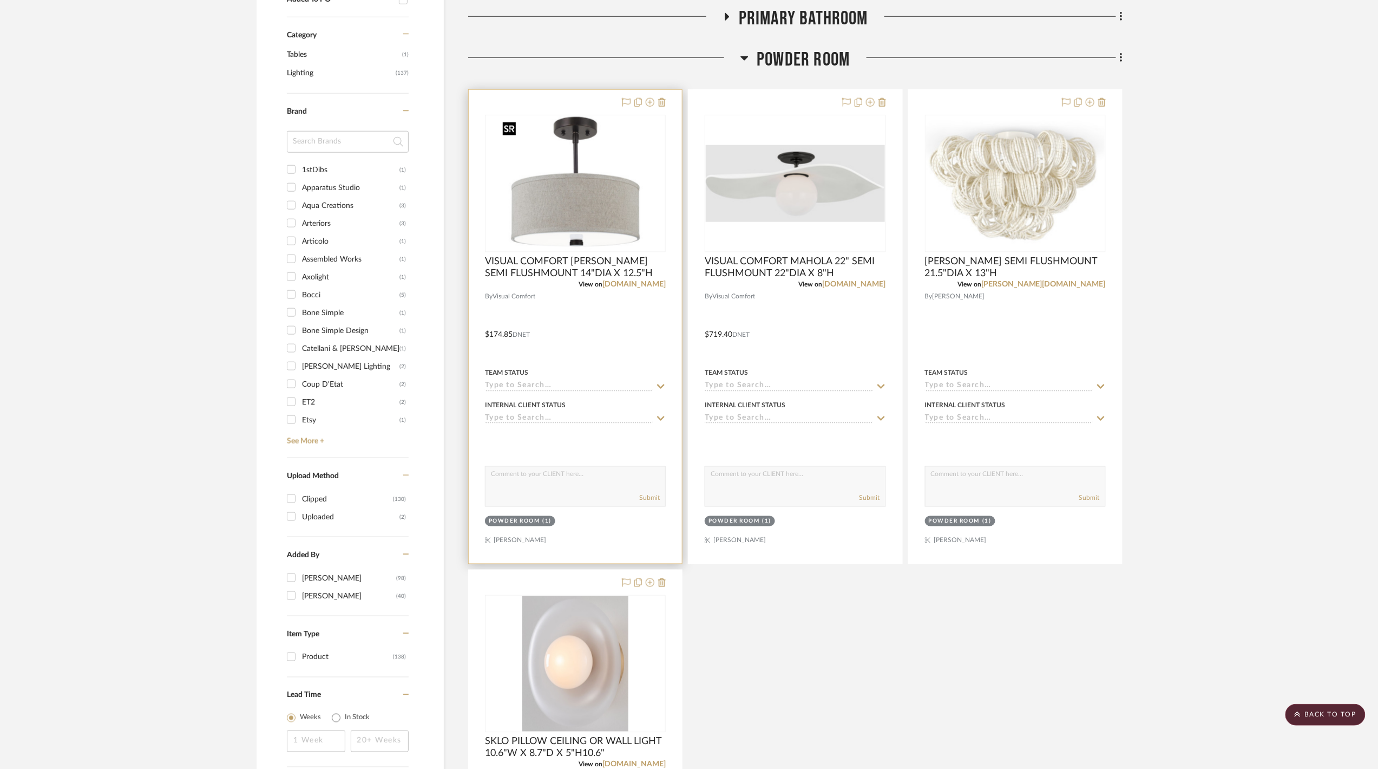
click at [0, 0] on img at bounding box center [0, 0] width 0 height 0
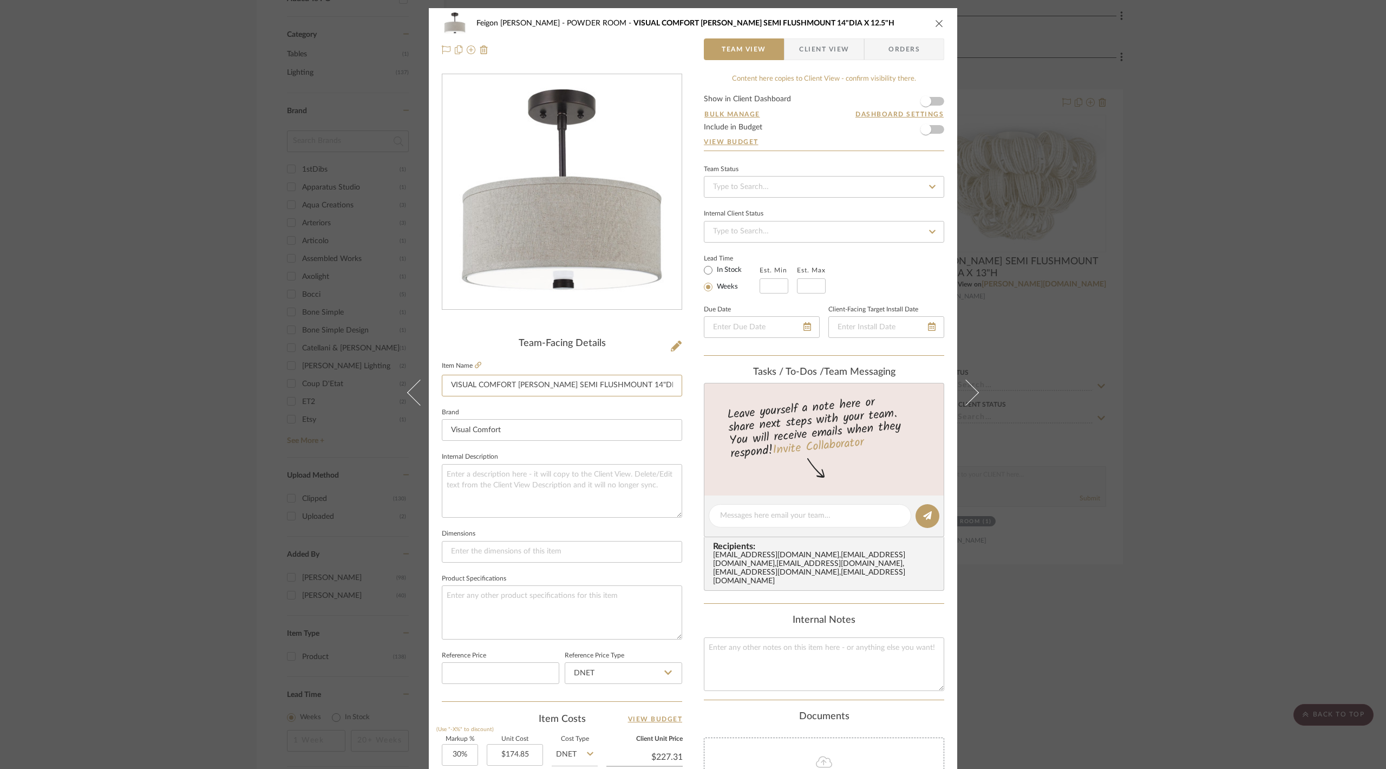
scroll to position [0, 3]
drag, startPoint x: 445, startPoint y: 386, endPoint x: 699, endPoint y: 397, distance: 254.6
click at [699, 397] on div "Feigon Bialer POWDER ROOM VISUAL COMFORT DAYNA SEMI FLUSHMOUNT 14"DIA X 12.5"H …" at bounding box center [693, 508] width 528 height 1000
click at [263, 160] on div "Feigon Bialer POWDER ROOM VISUAL COMFORT DAYNA SEMI FLUSHMOUNT 14"DIA X 12.5"H …" at bounding box center [693, 384] width 1386 height 769
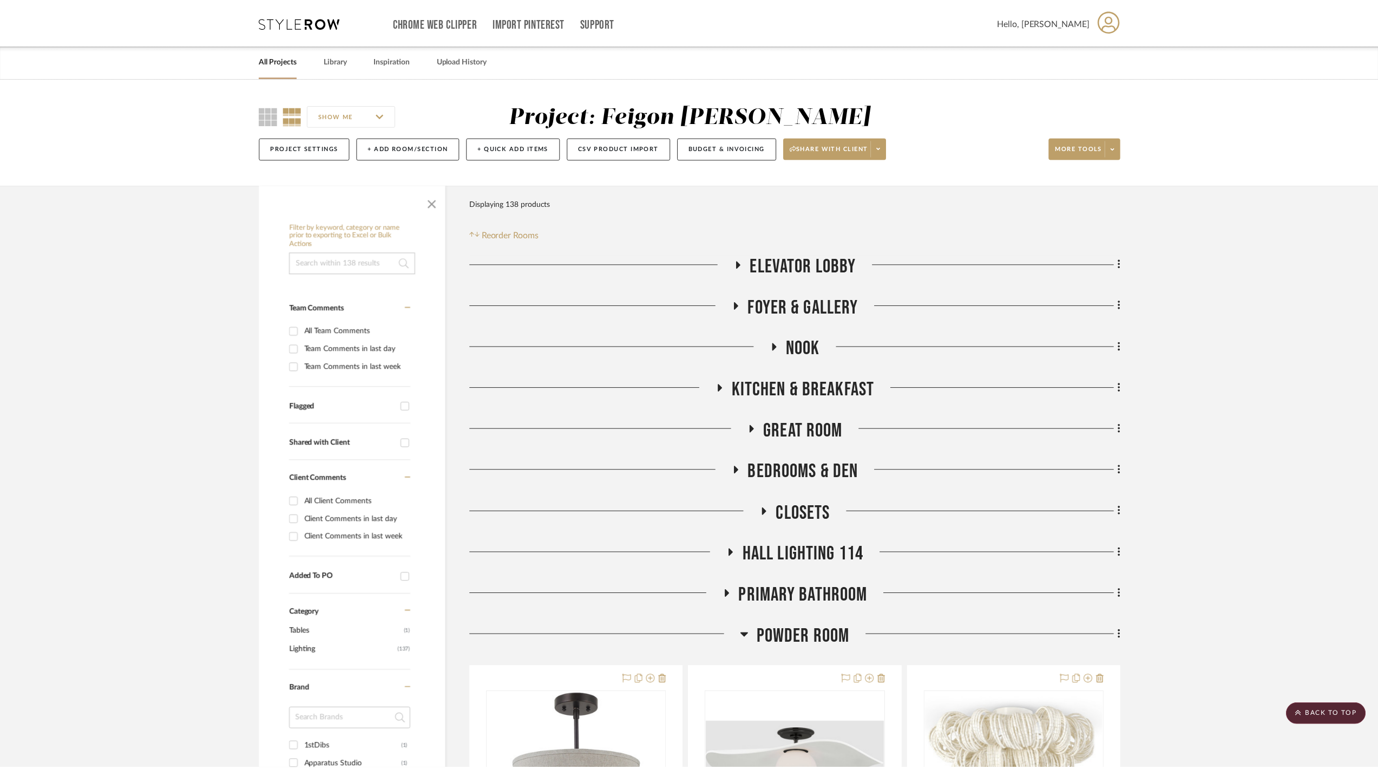
scroll to position [577, 0]
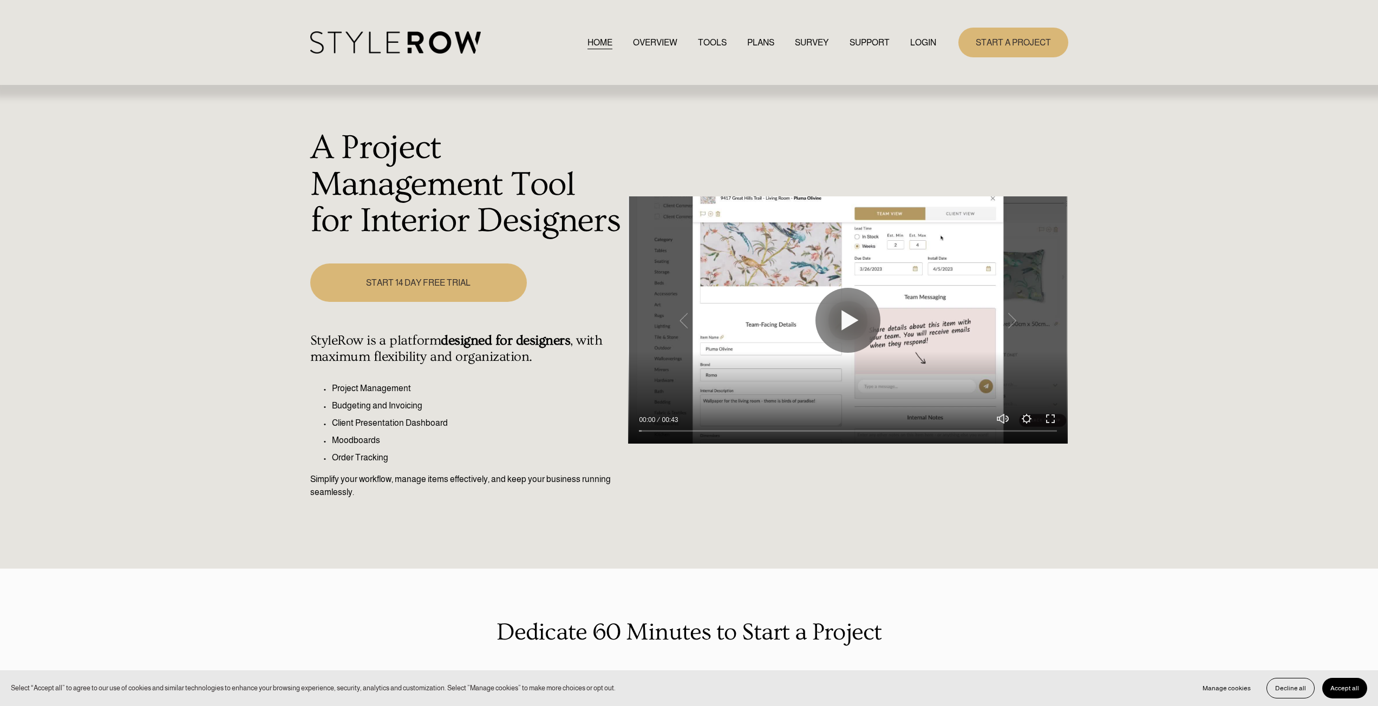
click at [920, 41] on link "LOGIN" at bounding box center [923, 42] width 26 height 15
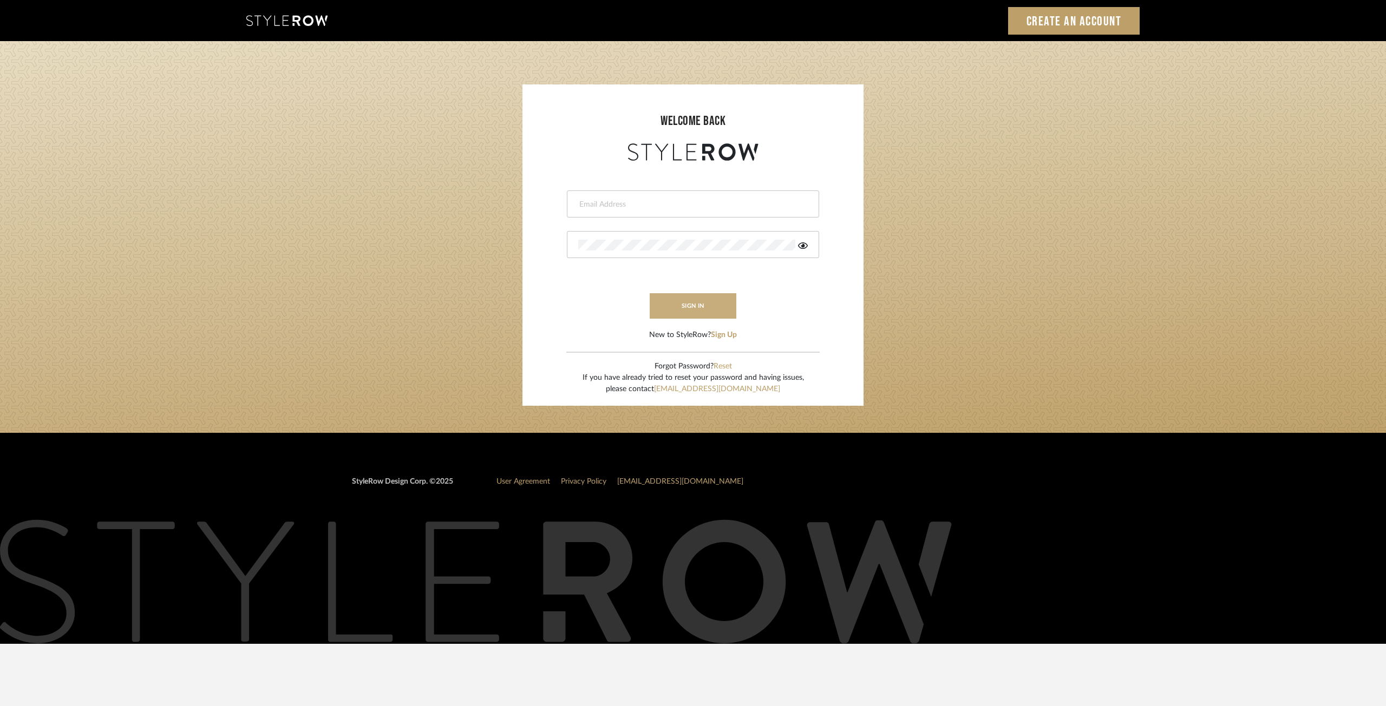
type input "[EMAIL_ADDRESS][DOMAIN_NAME]"
click at [693, 305] on button "sign in" at bounding box center [693, 305] width 87 height 25
